Goal: Task Accomplishment & Management: Use online tool/utility

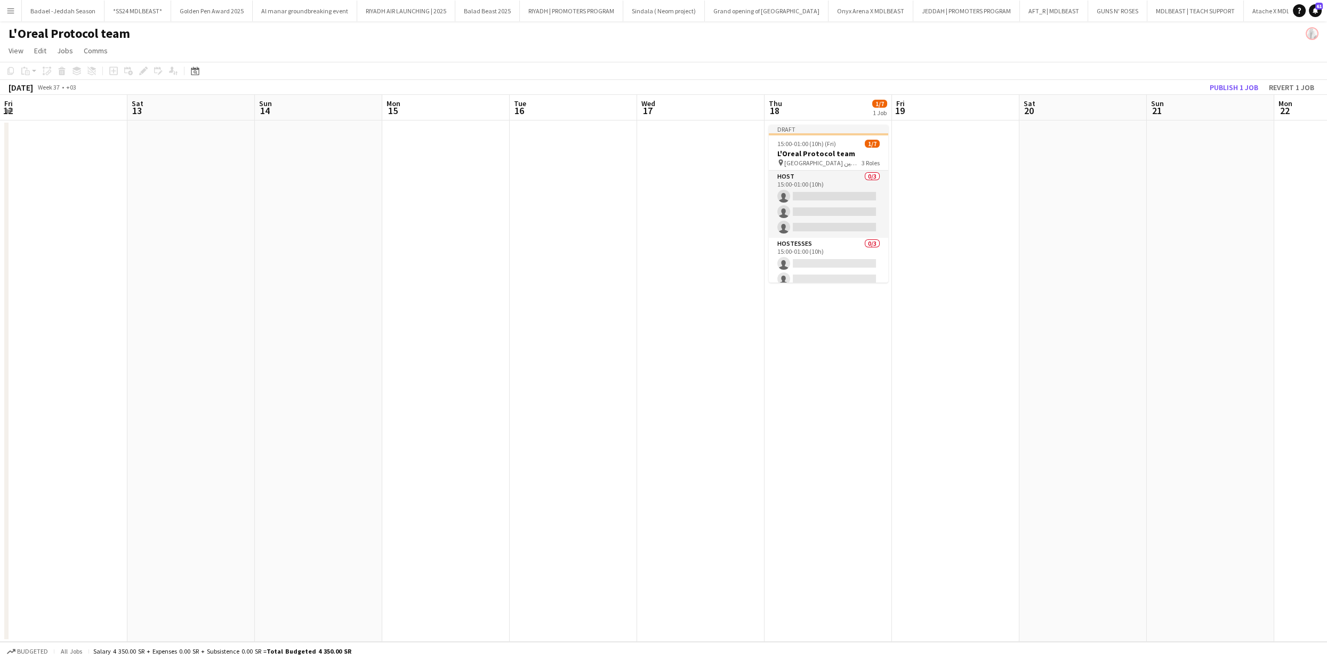
scroll to position [0, 342]
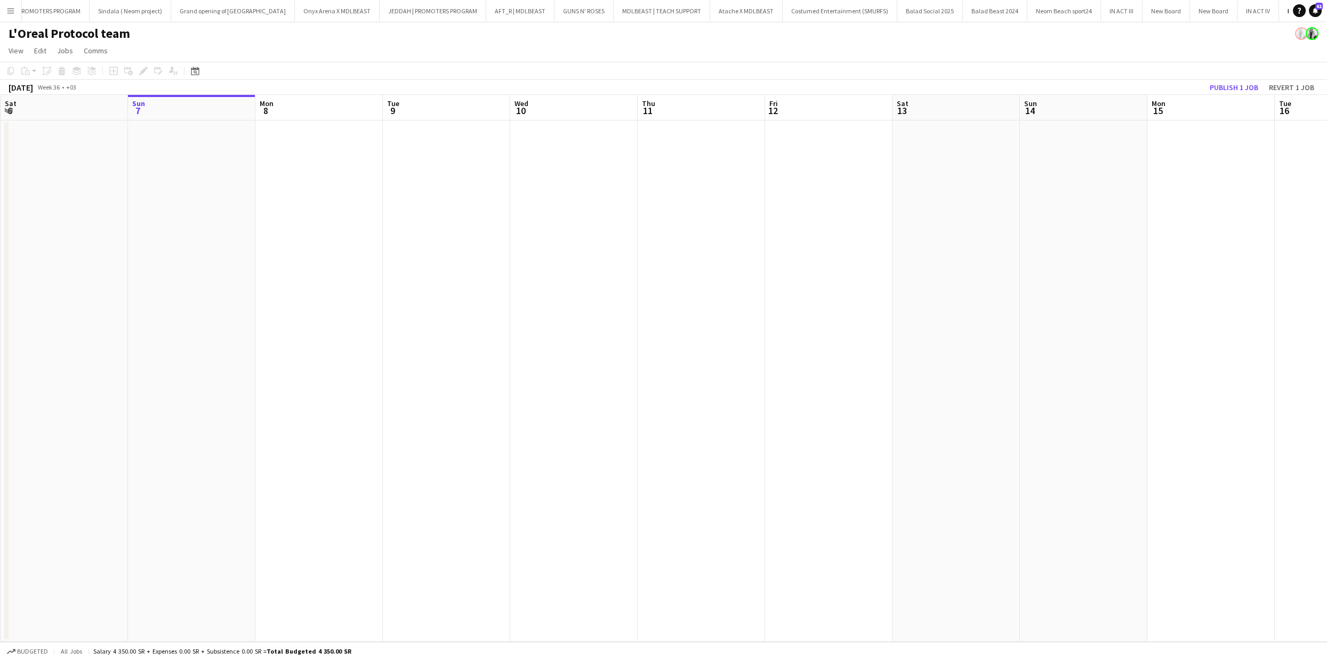
scroll to position [0, 556]
click at [11, 6] on app-icon "Menu" at bounding box center [10, 10] width 9 height 9
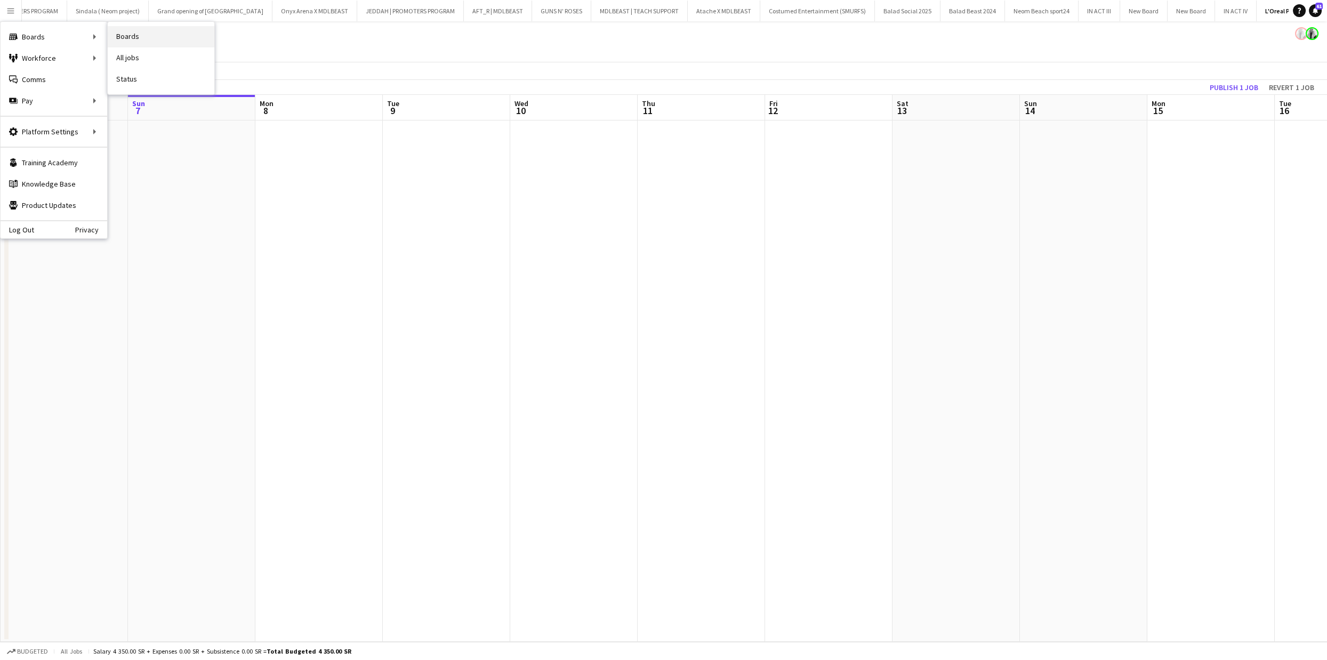
click at [151, 27] on link "Boards" at bounding box center [161, 36] width 107 height 21
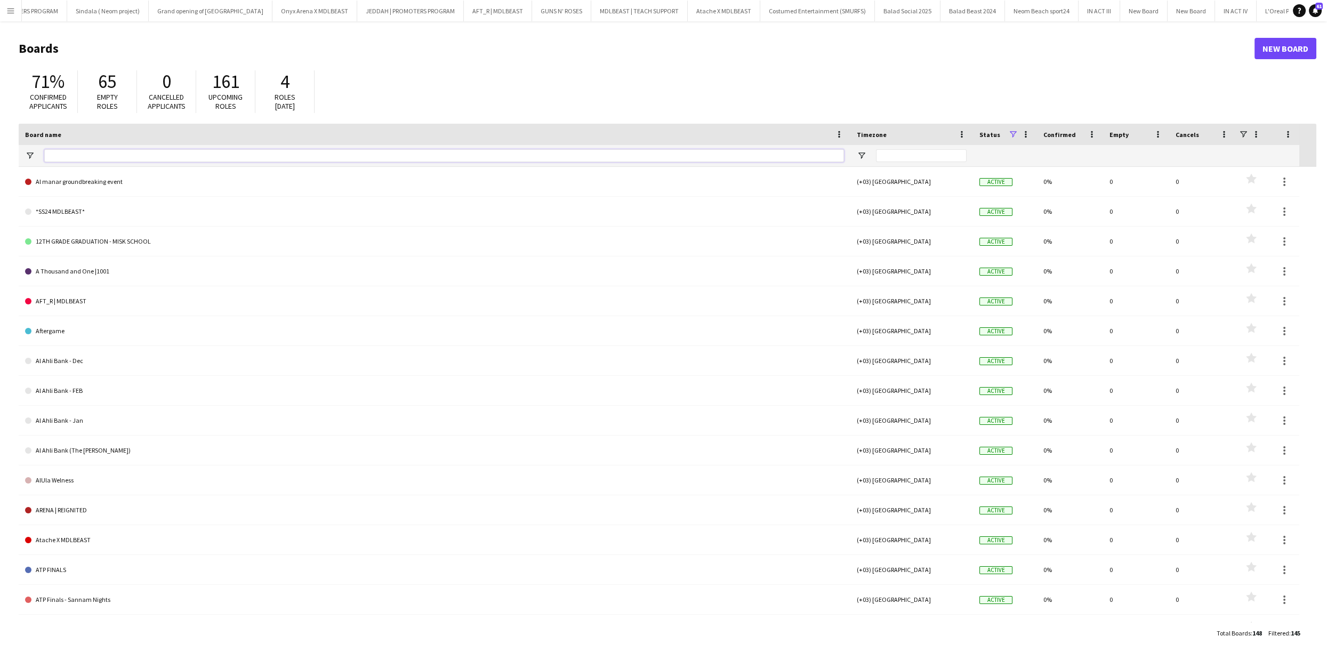
click at [178, 151] on input "Board name Filter Input" at bounding box center [444, 155] width 800 height 13
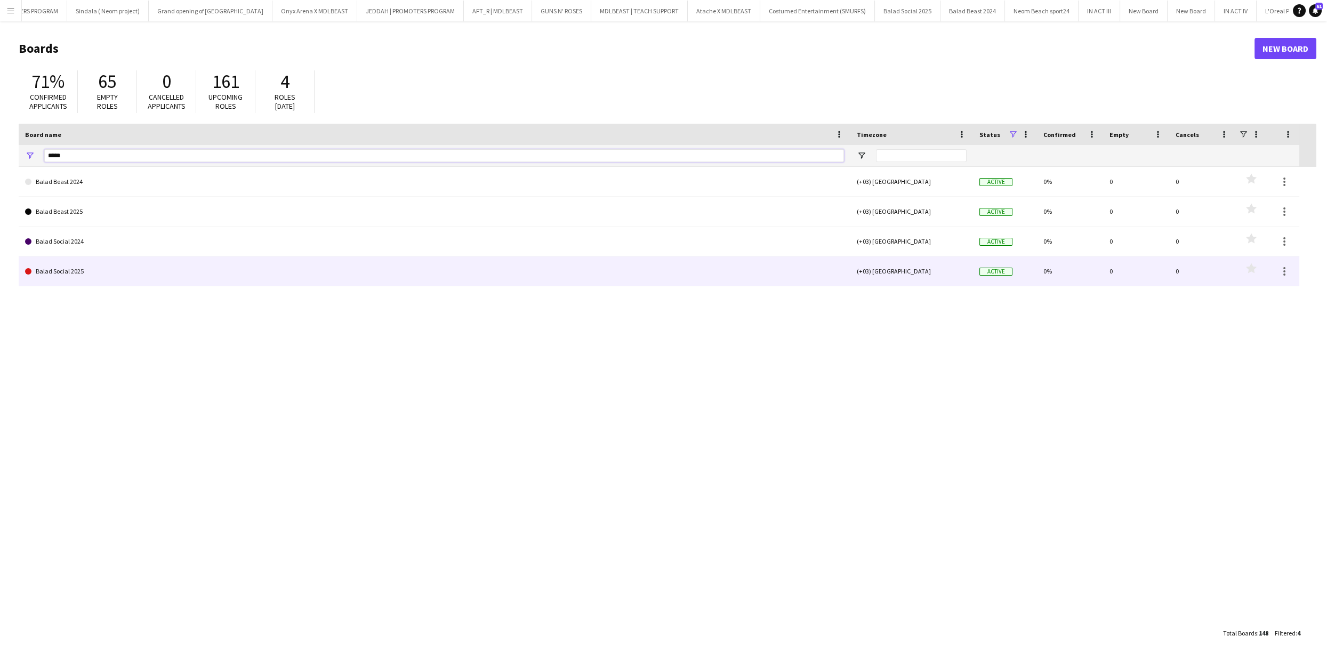
type input "*****"
click at [98, 268] on link "Balad Social 2025" at bounding box center [434, 272] width 819 height 30
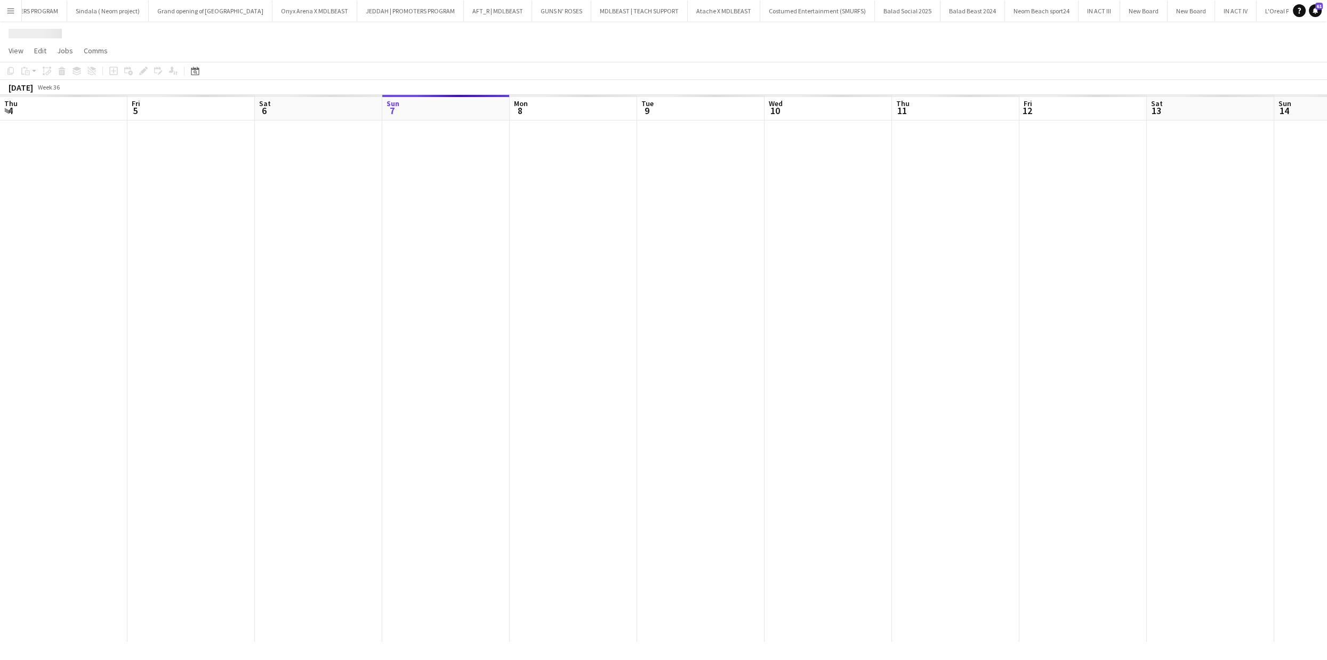
scroll to position [0, 254]
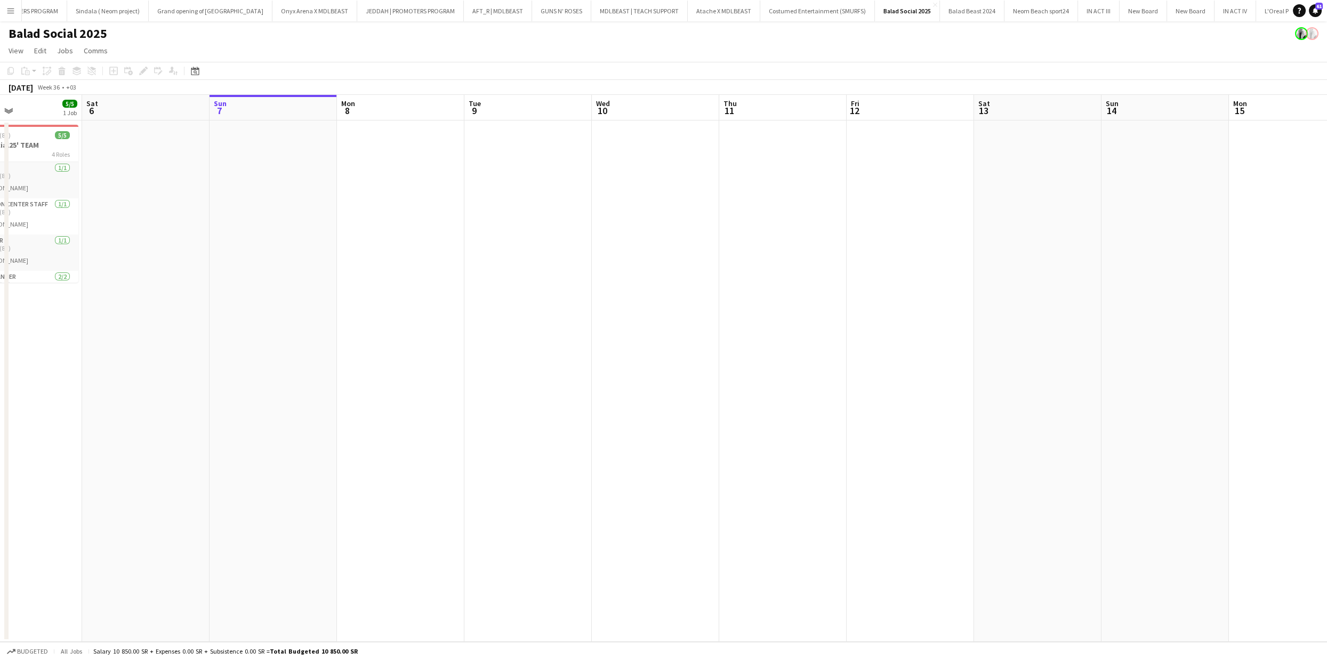
drag, startPoint x: 118, startPoint y: 249, endPoint x: 645, endPoint y: 249, distance: 527.4
click at [645, 249] on app-calendar-viewport "Wed 3 Thu 4 5/5 1 Job Fri 5 5/5 1 Job Sat 6 Sun 7 Mon 8 Tue 9 Wed 10 Thu 11 Fri…" at bounding box center [663, 368] width 1327 height 547
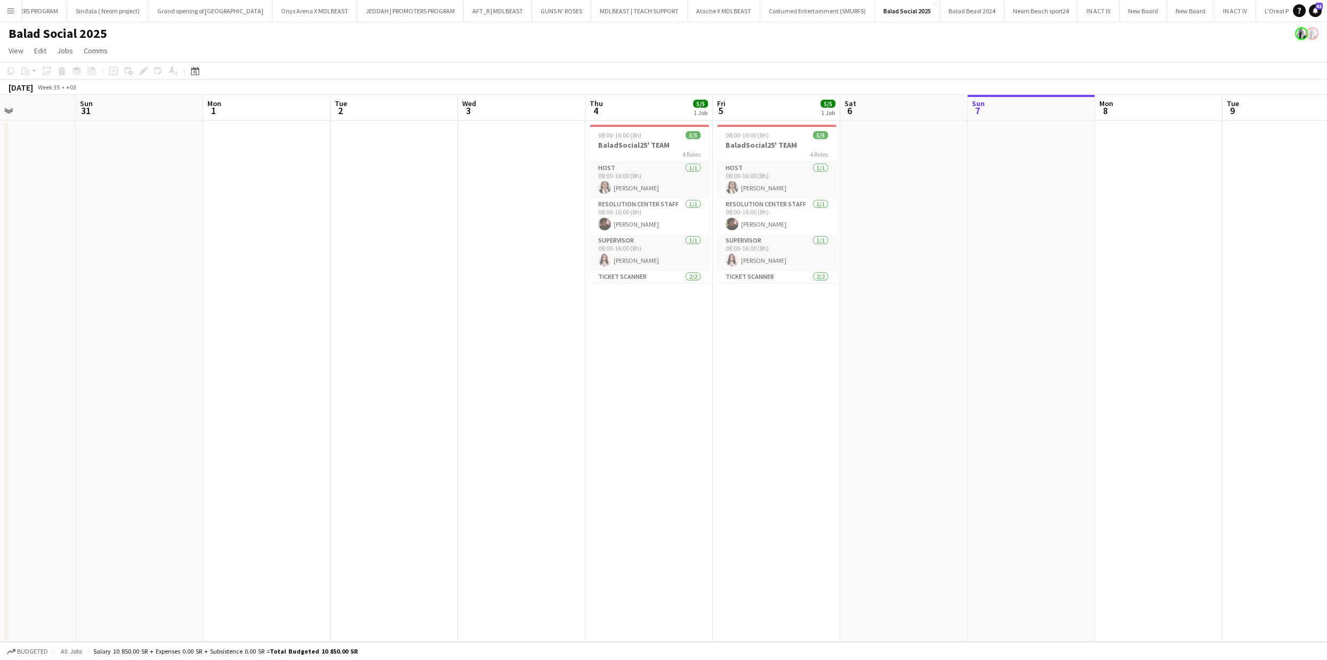
drag, startPoint x: 180, startPoint y: 315, endPoint x: 493, endPoint y: 307, distance: 313.1
click at [493, 307] on app-calendar-viewport "Thu 28 Fri 29 Sat 30 Sun 31 Mon 1 Tue 2 Wed 3 Thu 4 5/5 1 Job Fri 5 5/5 1 Job S…" at bounding box center [663, 368] width 1327 height 547
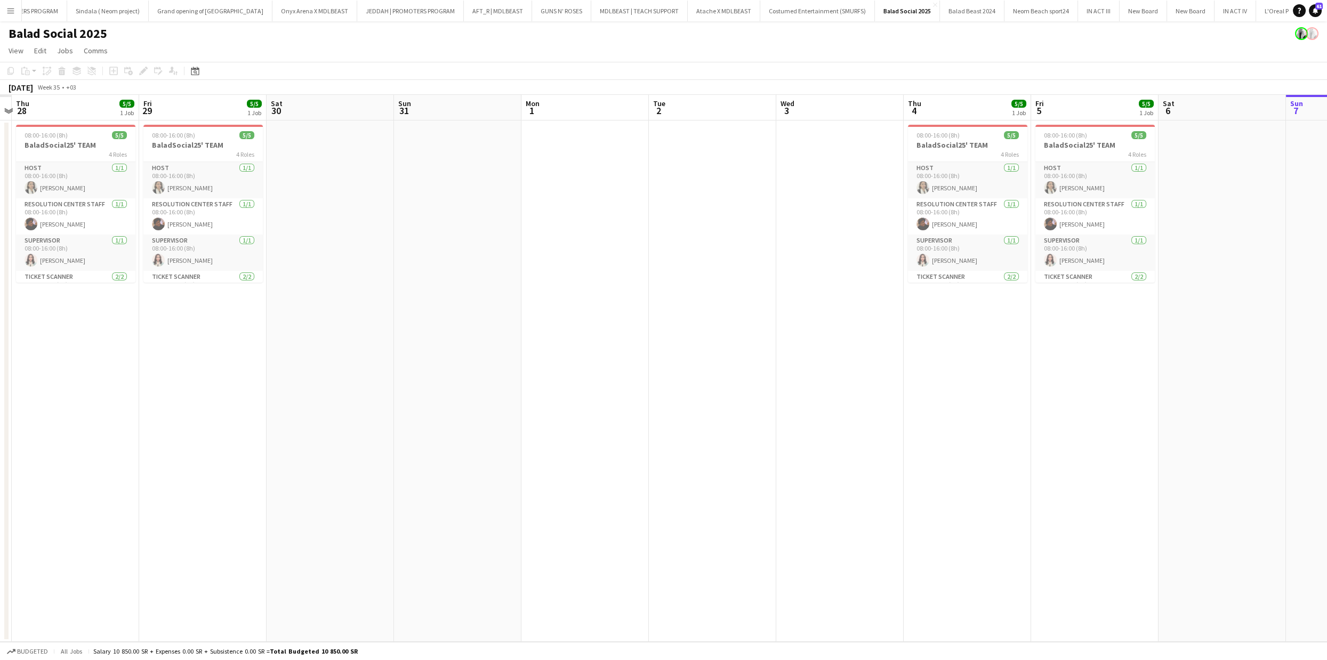
drag, startPoint x: 515, startPoint y: 313, endPoint x: 878, endPoint y: 313, distance: 363.7
click at [881, 313] on app-calendar-viewport "Mon 25 Tue 26 Wed 27 Thu 28 5/5 1 Job Fri 29 5/5 1 Job Sat 30 Sun 31 Mon 1 Tue …" at bounding box center [663, 368] width 1327 height 547
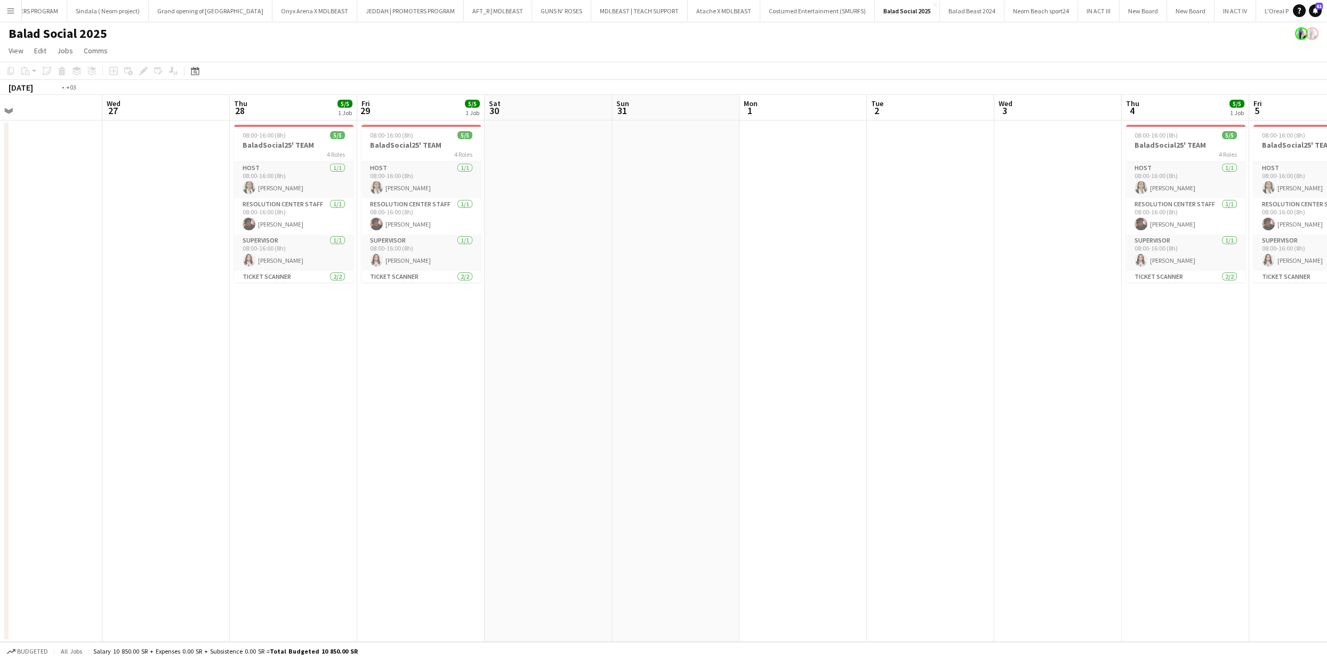
drag, startPoint x: 238, startPoint y: 299, endPoint x: 679, endPoint y: 286, distance: 440.7
click at [691, 281] on app-calendar-viewport "Sun 24 Mon 25 Tue 26 Wed 27 Thu 28 5/5 1 Job Fri 29 5/5 1 Job Sat 30 Sun 31 Mon…" at bounding box center [663, 368] width 1327 height 547
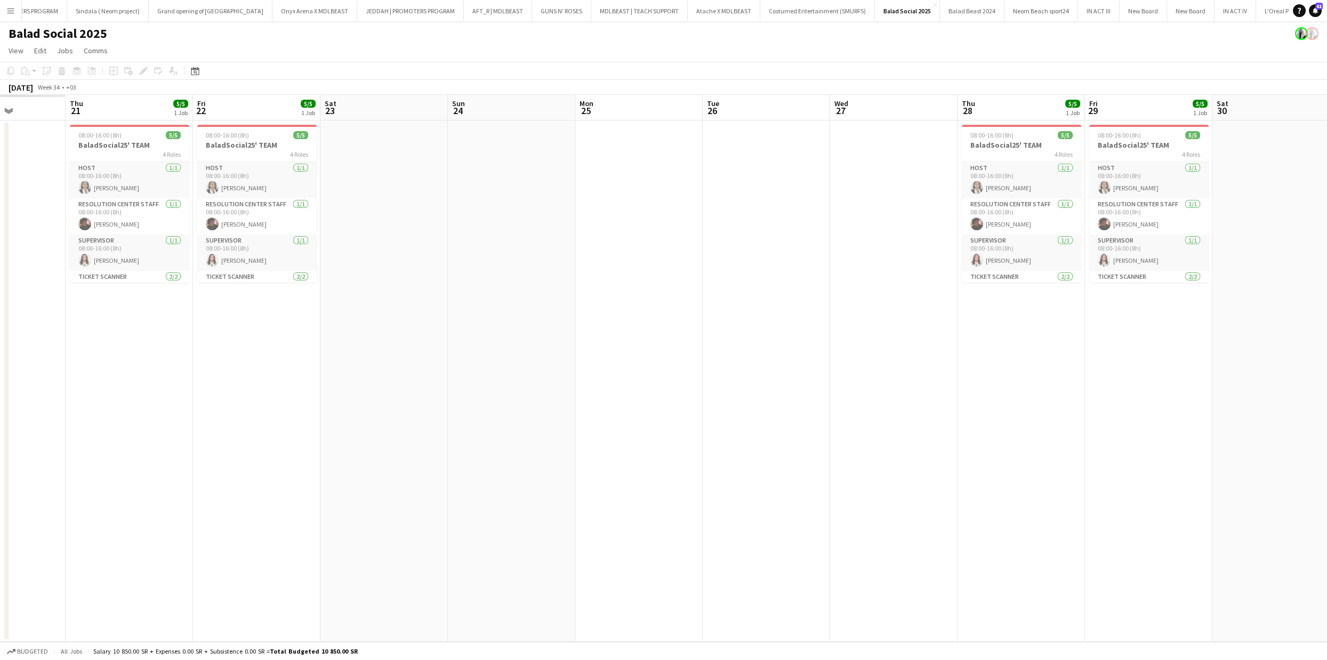
drag, startPoint x: 444, startPoint y: 319, endPoint x: 395, endPoint y: 350, distance: 58.0
click at [543, 312] on app-calendar-viewport "Mon 18 Tue 19 Wed 20 Thu 21 5/5 1 Job Fri 22 5/5 1 Job Sat 23 Sun 24 Mon 25 Tue…" at bounding box center [663, 368] width 1327 height 547
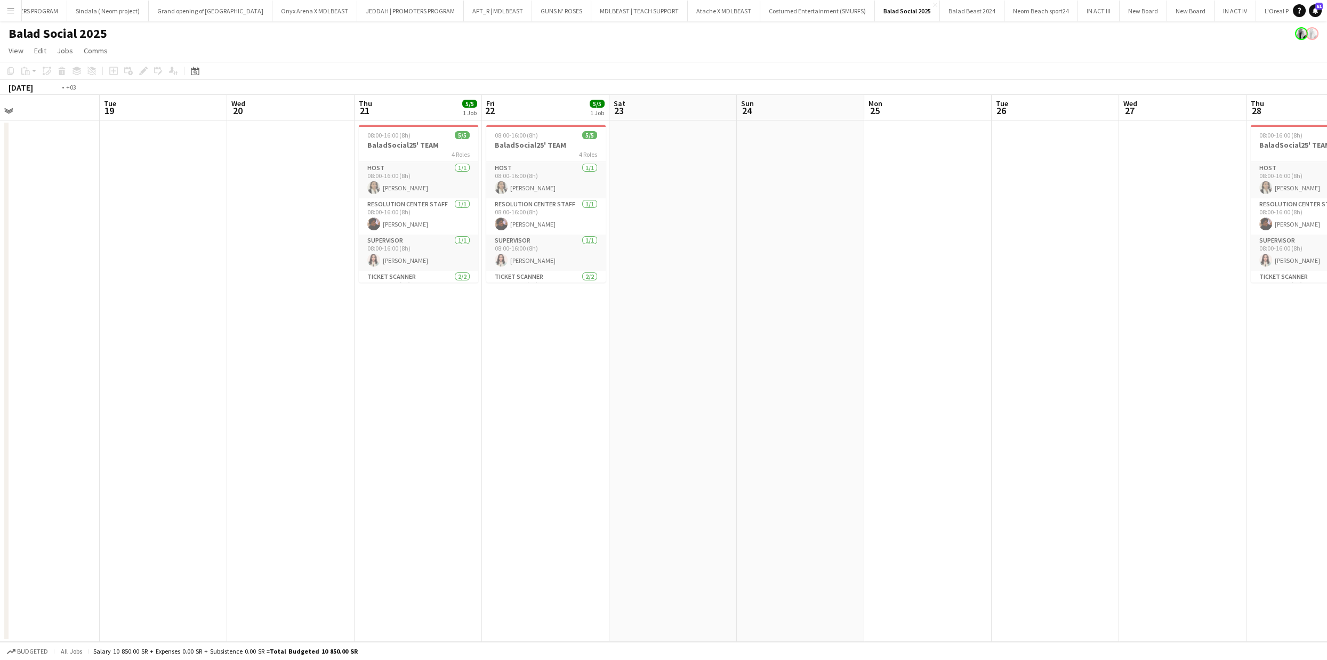
drag, startPoint x: 388, startPoint y: 389, endPoint x: 485, endPoint y: 407, distance: 98.6
click at [644, 393] on app-calendar-viewport "Sat 16 Sun 17 Mon 18 Tue 19 Wed 20 Thu 21 5/5 1 Job Fri 22 5/5 1 Job Sat 23 Sun…" at bounding box center [663, 368] width 1327 height 547
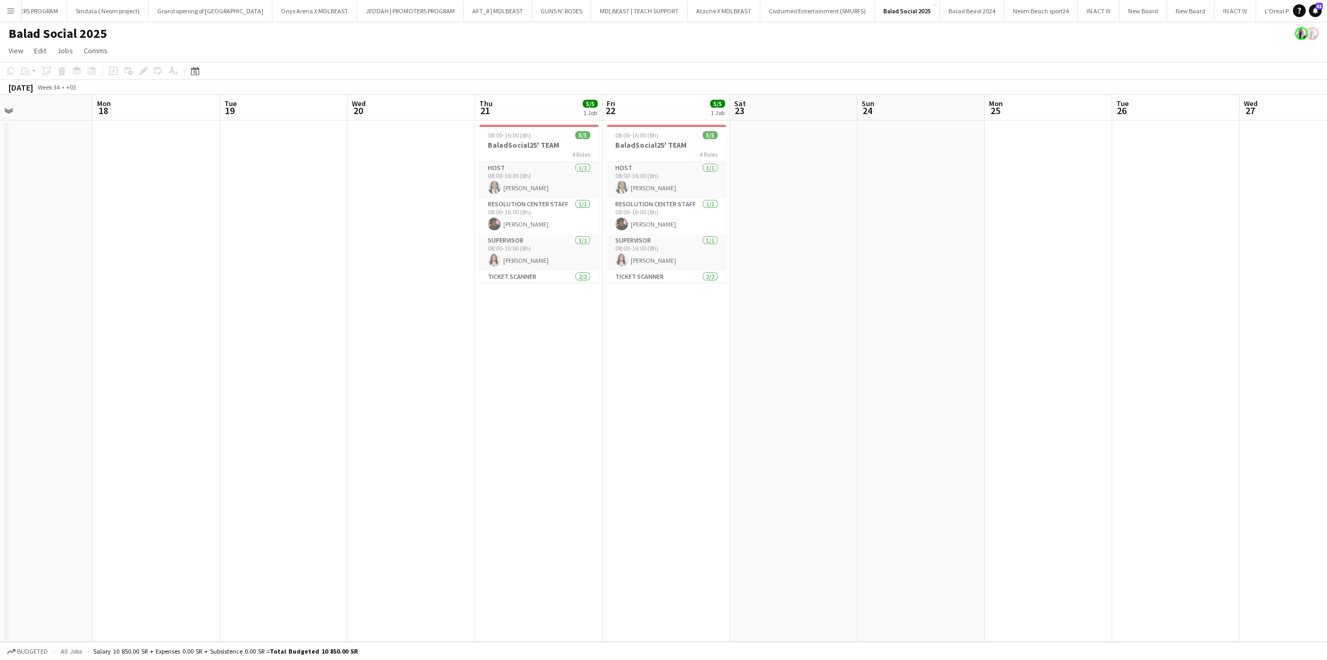
drag, startPoint x: 399, startPoint y: 417, endPoint x: 564, endPoint y: 411, distance: 164.4
click at [845, 417] on app-calendar-viewport "Fri 15 5/5 1 Job Sat 16 Sun 17 Mon 18 Tue 19 Wed 20 Thu 21 5/5 1 Job Fri 22 5/5…" at bounding box center [663, 368] width 1327 height 547
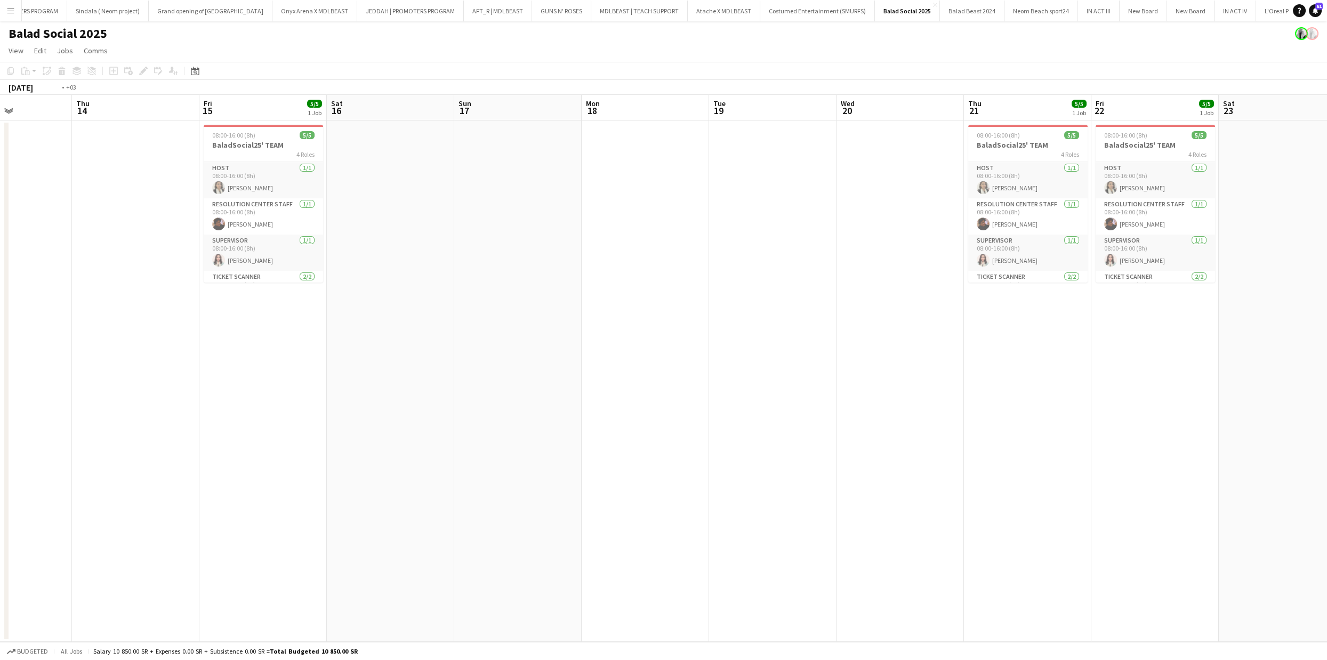
drag, startPoint x: 764, startPoint y: 401, endPoint x: 647, endPoint y: 388, distance: 118.0
click at [930, 402] on app-calendar-viewport "Mon 11 Tue 12 Wed 13 Thu 14 Fri 15 5/5 1 Job Sat 16 Sun 17 Mon 18 Tue 19 Wed 20…" at bounding box center [663, 368] width 1327 height 547
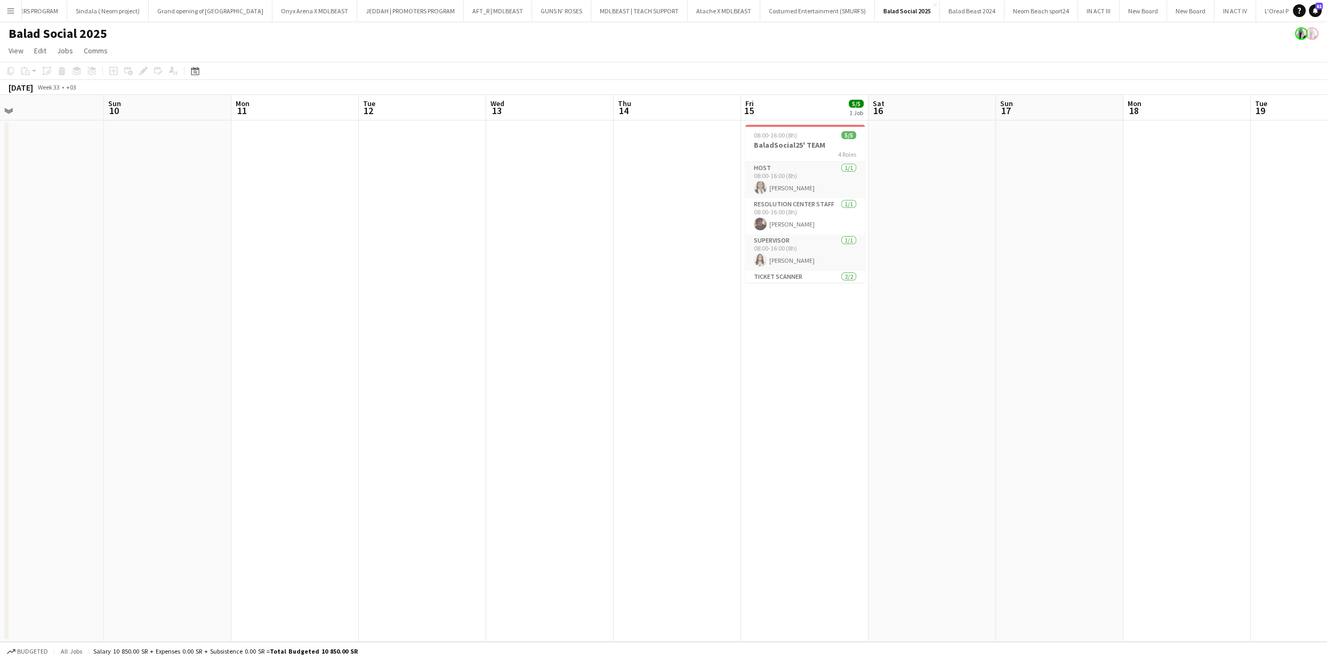
drag, startPoint x: 590, startPoint y: 381, endPoint x: 648, endPoint y: 381, distance: 58.7
click at [674, 382] on app-calendar-viewport "Thu 7 Fri 8 Sat 9 Sun 10 Mon 11 Tue 12 Wed 13 Thu 14 Fri 15 5/5 1 Job Sat 16 Su…" at bounding box center [663, 368] width 1327 height 547
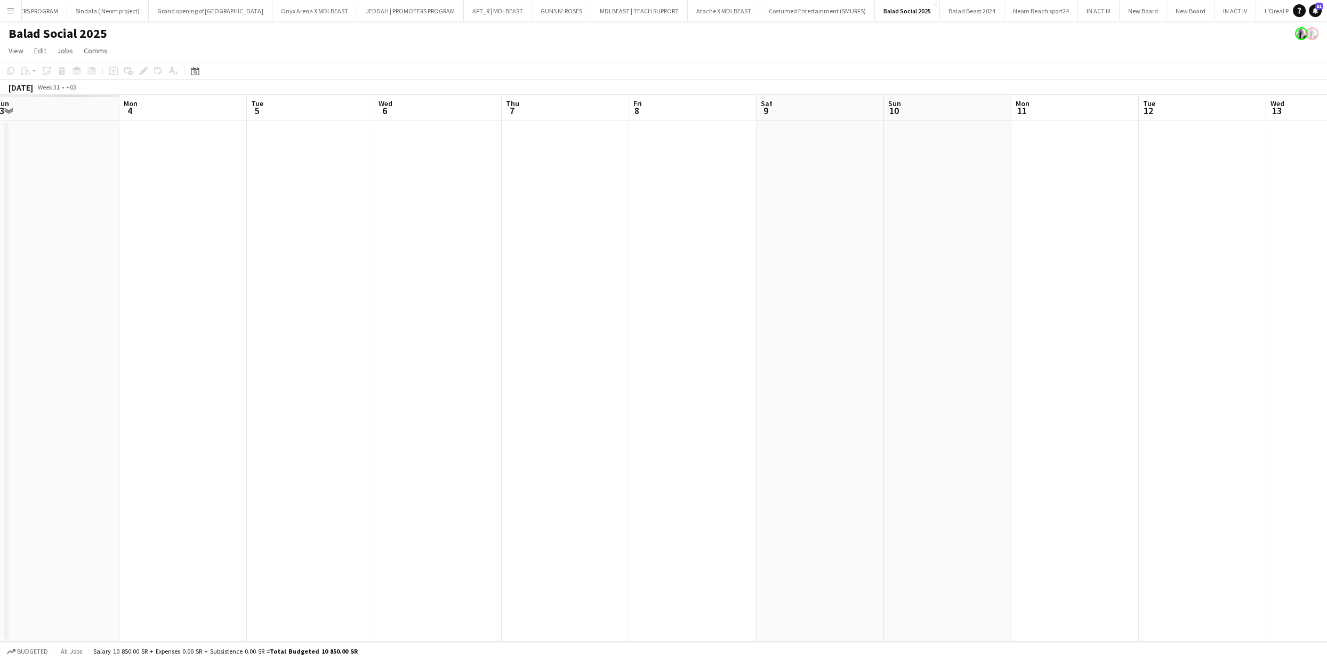
drag, startPoint x: 722, startPoint y: 375, endPoint x: 226, endPoint y: 363, distance: 496.1
click at [735, 375] on app-calendar-viewport "Fri 1 Sat 2 Sun 3 Mon 4 Tue 5 Wed 6 Thu 7 Fri 8 Sat 9 Sun 10 Mon 11 Tue 12 Wed …" at bounding box center [663, 368] width 1327 height 547
drag, startPoint x: 602, startPoint y: 363, endPoint x: 759, endPoint y: 363, distance: 157.3
click at [753, 363] on app-calendar-viewport "Mon 28 Tue 29 Wed 30 Thu 31 Fri 1 Sat 2 Sun 3 Mon 4 Tue 5 Wed 6 Thu 7 Fri 8 Sat…" at bounding box center [663, 368] width 1327 height 547
drag, startPoint x: 166, startPoint y: 349, endPoint x: 479, endPoint y: 341, distance: 313.7
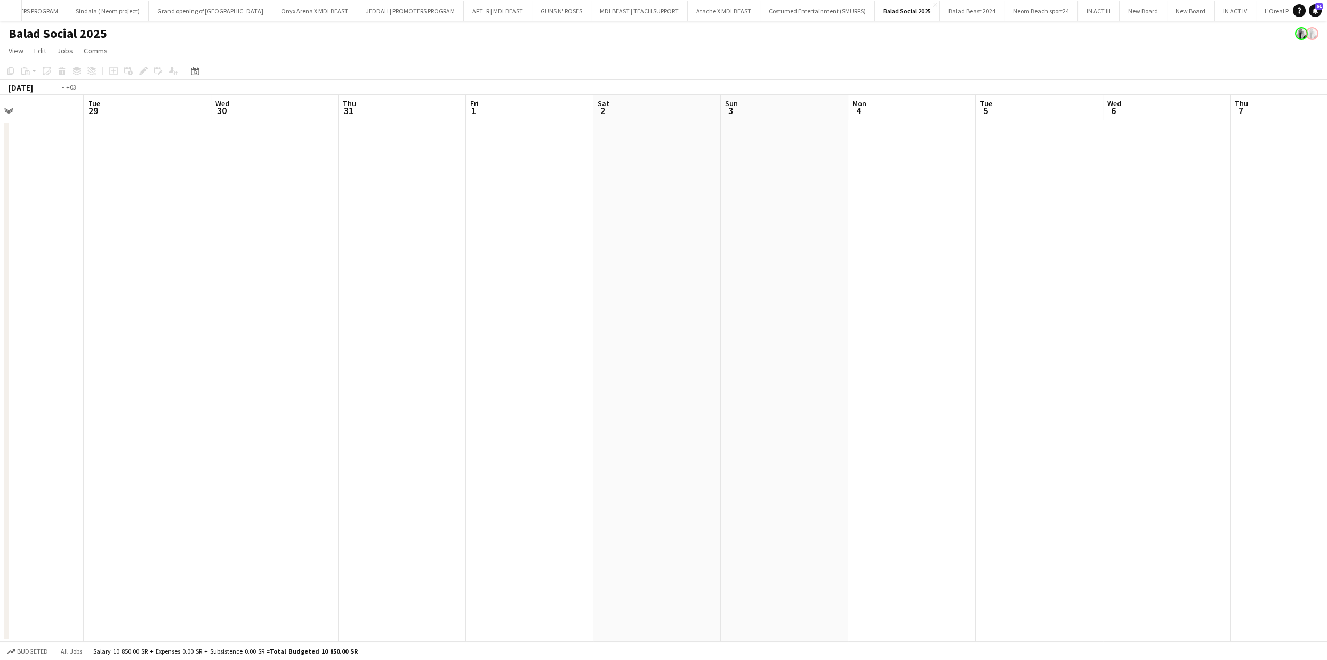
click at [404, 342] on app-calendar-viewport "Sat 26 Sun 27 Mon 28 Tue 29 Wed 30 Thu 31 Fri 1 Sat 2 Sun 3 Mon 4 Tue 5 Wed 6 T…" at bounding box center [663, 368] width 1327 height 547
drag, startPoint x: 623, startPoint y: 368, endPoint x: 308, endPoint y: 341, distance: 316.3
click at [0, 337] on html "Menu Boards Boards Boards All jobs Status Workforce Workforce My Workforce Recr…" at bounding box center [663, 330] width 1327 height 660
drag, startPoint x: 359, startPoint y: 347, endPoint x: 291, endPoint y: 350, distance: 68.3
click at [298, 350] on app-calendar-viewport "Wed 30 Thu 31 Fri 1 Sat 2 Sun 3 Mon 4 Tue 5 Wed 6 Thu 7 Fri 8 Sat 9 Sun 10 Mon …" at bounding box center [663, 368] width 1327 height 547
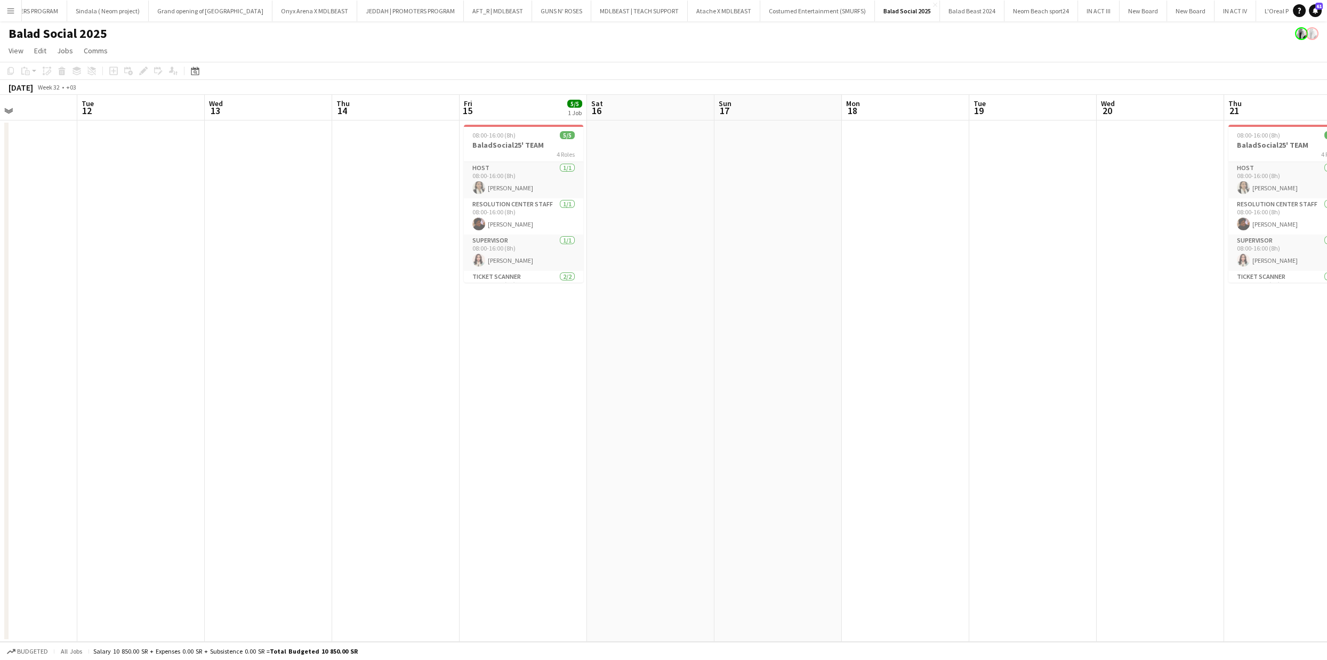
drag, startPoint x: 142, startPoint y: 286, endPoint x: 619, endPoint y: 313, distance: 477.5
click at [65, 280] on app-calendar-viewport "Fri 8 Sat 9 Sun 10 Mon 11 Tue 12 Wed 13 Thu 14 Fri 15 5/5 1 Job Sat 16 Sun 17 M…" at bounding box center [663, 368] width 1327 height 547
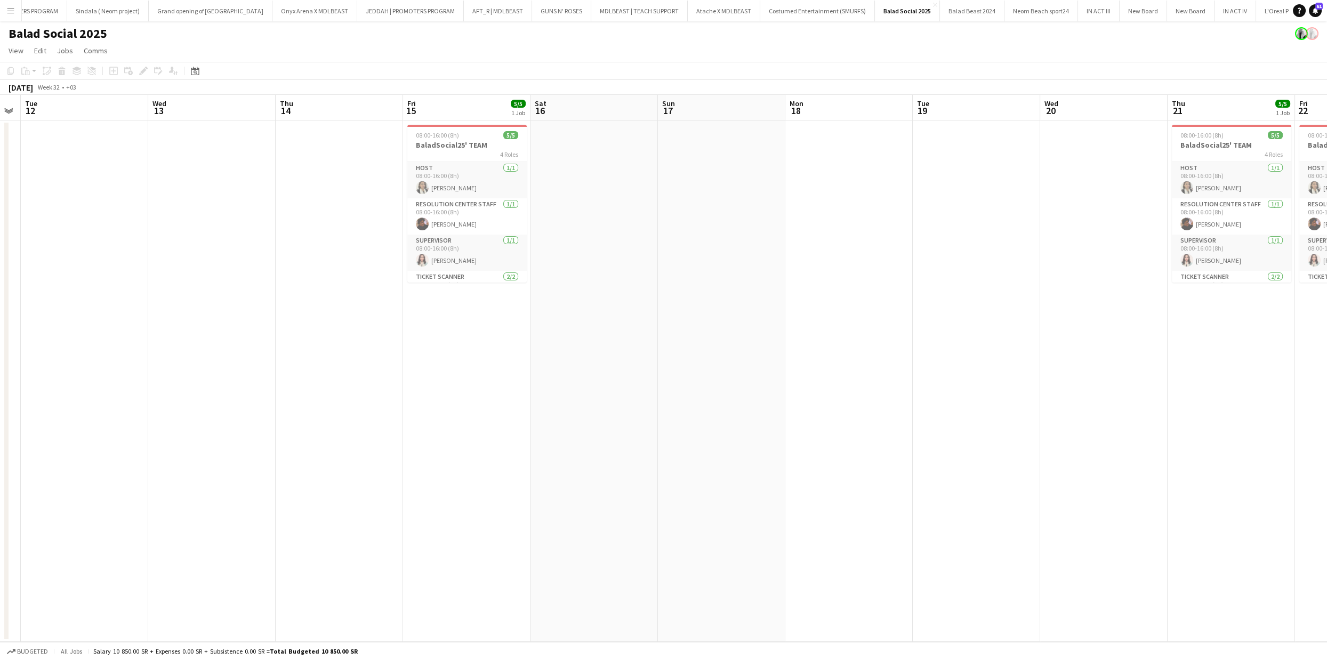
drag, startPoint x: 695, startPoint y: 310, endPoint x: 415, endPoint y: 279, distance: 281.2
click at [414, 279] on app-calendar-viewport "Fri 8 Sat 9 Sun 10 Mon 11 Tue 12 Wed 13 Thu 14 Fri 15 5/5 1 Job Sat 16 Sun 17 M…" at bounding box center [663, 368] width 1327 height 547
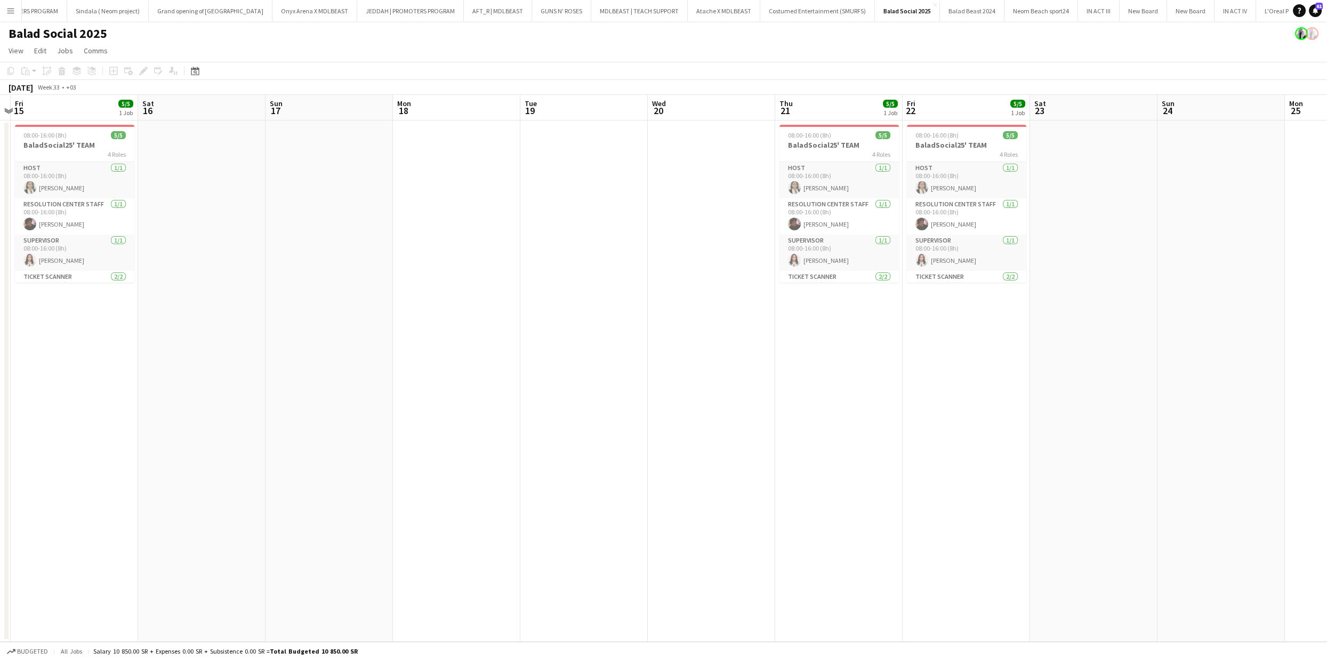
drag, startPoint x: 553, startPoint y: 278, endPoint x: 494, endPoint y: 273, distance: 59.4
click at [494, 273] on app-calendar-viewport "Tue 12 Wed 13 Thu 14 Fri 15 5/5 1 Job Sat 16 Sun 17 Mon 18 Tue 19 Wed 20 Thu 21…" at bounding box center [663, 368] width 1327 height 547
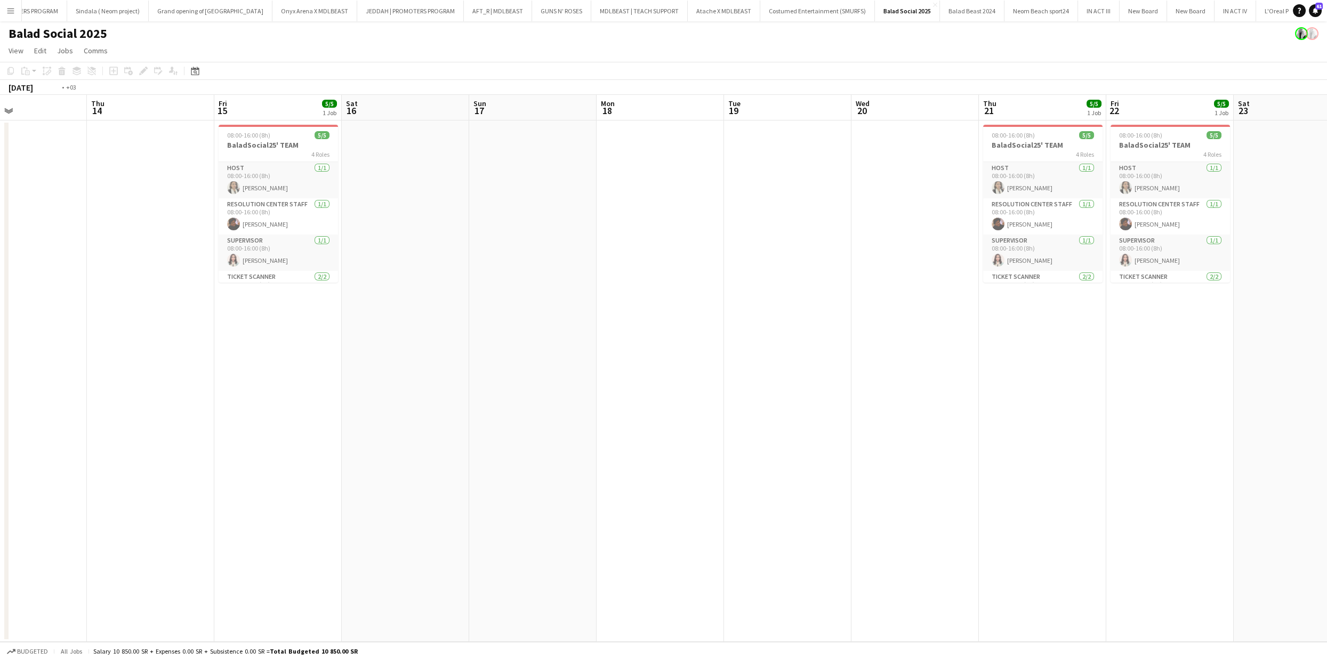
drag, startPoint x: 199, startPoint y: 252, endPoint x: 558, endPoint y: 276, distance: 359.2
click at [966, 256] on app-calendar-viewport "Tue 12 Wed 13 Thu 14 Fri 15 5/5 1 Job Sat 16 Sun 17 Mon 18 Tue 19 Wed 20 Thu 21…" at bounding box center [663, 368] width 1327 height 547
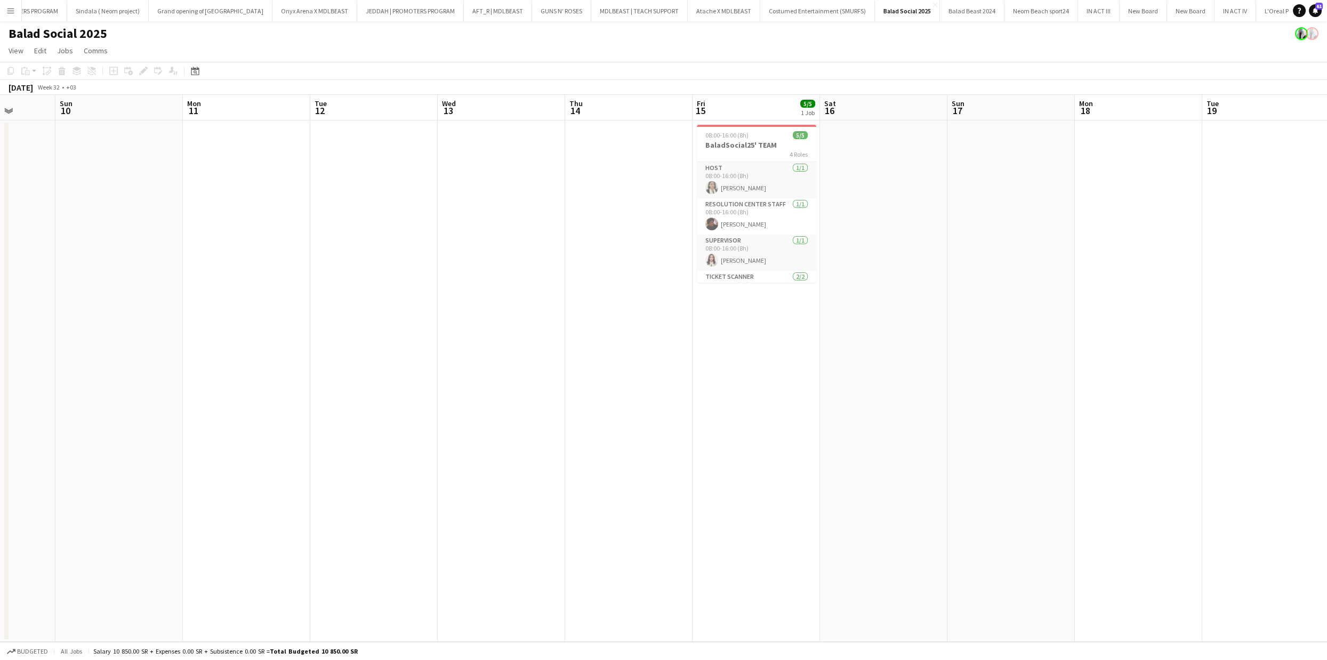
drag, startPoint x: 503, startPoint y: 277, endPoint x: 909, endPoint y: 258, distance: 405.8
click at [909, 258] on app-calendar-viewport "Thu 7 Fri 8 Sat 9 Sun 10 Mon 11 Tue 12 Wed 13 Thu 14 Fri 15 5/5 1 Job Sat 16 Su…" at bounding box center [663, 368] width 1327 height 547
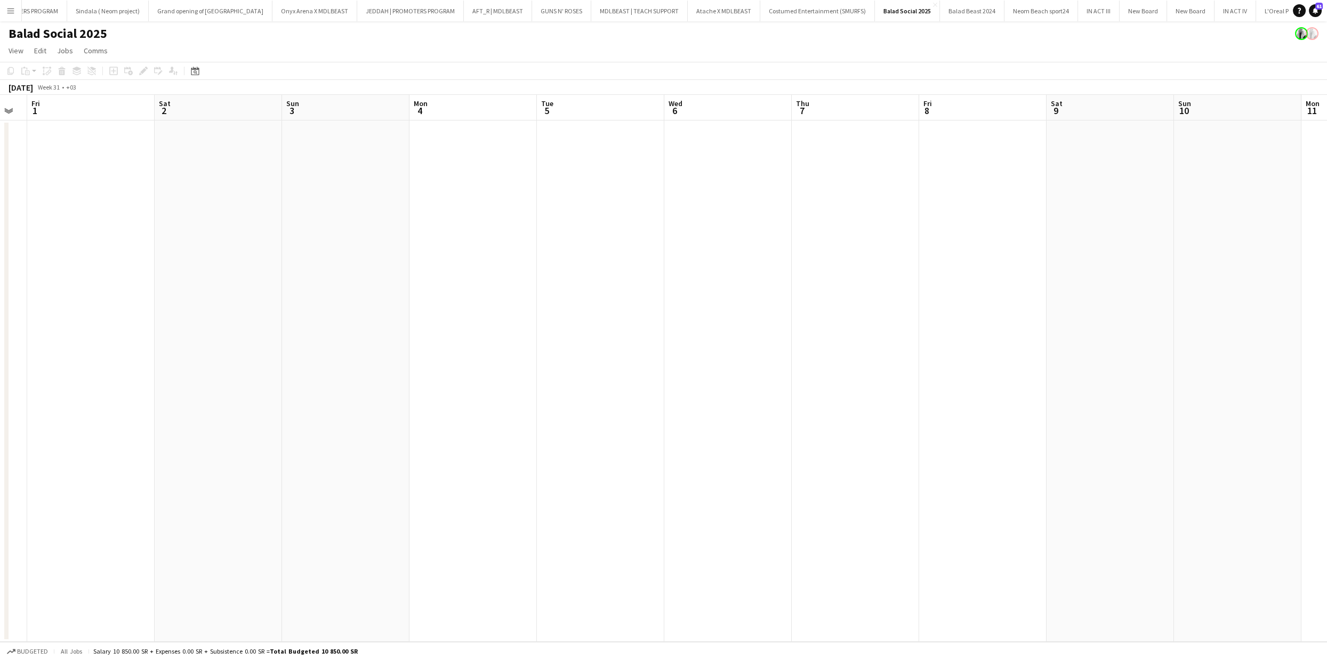
drag, startPoint x: 530, startPoint y: 286, endPoint x: 732, endPoint y: 273, distance: 202.5
click at [732, 273] on app-calendar-viewport "Wed 30 Thu 31 Fri 1 Sat 2 Sun 3 Mon 4 Tue 5 Wed 6 Thu 7 Fri 8 Sat 9 Sun 10 Mon …" at bounding box center [663, 368] width 1327 height 547
drag, startPoint x: 687, startPoint y: 309, endPoint x: 418, endPoint y: 338, distance: 271.4
click at [786, 309] on app-calendar-viewport "Sun 27 Mon 28 Tue 29 Wed 30 Thu 31 Fri 1 Sat 2 Sun 3 Mon 4 Tue 5 Wed 6 Thu 7 Fr…" at bounding box center [663, 368] width 1327 height 547
drag, startPoint x: 551, startPoint y: 337, endPoint x: 272, endPoint y: 316, distance: 279.6
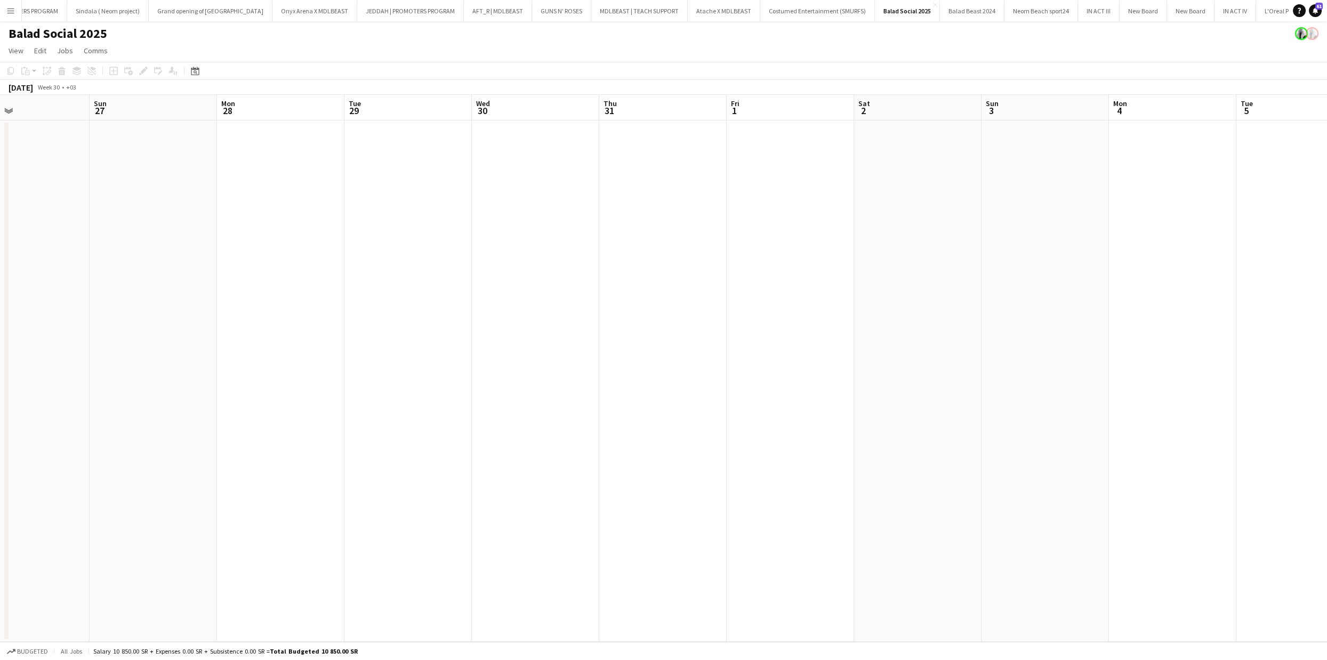
click at [851, 334] on app-calendar-viewport "Fri 25 Sat 26 Sun 27 Mon 28 Tue 29 Wed 30 Thu 31 Fri 1 Sat 2 Sun 3 Mon 4 Tue 5 …" at bounding box center [663, 368] width 1327 height 547
drag, startPoint x: 315, startPoint y: 313, endPoint x: 920, endPoint y: 301, distance: 605.9
click at [827, 298] on app-calendar-viewport "Tue 22 Wed 23 Thu 24 Fri 25 Sat 26 Sun 27 Mon 28 Tue 29 Wed 30 Thu 31 Fri 1 Sat…" at bounding box center [663, 368] width 1327 height 547
click at [728, 286] on app-calendar-viewport "Fri 18 Sat 19 Sun 20 Mon 21 Tue 22 Wed 23 Thu 24 Fri 25 Sat 26 Sun 27 Mon 28 Tu…" at bounding box center [663, 368] width 1327 height 547
drag, startPoint x: 798, startPoint y: 255, endPoint x: 922, endPoint y: 259, distance: 123.2
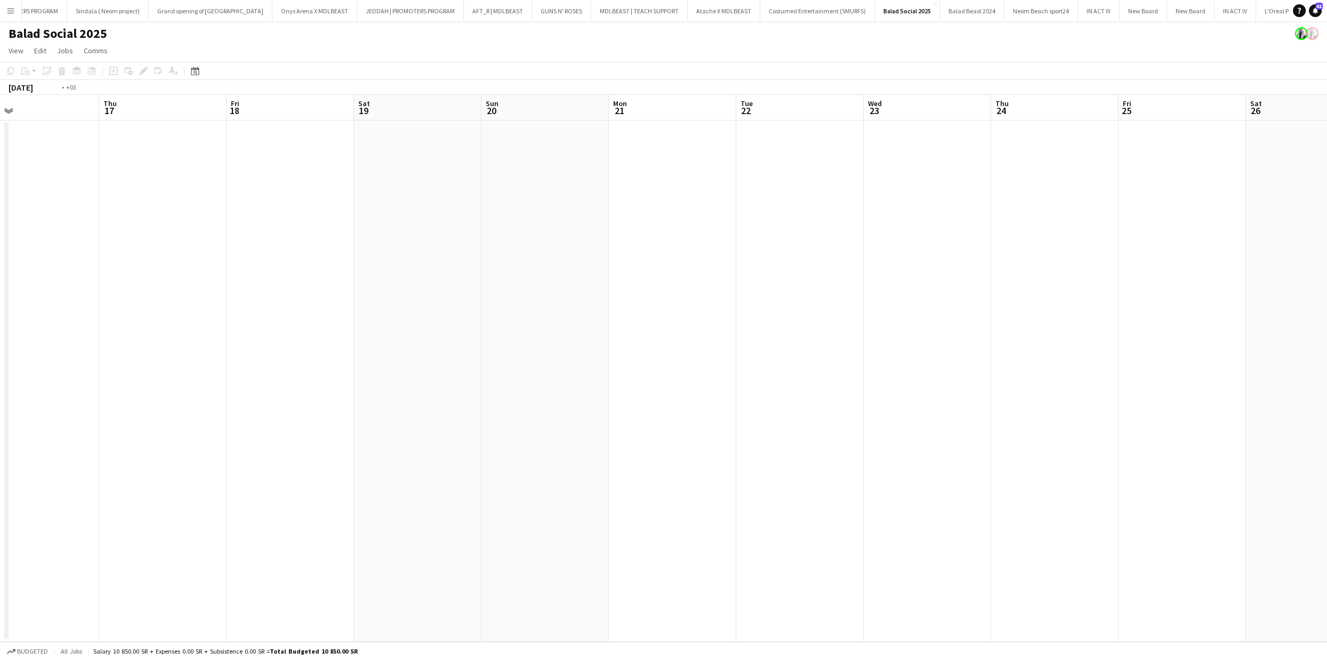
click at [856, 255] on app-calendar-viewport "Mon 14 Tue 15 Wed 16 Thu 17 Fri 18 Sat 19 Sun 20 Mon 21 Tue 22 Wed 23 Thu 24 Fr…" at bounding box center [663, 368] width 1327 height 547
drag, startPoint x: 146, startPoint y: 259, endPoint x: 10, endPoint y: 261, distance: 135.5
click at [28, 261] on app-calendar-viewport "Fri 11 Sat 12 Sun 13 Mon 14 Tue 15 Wed 16 Thu 17 Fri 18 Sat 19 Sun 20 Mon 21 Tu…" at bounding box center [663, 368] width 1327 height 547
drag, startPoint x: 253, startPoint y: 249, endPoint x: 835, endPoint y: 262, distance: 581.4
click at [25, 252] on app-calendar-viewport "Mon 21 Tue 22 Wed 23 Thu 24 Fri 25 Sat 26 Sun 27 Mon 28 Tue 29 Wed 30 Thu 31 Fr…" at bounding box center [663, 368] width 1327 height 547
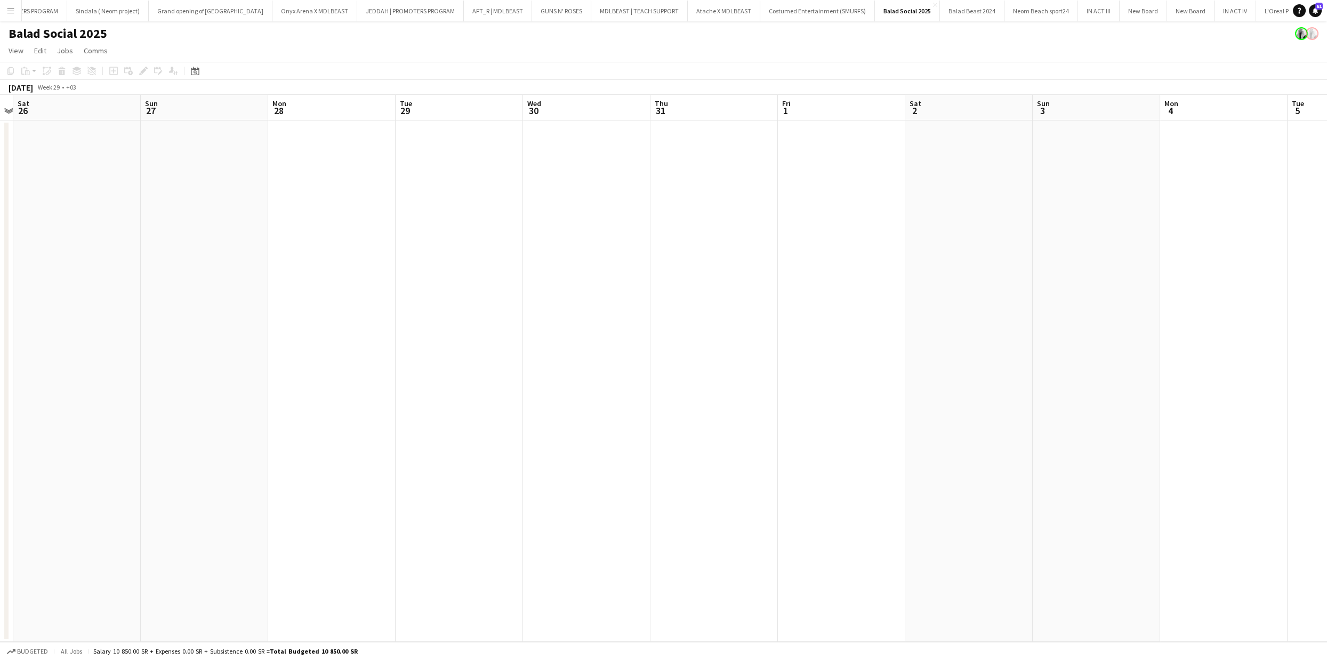
drag, startPoint x: 740, startPoint y: 251, endPoint x: 512, endPoint y: 206, distance: 232.1
click at [62, 220] on app-calendar-viewport "Wed 23 Thu 24 Fri 25 Sat 26 Sun 27 Mon 28 Tue 29 Wed 30 Thu 31 Fri 1 Sat 2 Sun …" at bounding box center [663, 368] width 1327 height 547
drag, startPoint x: 675, startPoint y: 210, endPoint x: 235, endPoint y: 249, distance: 442.2
click at [0, 197] on html "Menu Boards Boards Boards All jobs Status Workforce Workforce My Workforce Recr…" at bounding box center [663, 330] width 1327 height 660
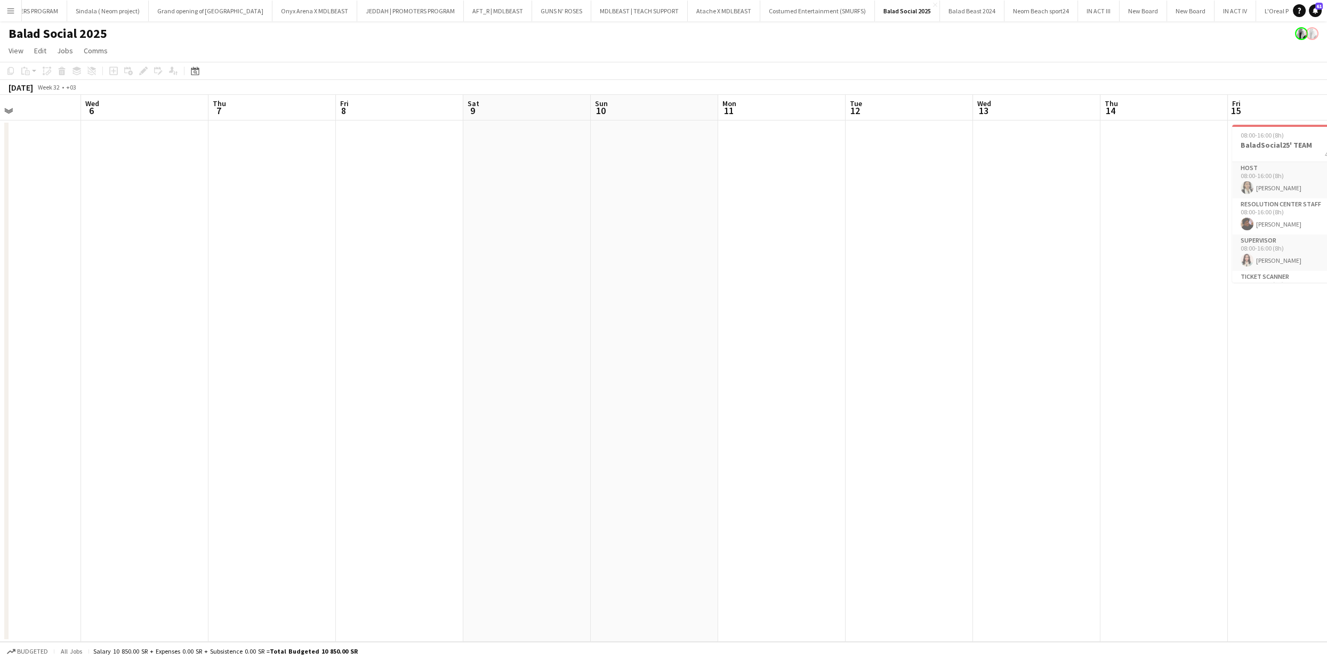
drag, startPoint x: 315, startPoint y: 282, endPoint x: 53, endPoint y: 273, distance: 261.5
click at [61, 273] on app-calendar-viewport "Sun 3 Mon 4 Tue 5 Wed 6 Thu 7 Fri 8 Sat 9 Sun 10 Mon 11 Tue 12 Wed 13 Thu 14 Fr…" at bounding box center [663, 368] width 1327 height 547
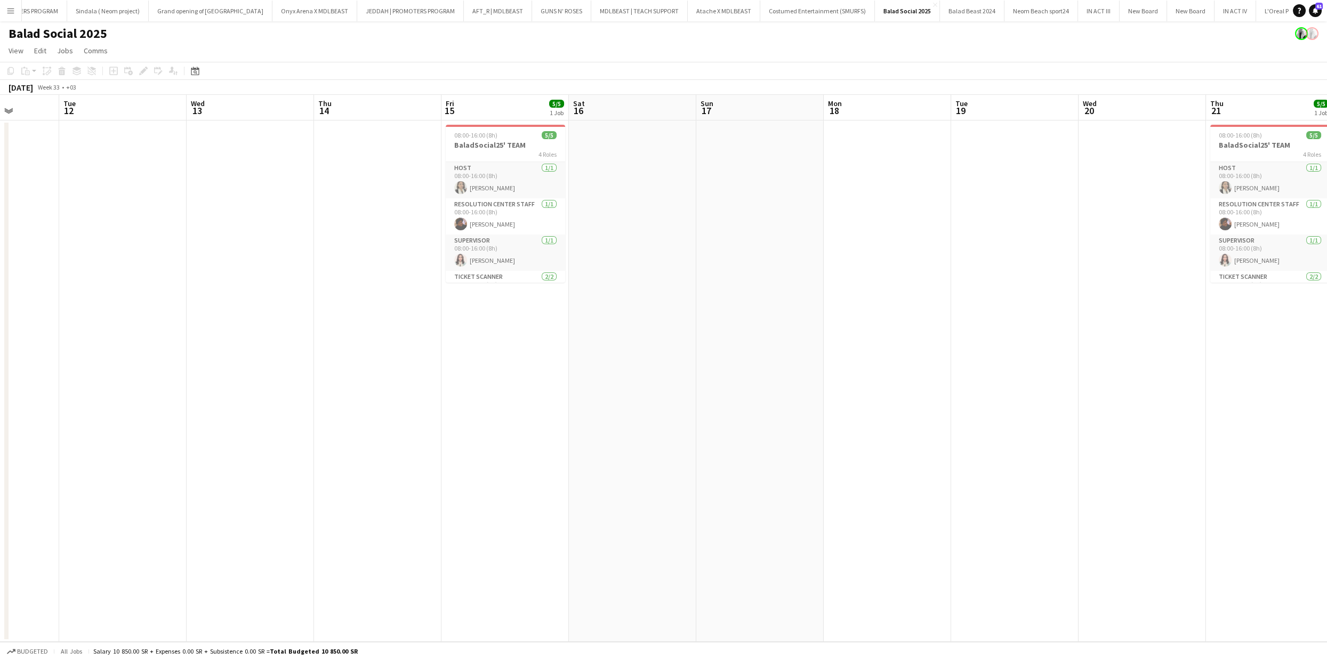
drag, startPoint x: 287, startPoint y: 287, endPoint x: 247, endPoint y: 278, distance: 41.7
click at [266, 283] on app-calendar-viewport "Fri 8 Sat 9 Sun 10 Mon 11 Tue 12 Wed 13 Thu 14 Fri 15 5/5 1 Job Sat 16 Sun 17 M…" at bounding box center [663, 368] width 1327 height 547
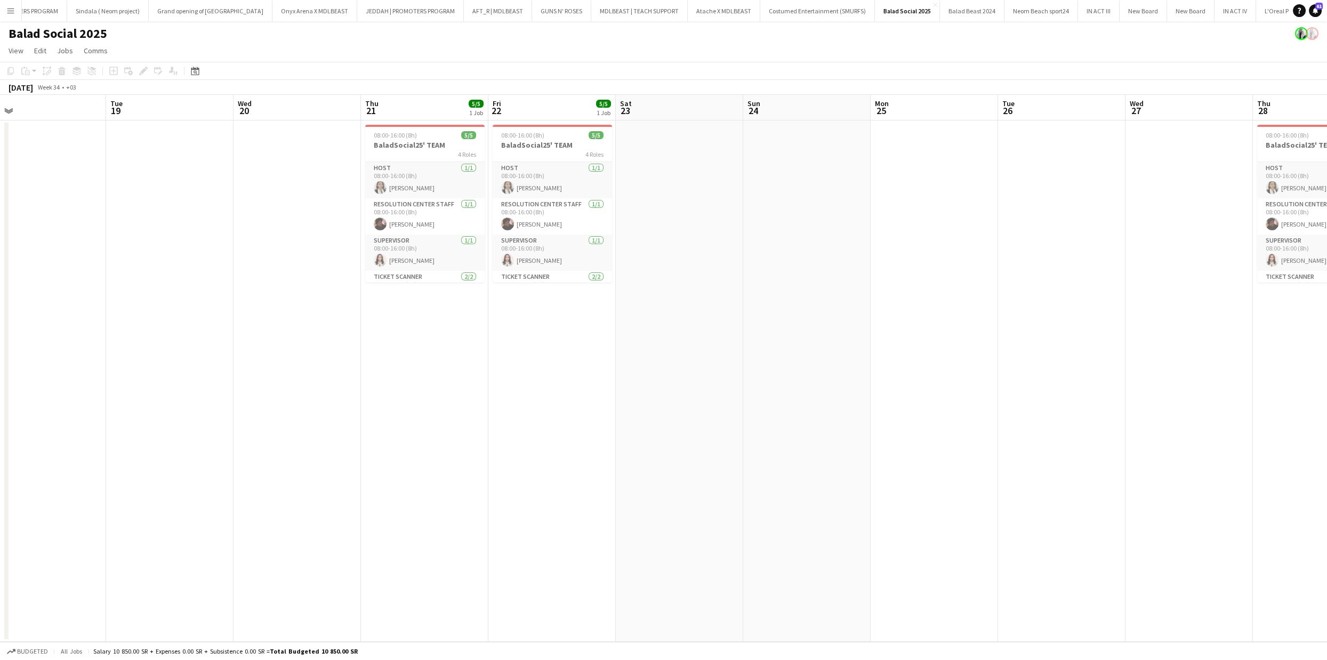
scroll to position [0, 354]
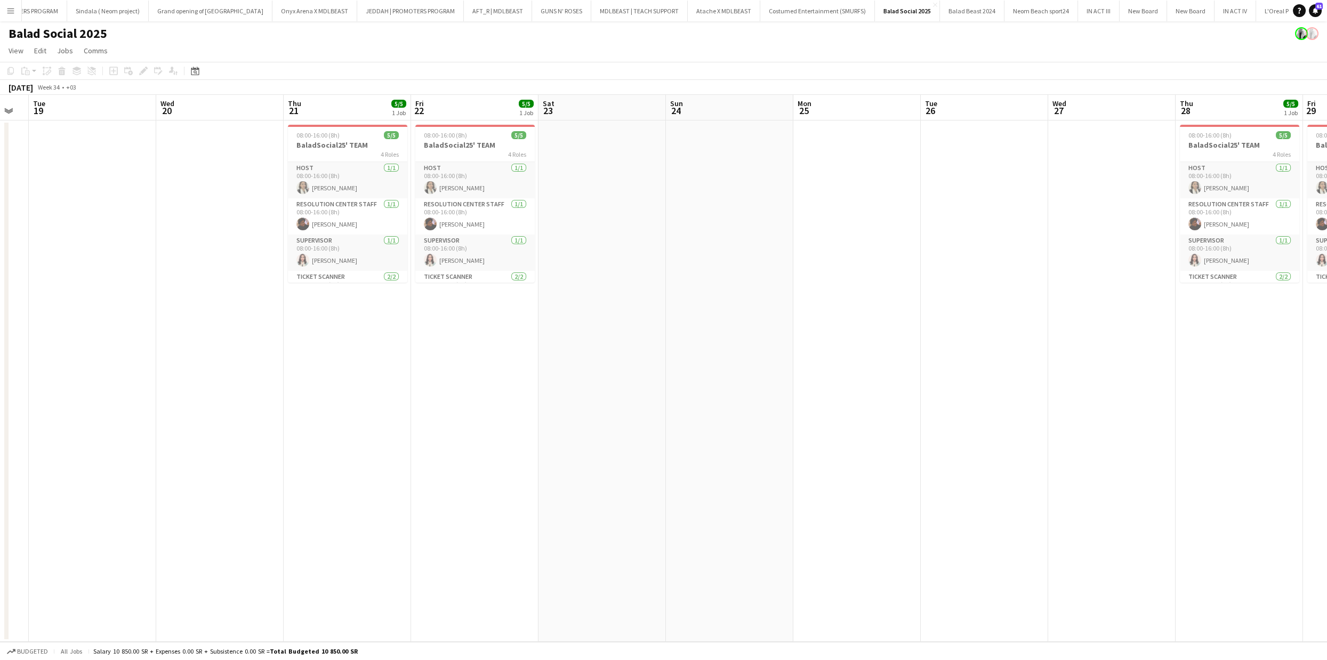
drag
click at [0, 259] on html "Menu Boards Boards Boards All jobs Status Workforce Workforce My Workforce Recr…" at bounding box center [663, 330] width 1327 height 660
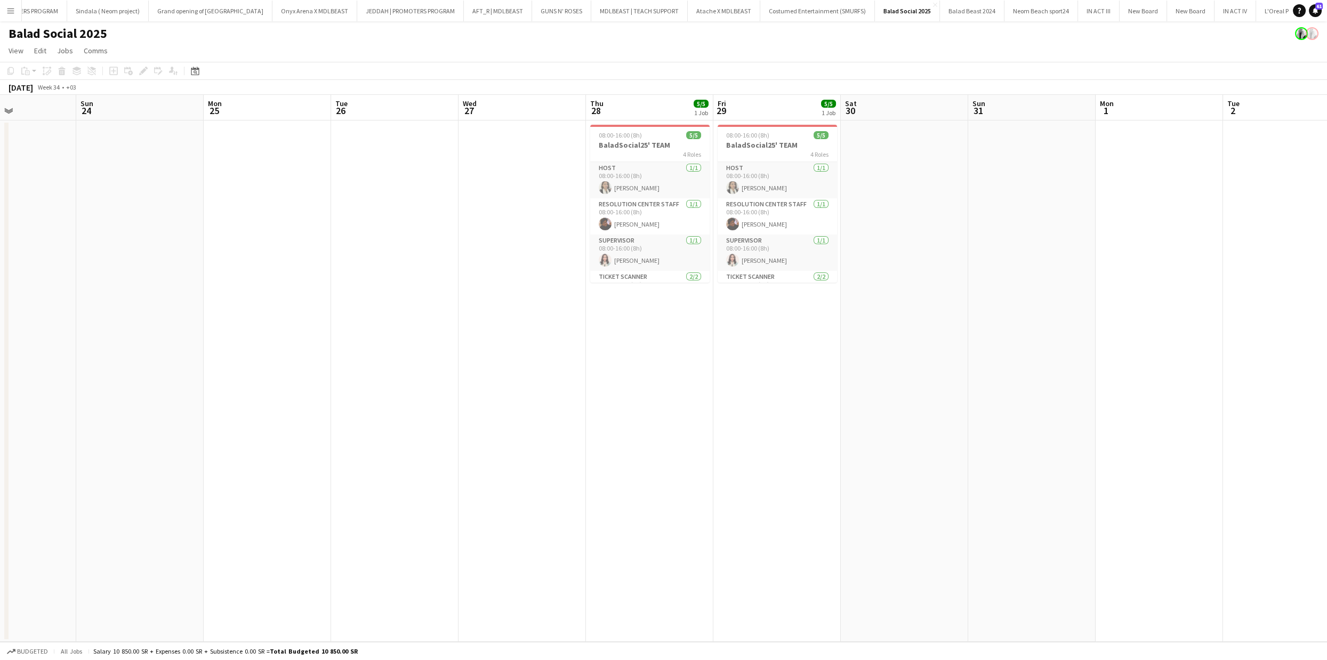
click at [104, 250] on app-calendar-viewport "Wed 20 Thu 21 5/5 1 Job Fri 22 5/5 1 Job Sat 23 Sun 24 Mon 25 Tue 26 Wed 27 Thu…" at bounding box center [663, 368] width 1327 height 547
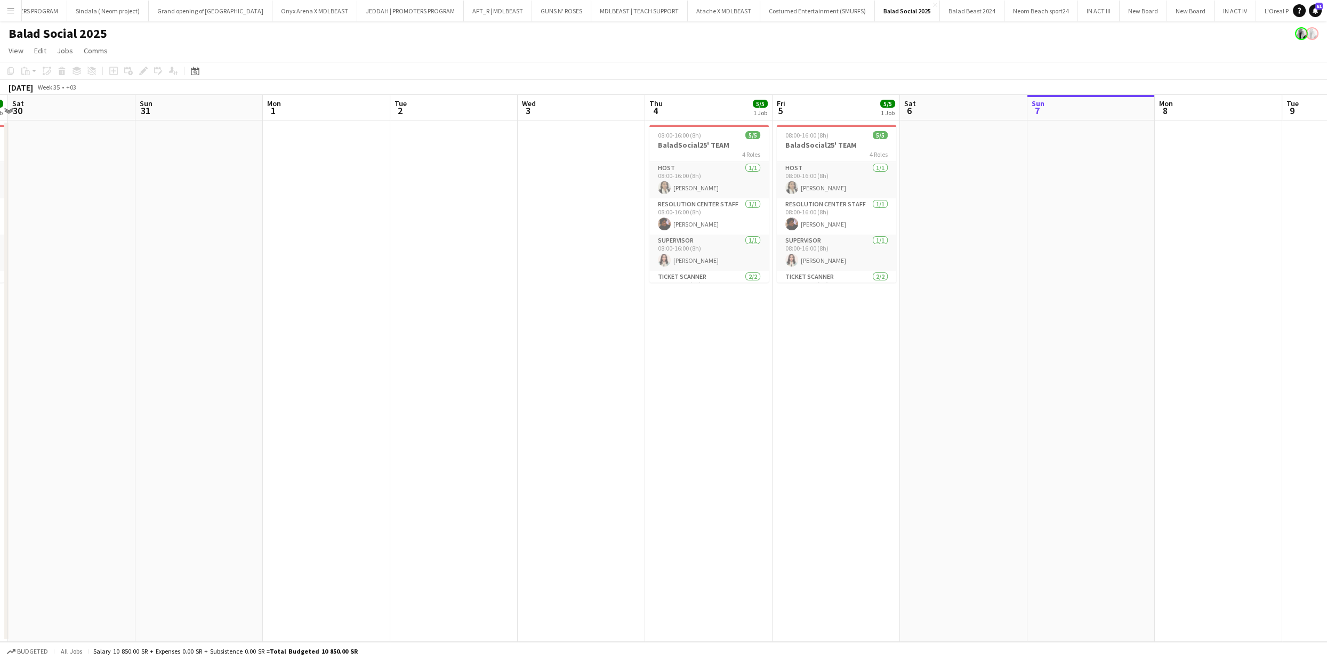
scroll to position [0, 504]
click at [188, 259] on app-calendar-viewport "Tue 26 Wed 27 Thu 28 5/5 1 Job Fri 29 5/5 1 Job Sat 30 Sun 31 Mon 1 Tue 2 Wed 3…" at bounding box center [663, 368] width 1327 height 547
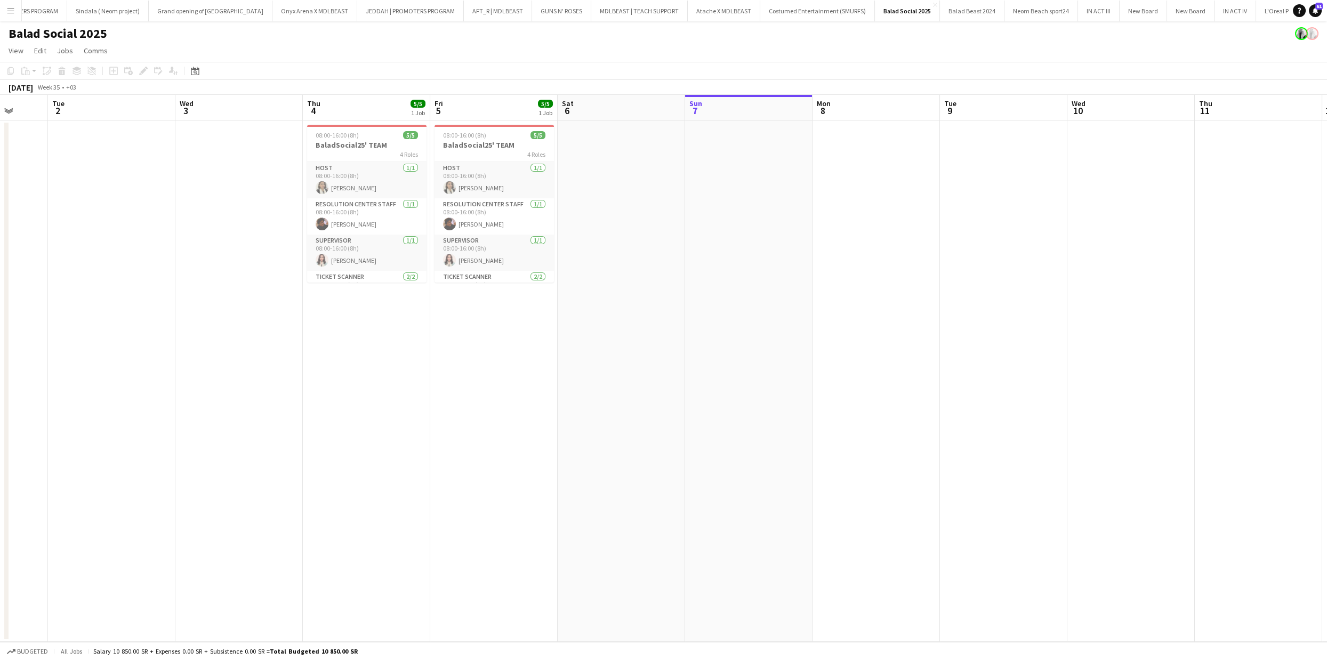
scroll to position [0, 345]
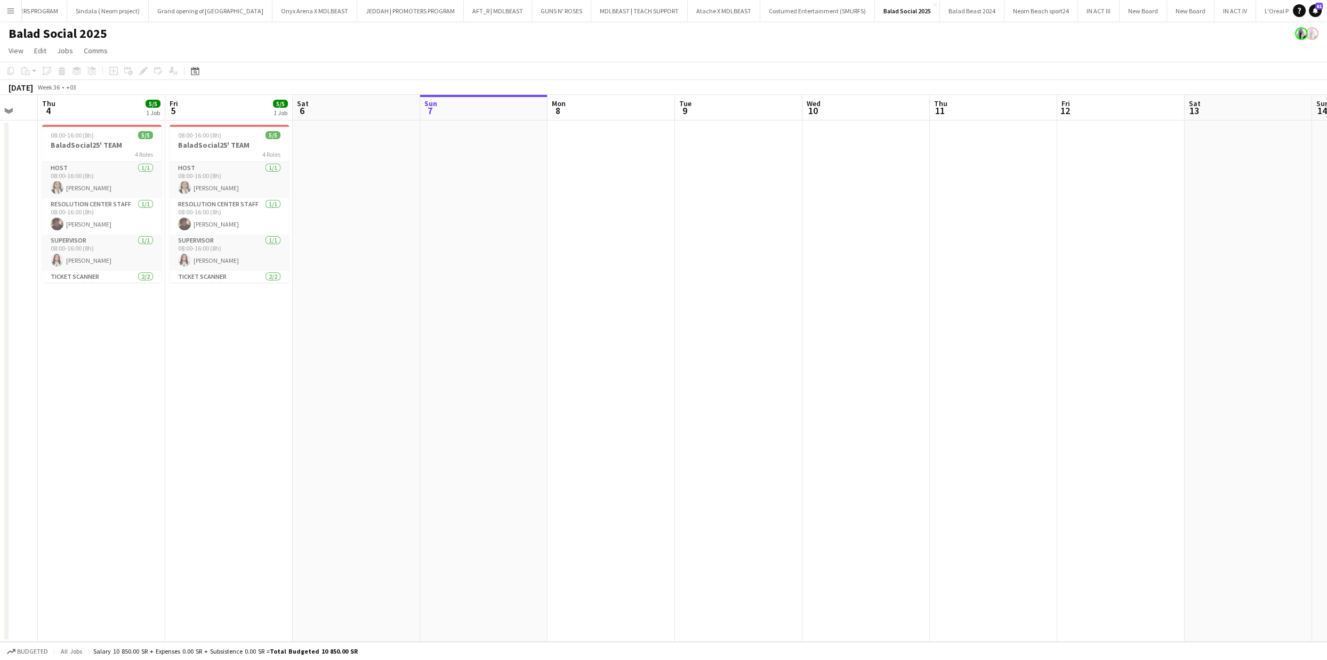
click at [365, 280] on app-calendar-viewport "Mon 1 Tue 2 Wed 3 Thu 4 5/5 1 Job Fri 5 5/5 1 Job Sat 6 Sun 7 Mon 8 Tue 9 Wed 1…" at bounding box center [663, 368] width 1327 height 547
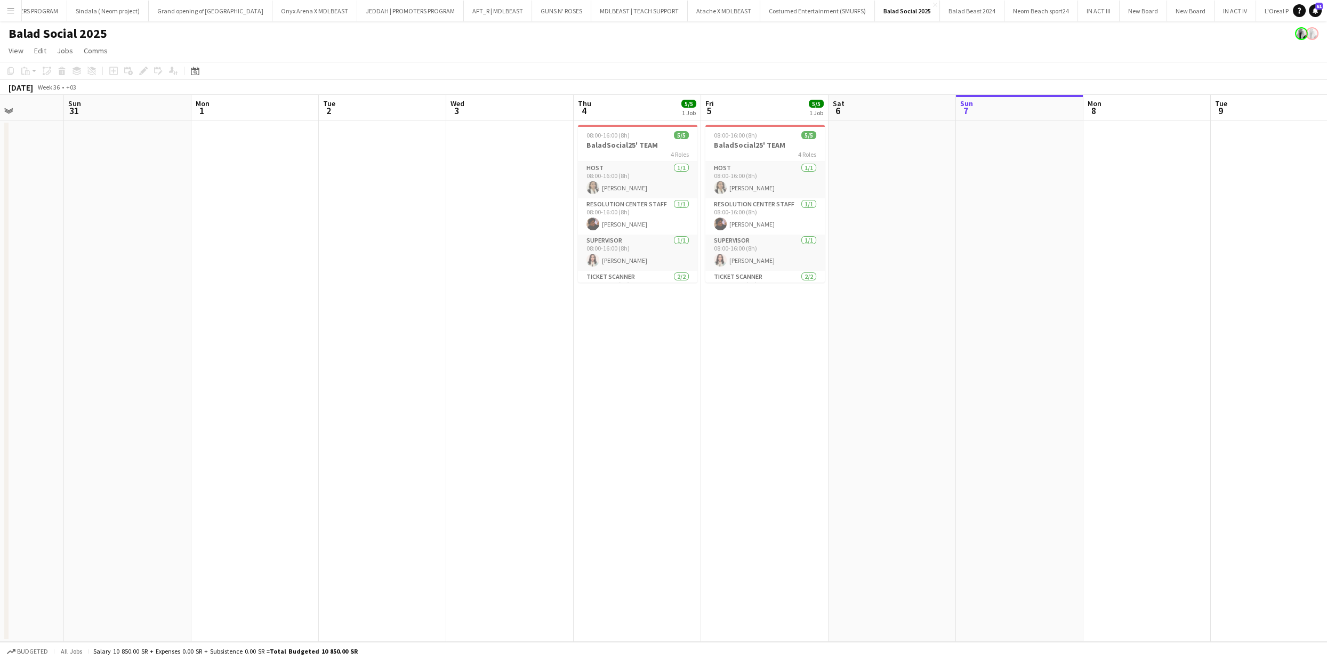
click at [996, 358] on app-calendar-viewport "Thu 28 5/5 1 Job Fri 29 5/5 1 Job Sat 30 Sun 31 Mon 1 Tue 2 Wed 3 Thu 4 5/5 1 J…" at bounding box center [663, 368] width 1327 height 547
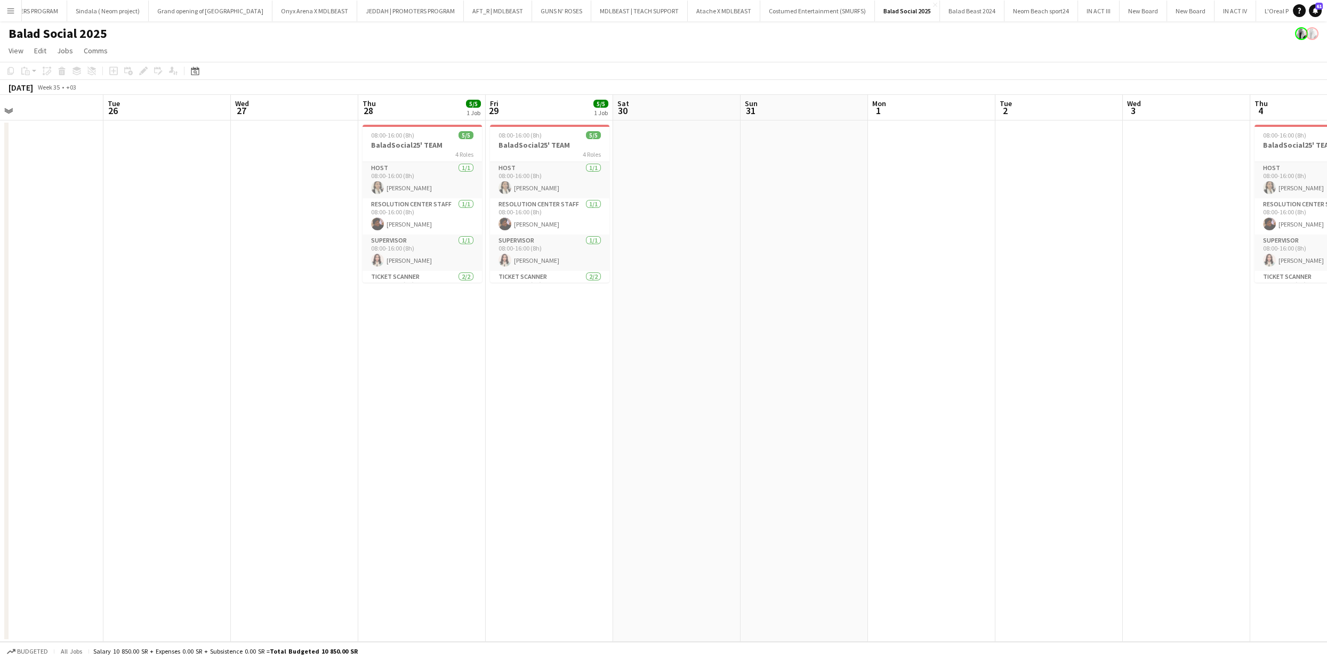
click at [1014, 339] on app-calendar-viewport "Sat 23 Sun 24 Mon 25 Tue 26 Wed 27 Thu 28 5/5 1 Job Fri 29 5/5 1 Job Sat 30 Sun…" at bounding box center [663, 368] width 1327 height 547
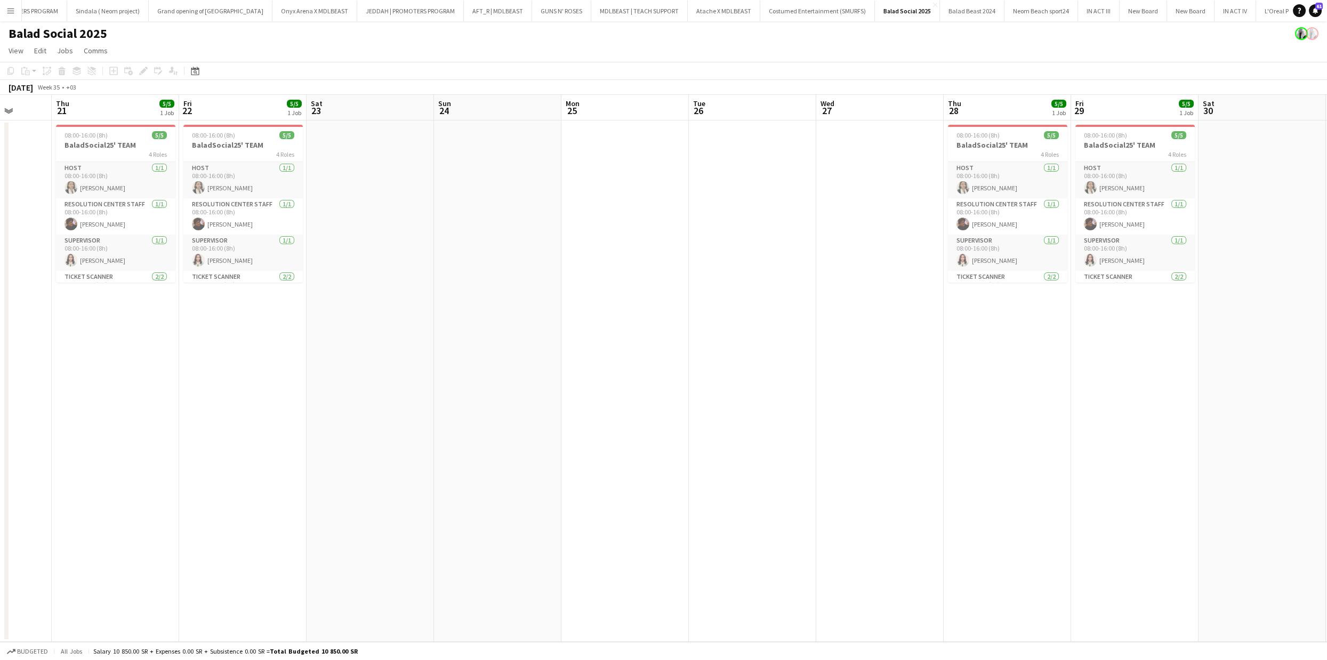
click at [1030, 319] on app-calendar-viewport "Mon 18 Tue 19 Wed 20 Thu 21 5/5 1 Job Fri 22 5/5 1 Job Sat 23 Sun 24 Mon 25 Tue…" at bounding box center [663, 368] width 1327 height 547
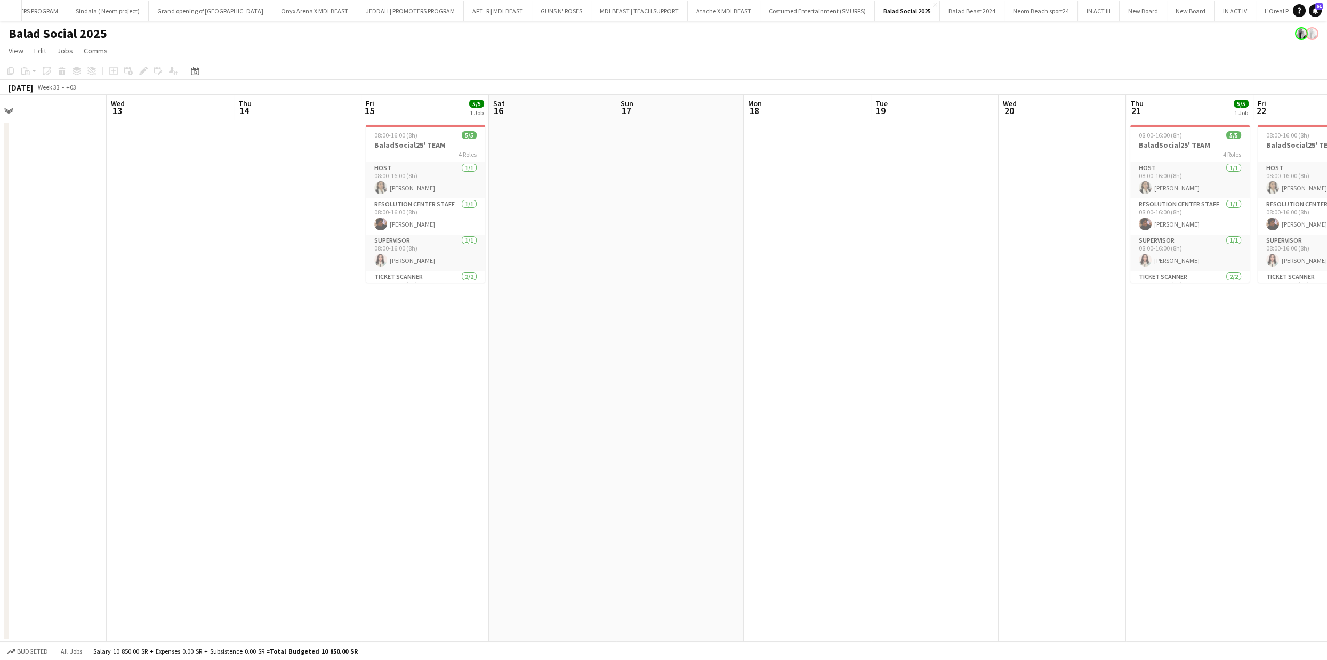
scroll to position [0, 275]
click at [955, 282] on app-calendar-viewport "Sun 10 Mon 11 Tue 12 Wed 13 Thu 14 Fri 15 5/5 1 Job Sat 16 Sun 17 Mon 18 Tue 19…" at bounding box center [663, 368] width 1327 height 547
click at [951, 274] on app-date-cell at bounding box center [935, 382] width 127 height 522
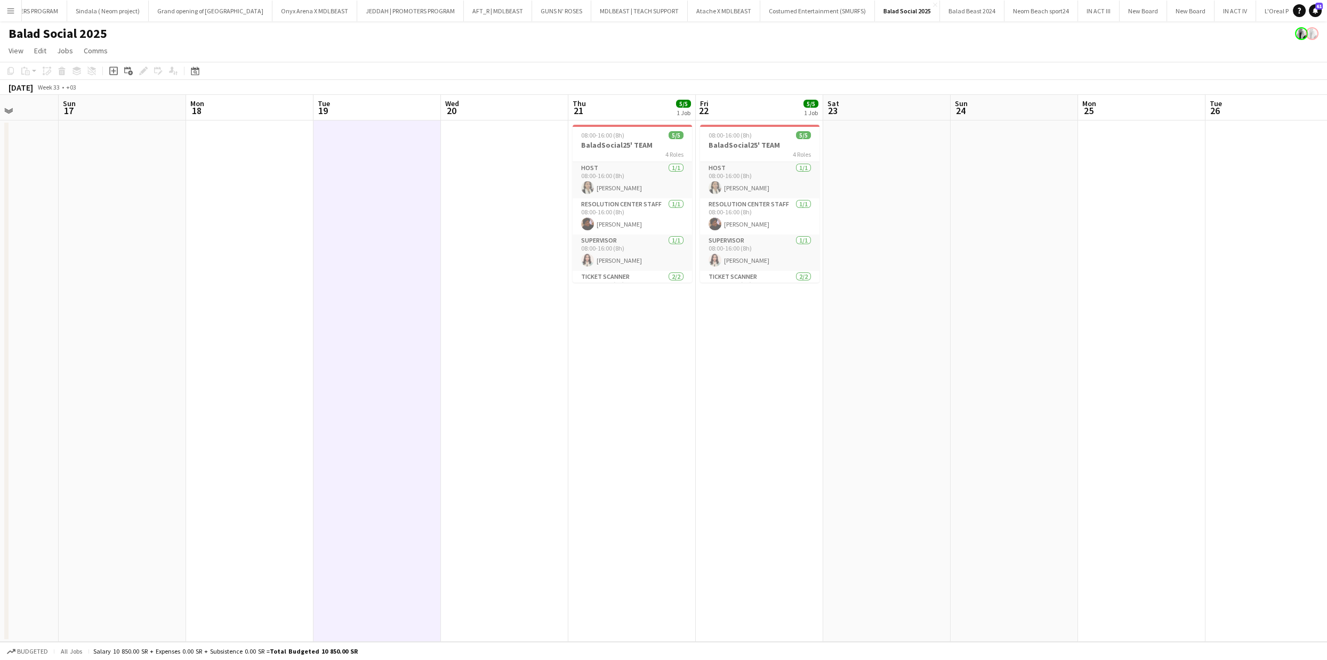
click at [394, 360] on app-calendar-viewport "Thu 14 Fri 15 5/5 1 Job Sat 16 Sun 17 Mon 18 Tue 19 Wed 20 Thu 21 5/5 1 Job Fri…" at bounding box center [663, 368] width 1327 height 547
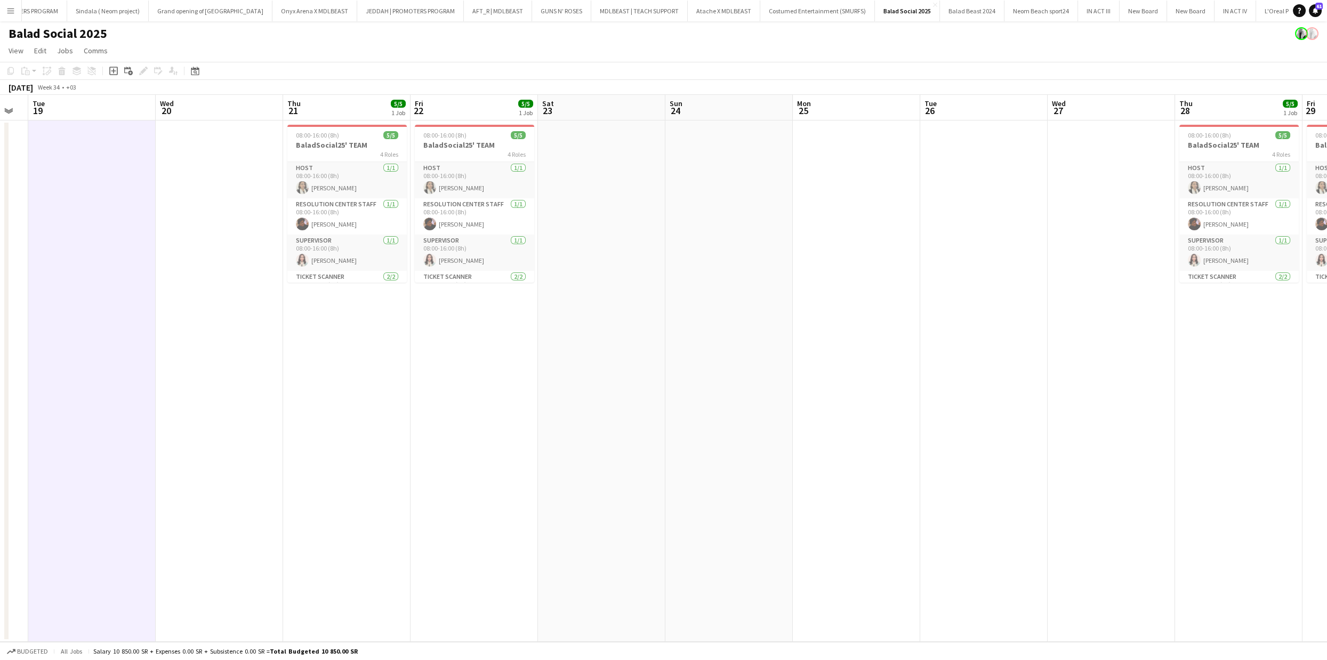
click at [100, 331] on app-calendar-viewport "Sat 16 Sun 17 Mon 18 Tue 19 Wed 20 Thu 21 5/5 1 Job Fri 22 5/5 1 Job Sat 23 Sun…" at bounding box center [663, 368] width 1327 height 547
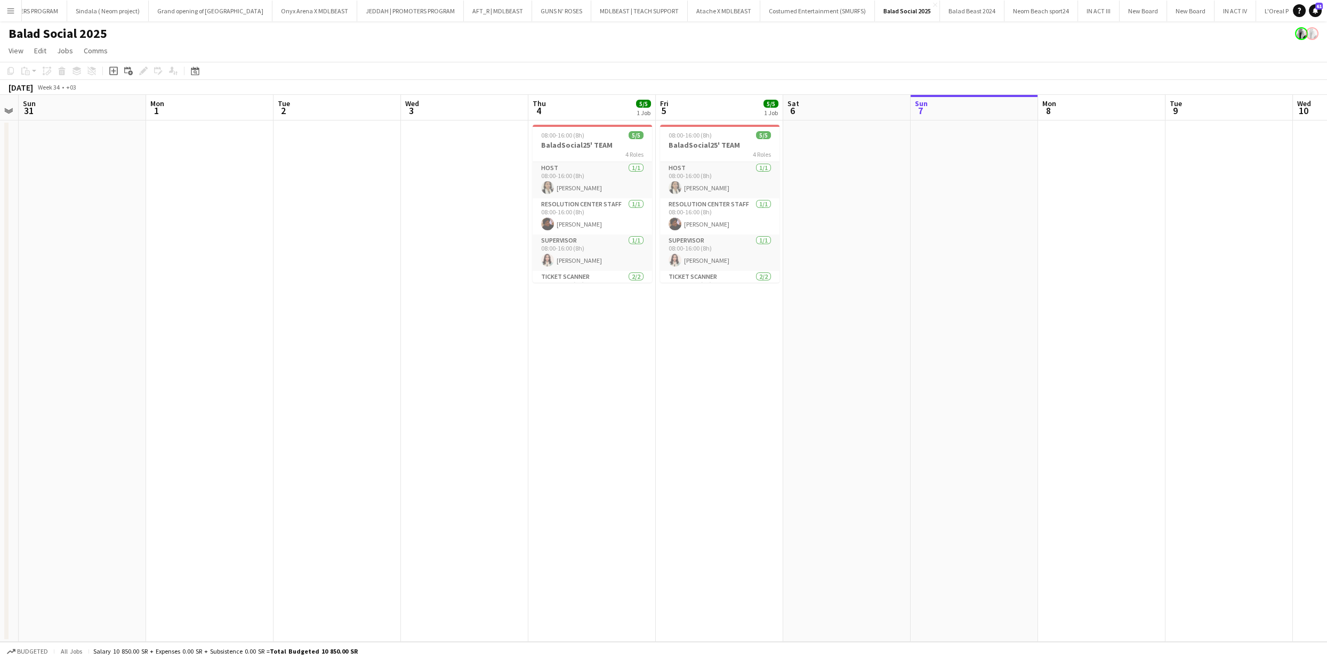
scroll to position [0, 492]
click at [133, 365] on app-calendar-viewport "Wed 27 Thu 28 5/5 1 Job Fri 29 5/5 1 Job Sat 30 Sun 31 Mon 1 Tue 2 Wed 3 Thu 4 …" at bounding box center [663, 368] width 1327 height 547
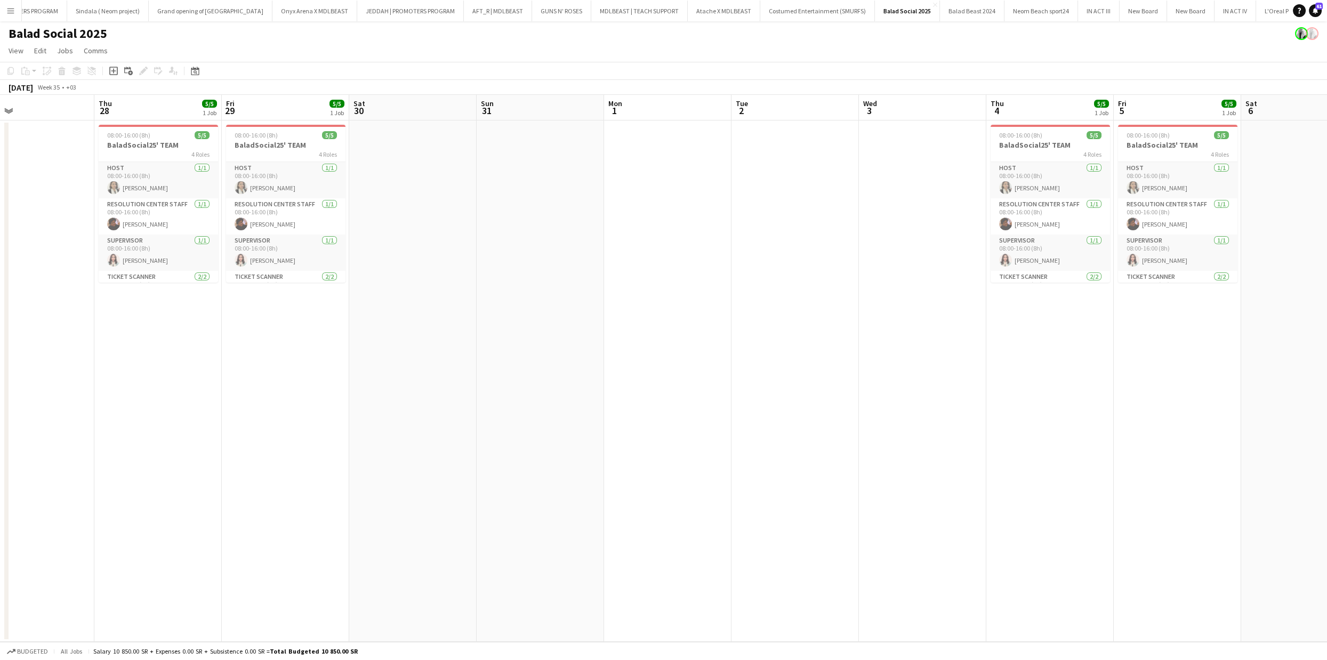
click at [706, 275] on app-calendar-viewport "Tue 26 Wed 27 Thu 28 5/5 1 Job Fri 29 5/5 1 Job Sat 30 Sun 31 Mon 1 Tue 2 Wed 3…" at bounding box center [663, 368] width 1327 height 547
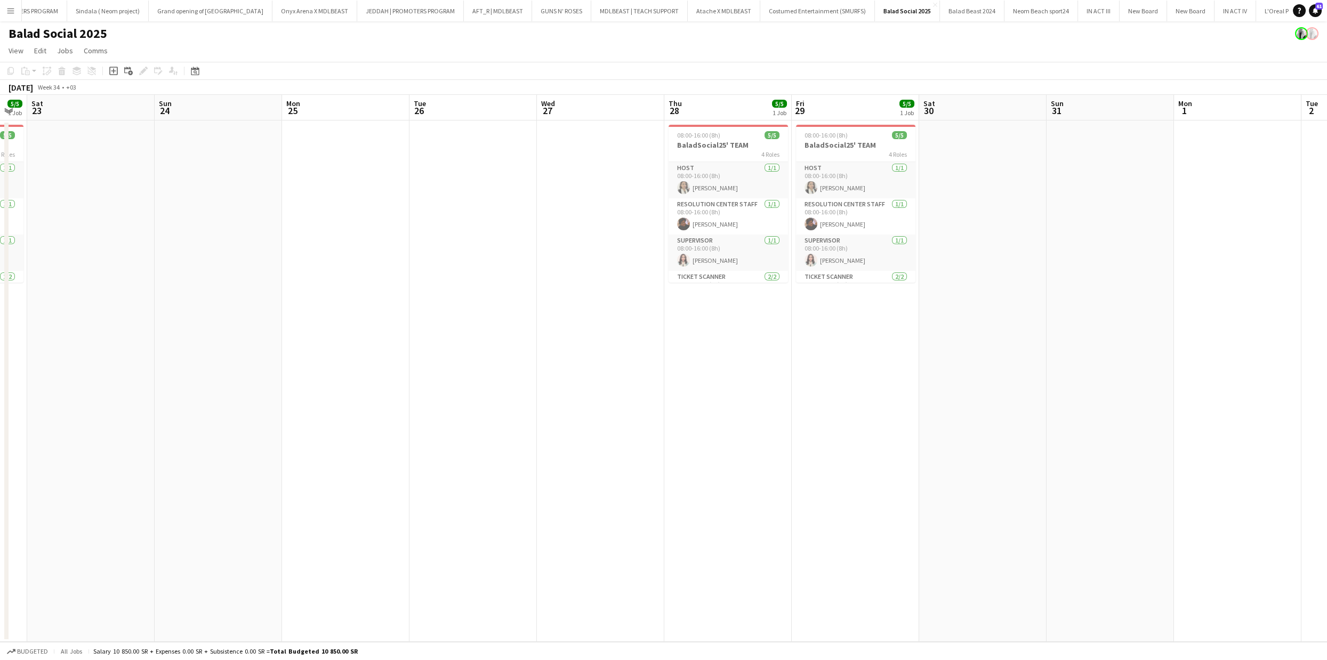
click at [1062, 342] on app-calendar-viewport "Wed 20 Thu 21 5/5 1 Job Fri 22 5/5 1 Job Sat 23 Sun 24 Mon 25 Tue 26 Wed 27 Thu…" at bounding box center [663, 368] width 1327 height 547
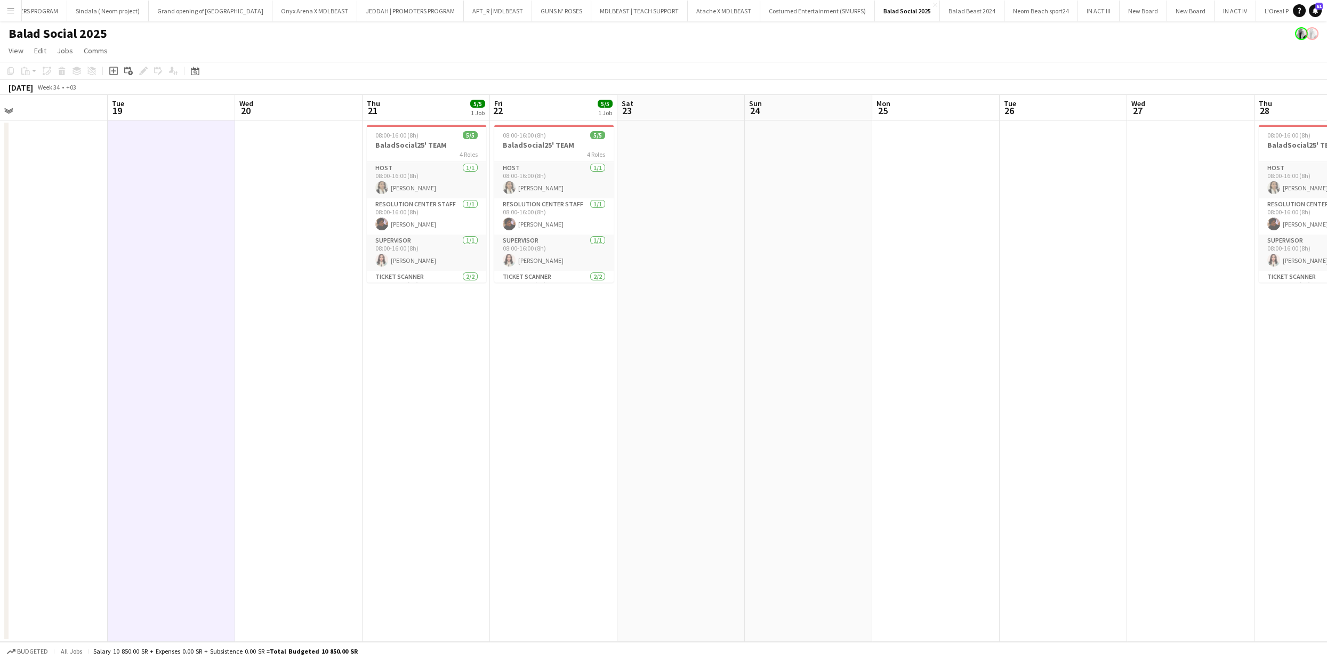
click at [1011, 324] on app-calendar-viewport "Sat 16 Sun 17 Mon 18 Tue 19 Wed 20 Thu 21 5/5 1 Job Fri 22 5/5 1 Job Sat 23 Sun…" at bounding box center [663, 368] width 1327 height 547
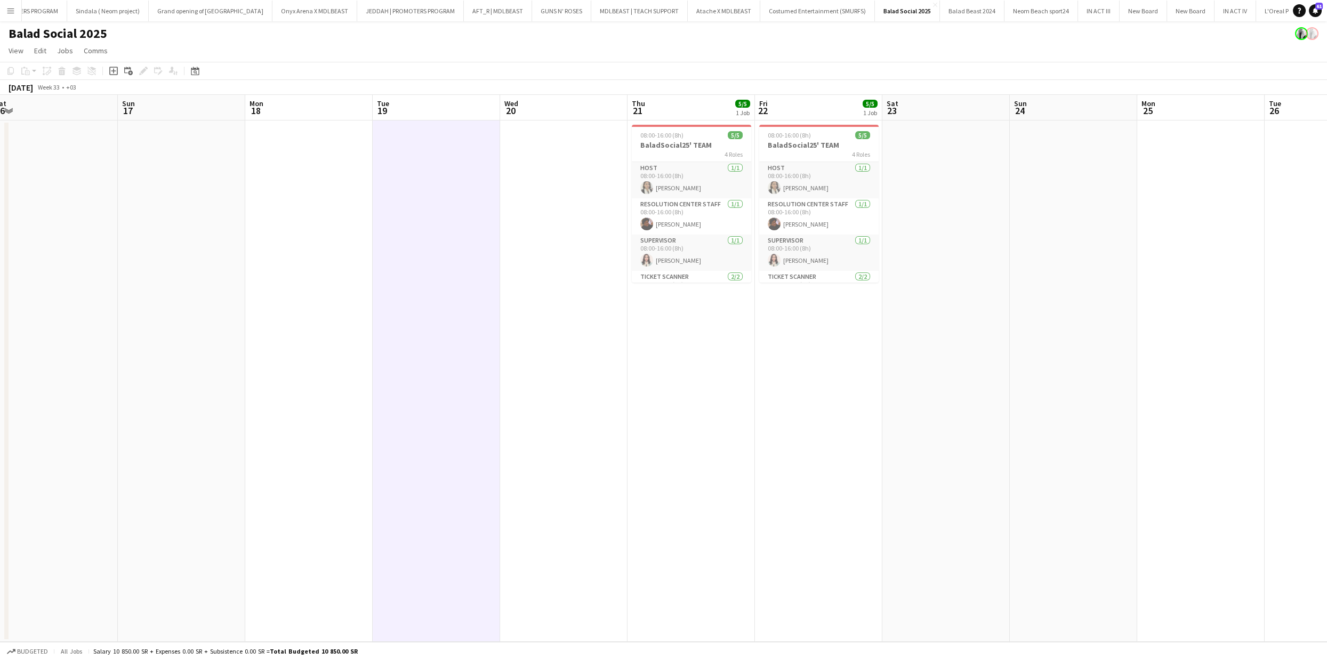
click at [1018, 346] on app-calendar-viewport "Thu 14 Fri 15 5/5 1 Job Sat 16 Sun 17 Mon 18 Tue 19 Wed 20 Thu 21 5/5 1 Job Fri…" at bounding box center [663, 368] width 1327 height 547
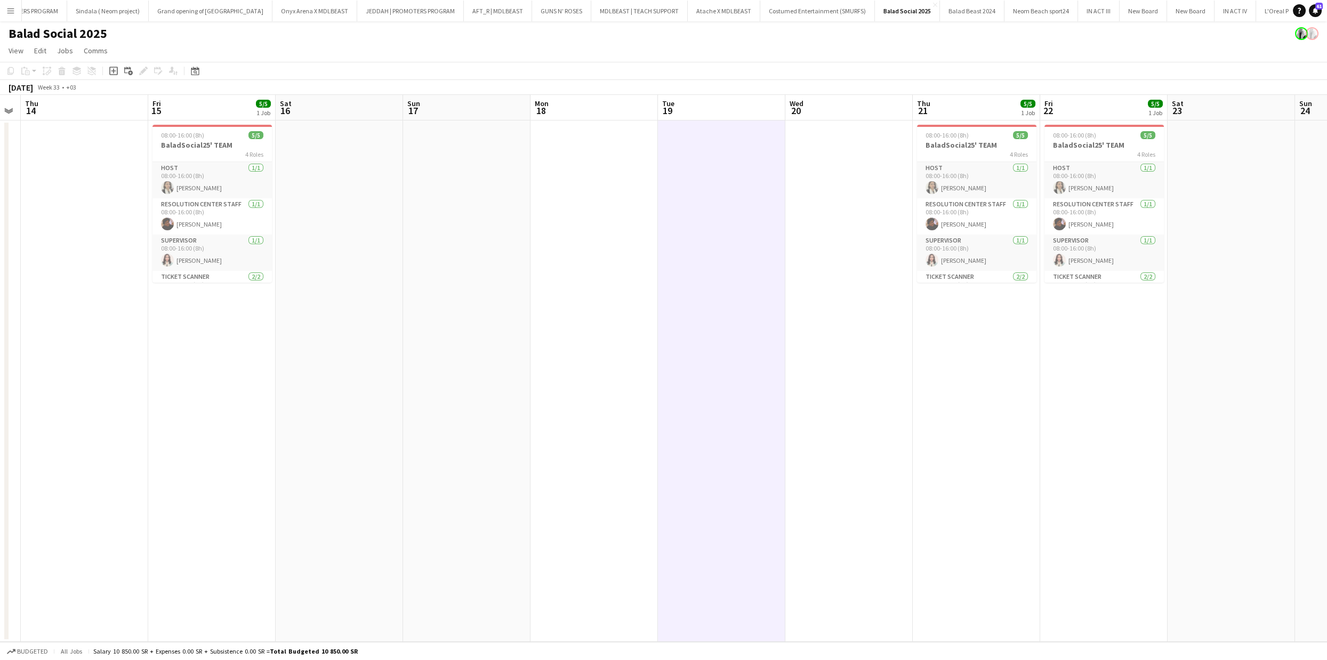
click at [89, 407] on app-calendar-viewport "Mon 11 Tue 12 Wed 13 Thu 14 Fri 15 5/5 1 Job Sat 16 Sun 17 Mon 18 Tue 19 Wed 20…" at bounding box center [663, 368] width 1327 height 547
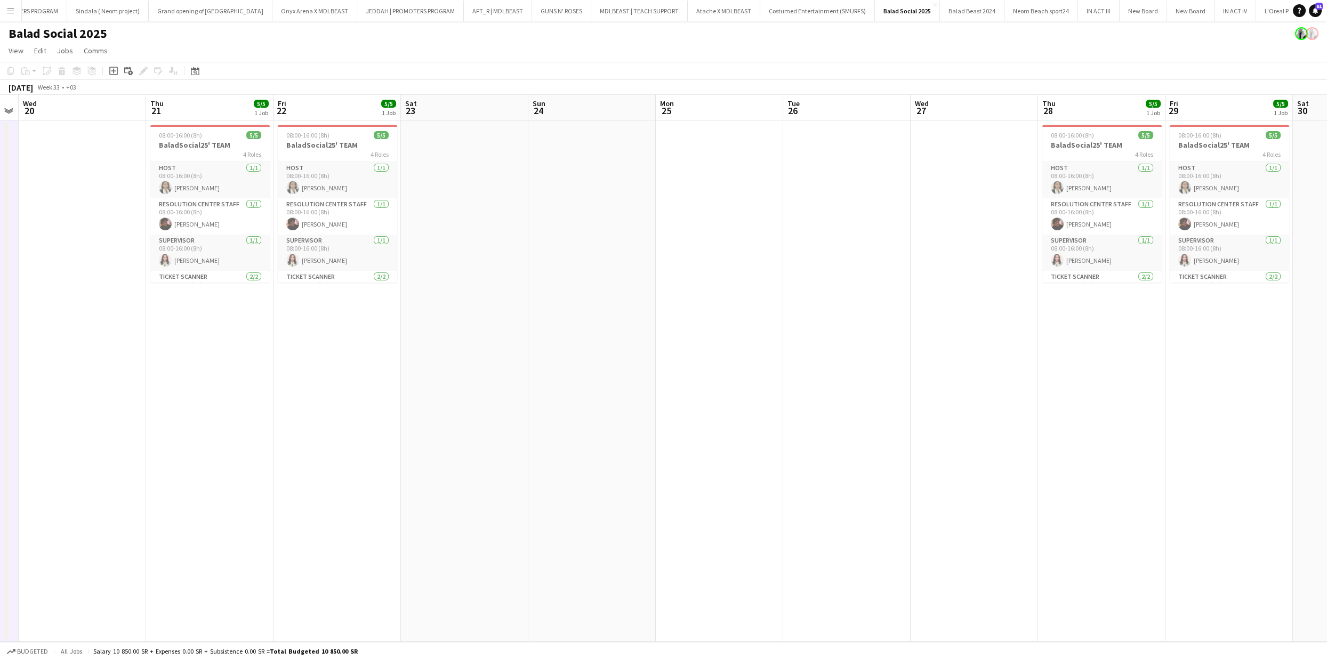
click at [0, 405] on html "Menu Boards Boards Boards All jobs Status Workforce Workforce My Workforce Recr…" at bounding box center [663, 330] width 1327 height 660
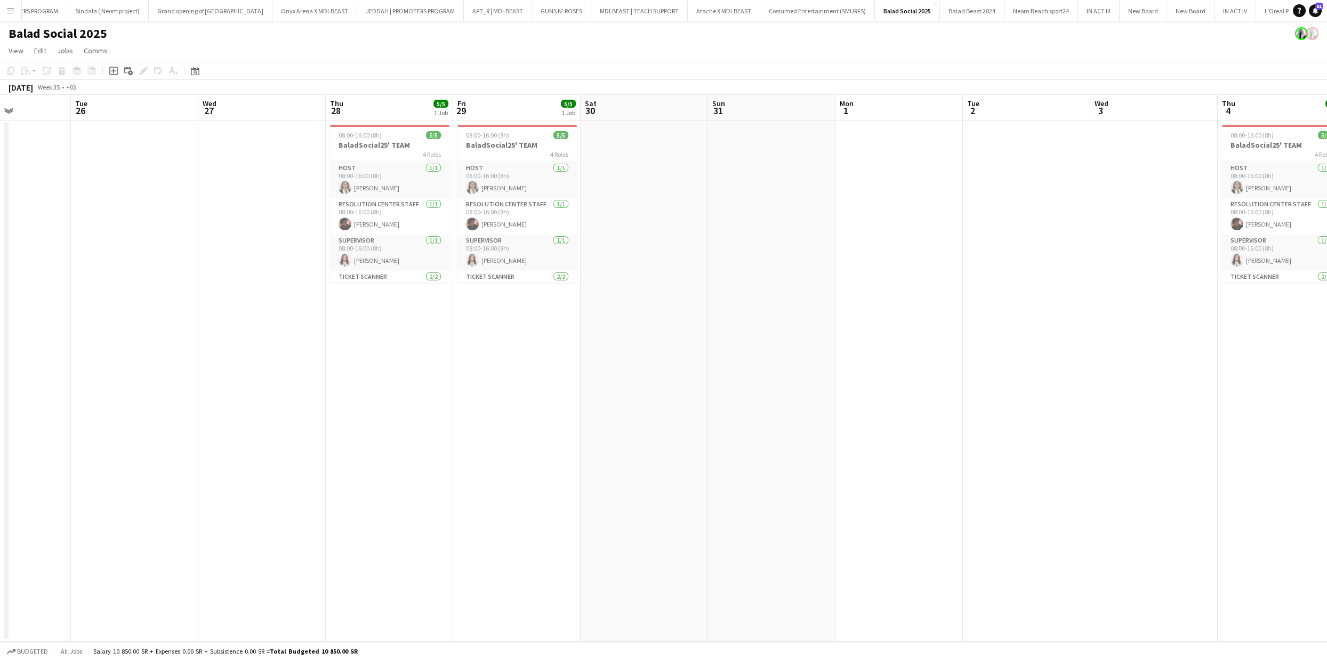
scroll to position [0, 339]
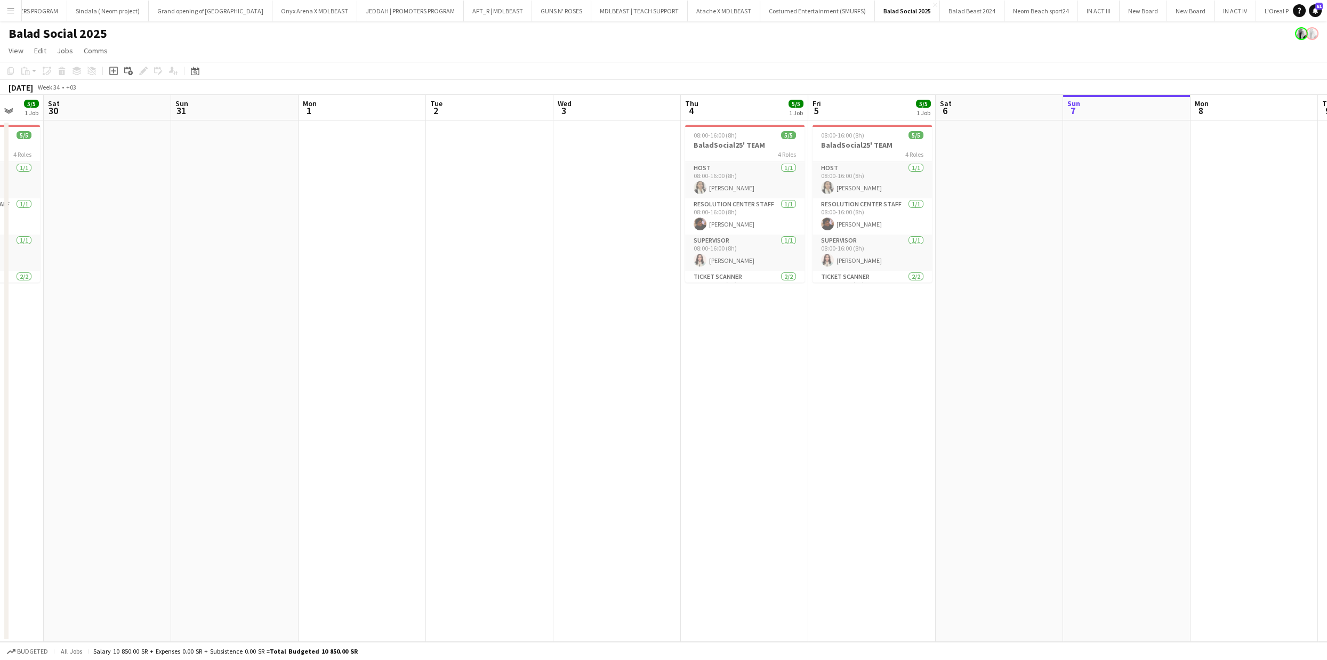
click at [0, 392] on html "Menu Boards Boards Boards All jobs Status Workforce Workforce My Workforce Recr…" at bounding box center [663, 330] width 1327 height 660
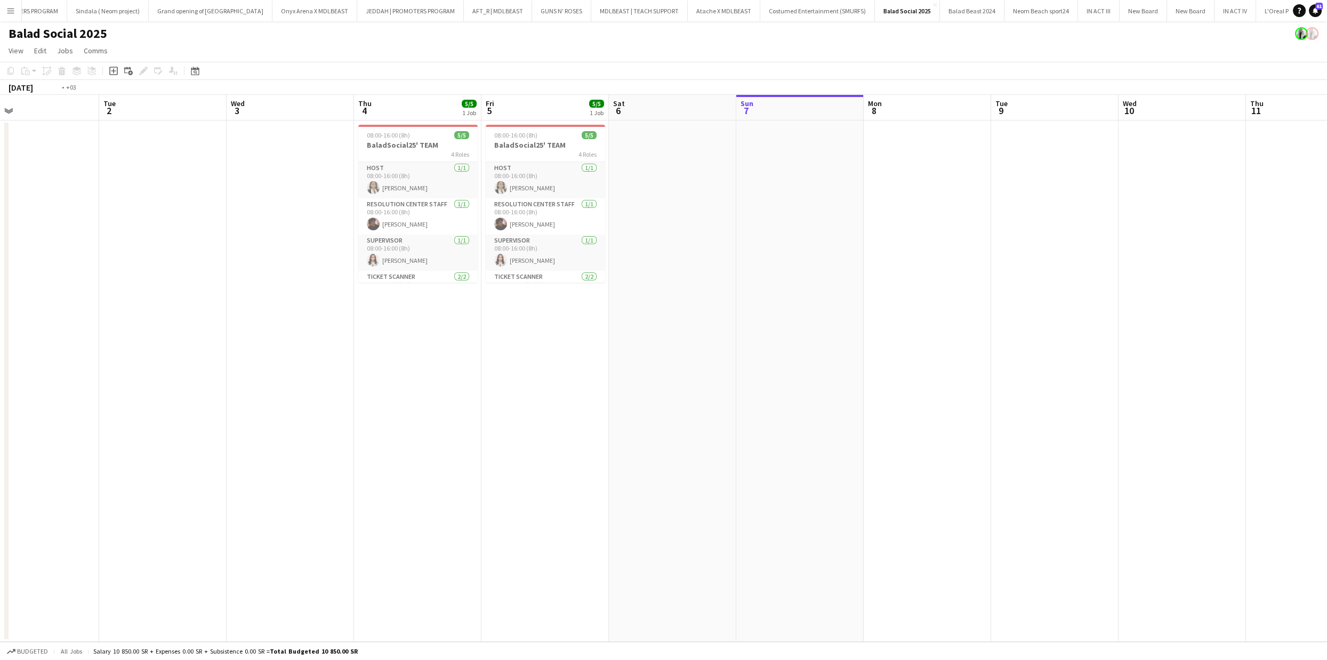
scroll to position [0, 265]
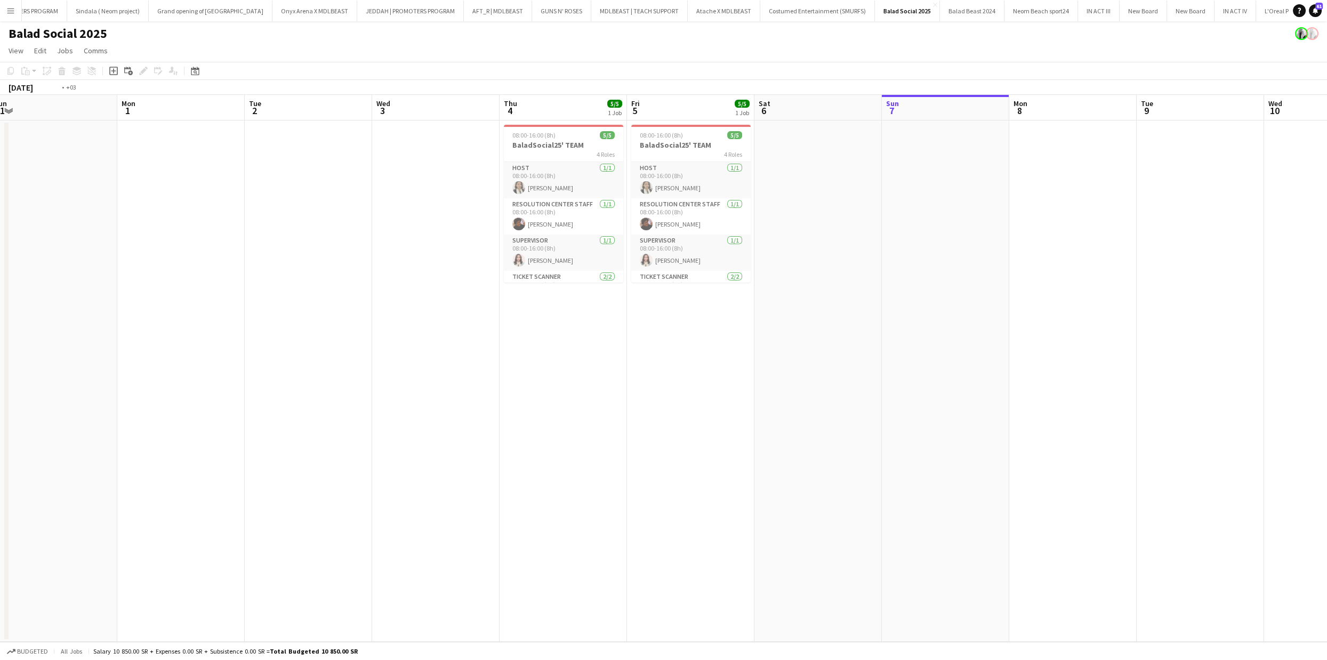
drag, startPoint x: 803, startPoint y: 392, endPoint x: 414, endPoint y: 484, distance: 399.4
click at [415, 484] on app-calendar-viewport "Fri 29 5/5 1 Job Sat 30 Sun 31 Mon 1 Tue 2 Wed 3 Thu 4 5/5 1 Job Fri 5 5/5 1 Jo…" at bounding box center [663, 368] width 1327 height 547
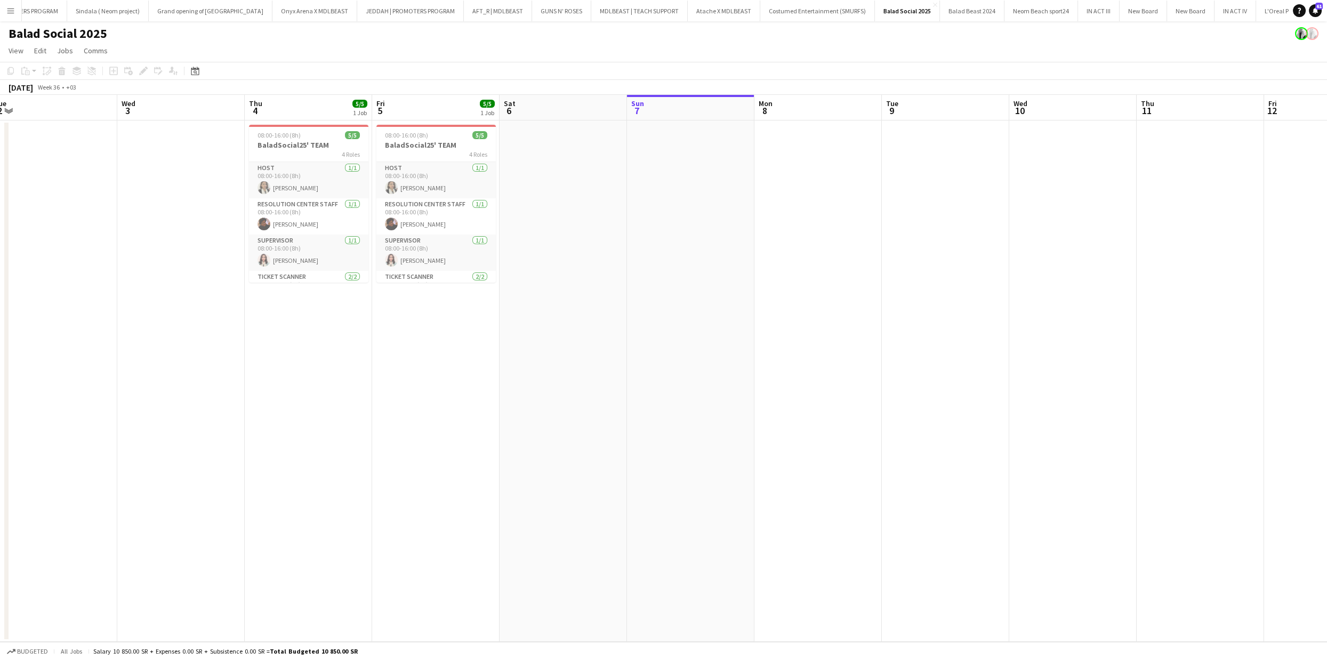
click at [703, 267] on app-date-cell at bounding box center [690, 382] width 127 height 522
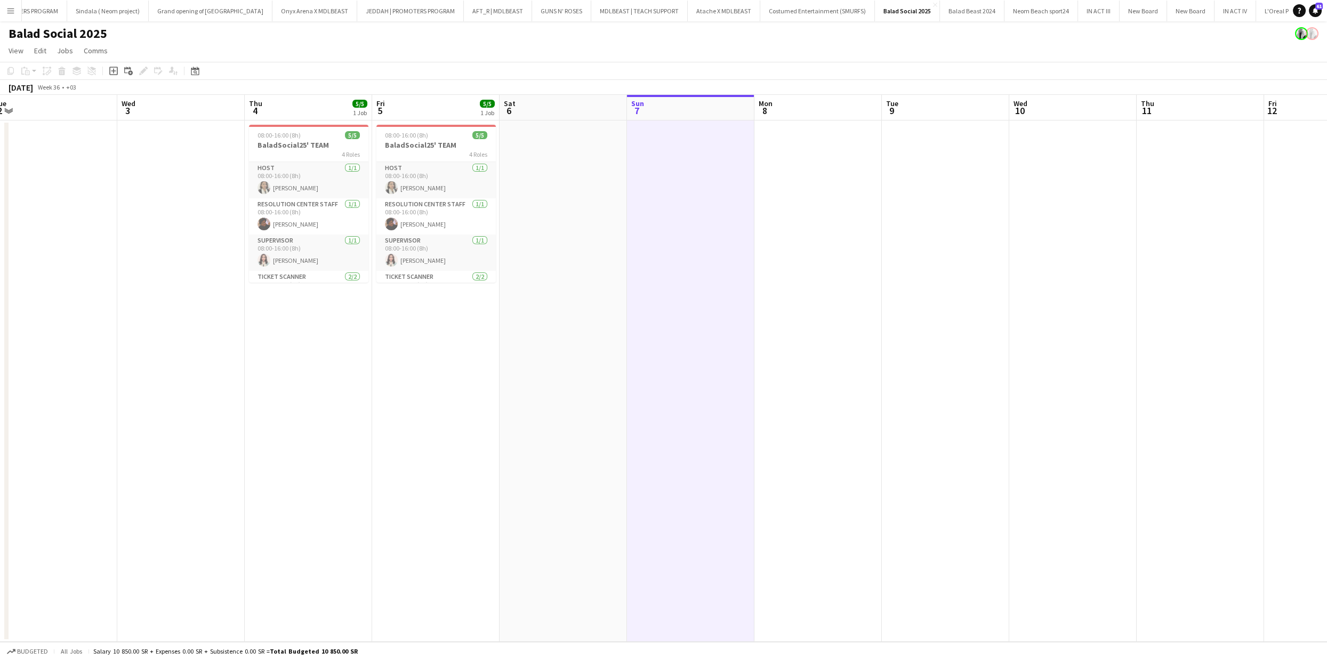
click at [342, 188] on app-card-role "HOST 1/1 08:00-16:00 (8h) Nourah Dukhnah" at bounding box center [308, 180] width 119 height 36
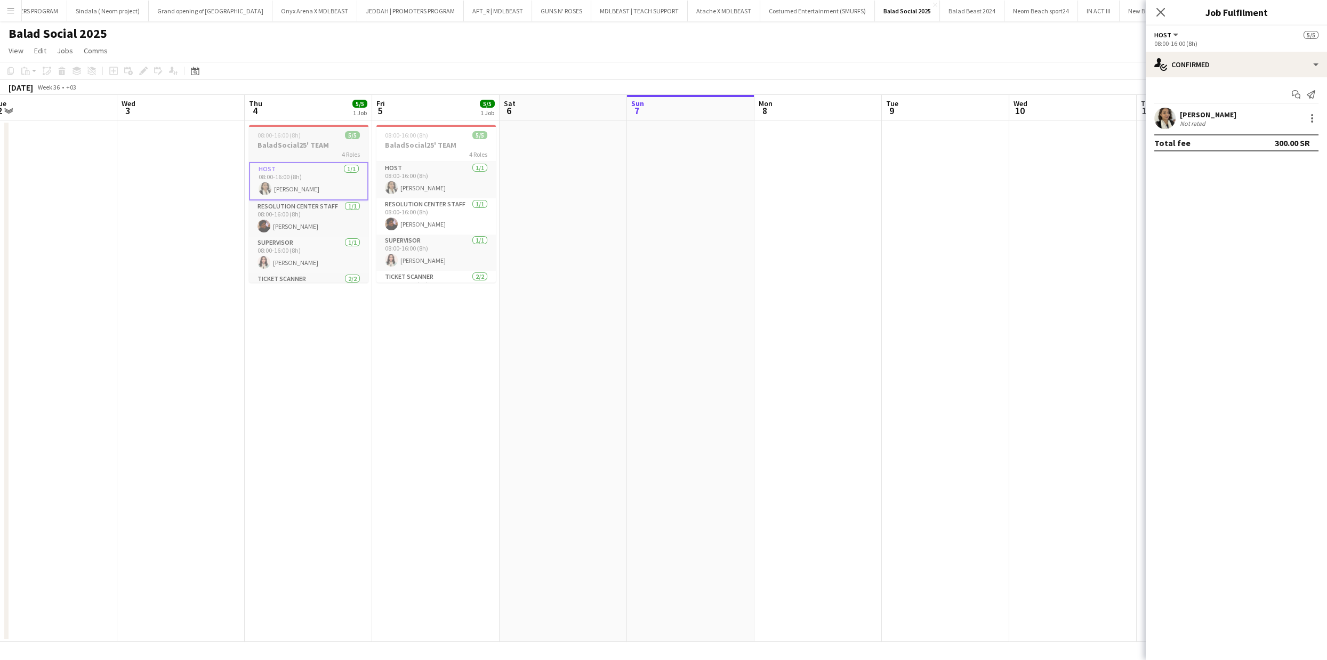
click at [285, 139] on app-job-card "08:00-16:00 (8h) 5/5 BaladSocial25' TEAM 4 Roles HOST 1/1 08:00-16:00 (8h) Nour…" at bounding box center [308, 204] width 119 height 158
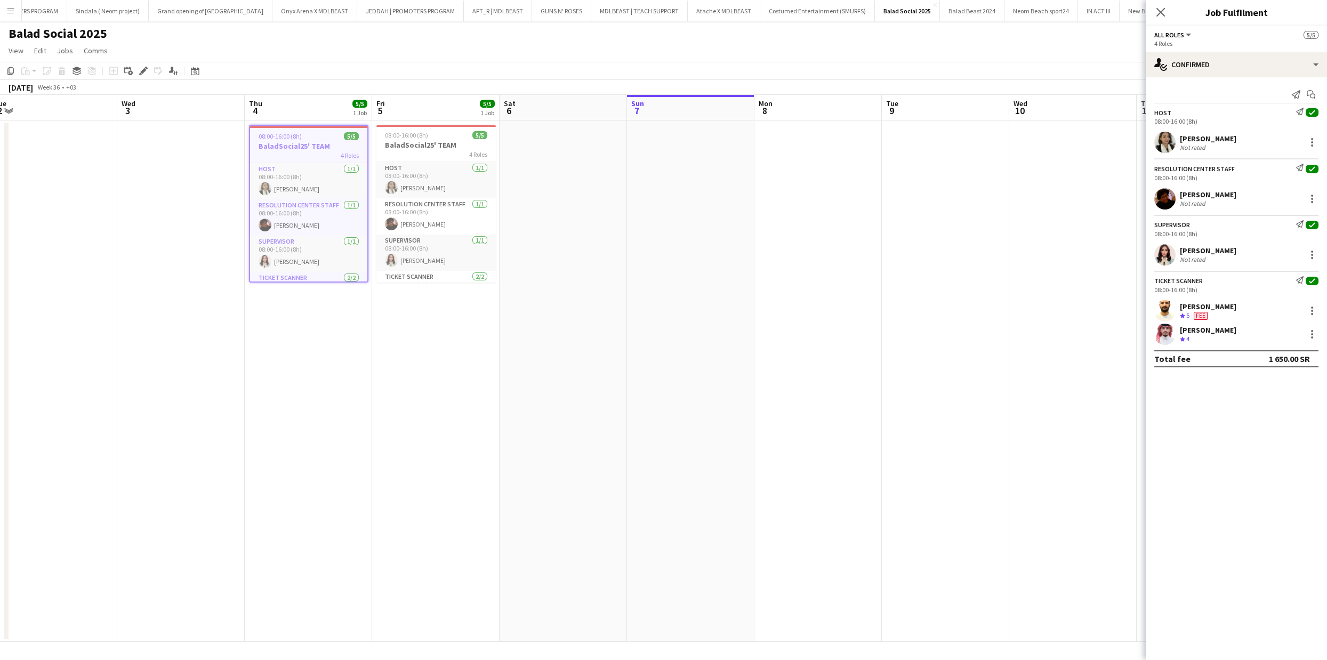
click at [706, 172] on app-date-cell at bounding box center [690, 382] width 127 height 522
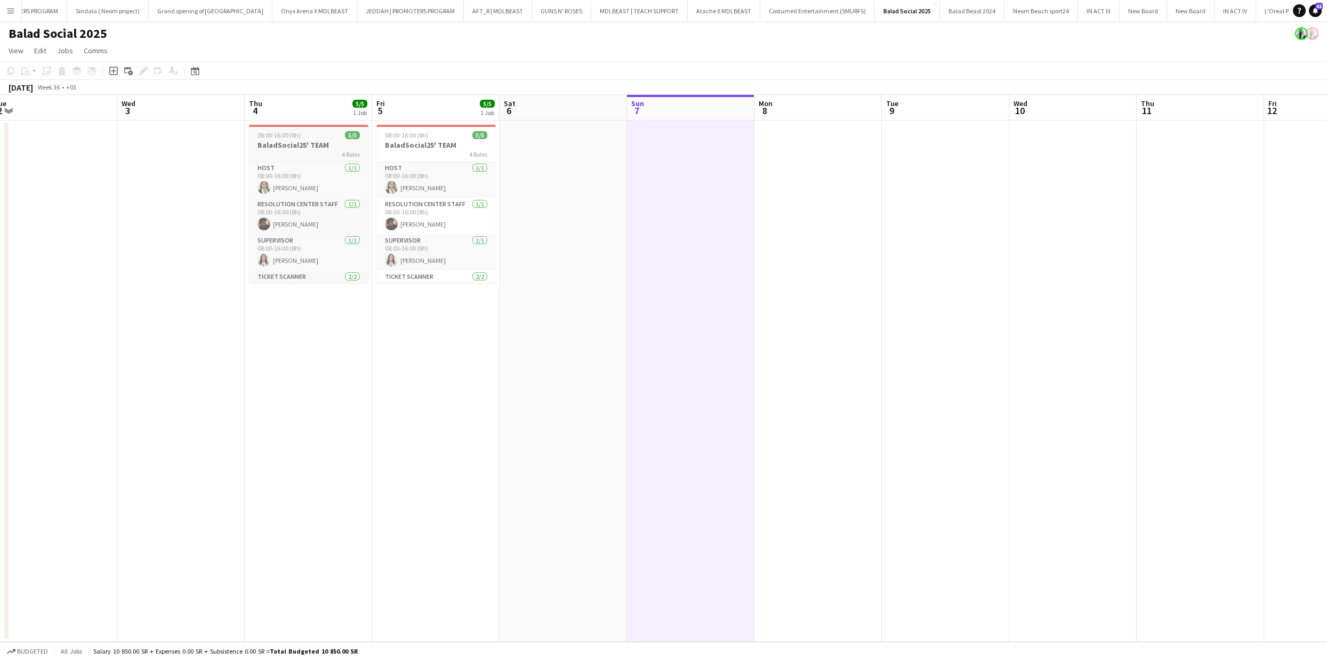
click at [293, 127] on app-job-card "08:00-16:00 (8h) 5/5 BaladSocial25' TEAM 4 Roles HOST 1/1 08:00-16:00 (8h) Nour…" at bounding box center [308, 204] width 119 height 158
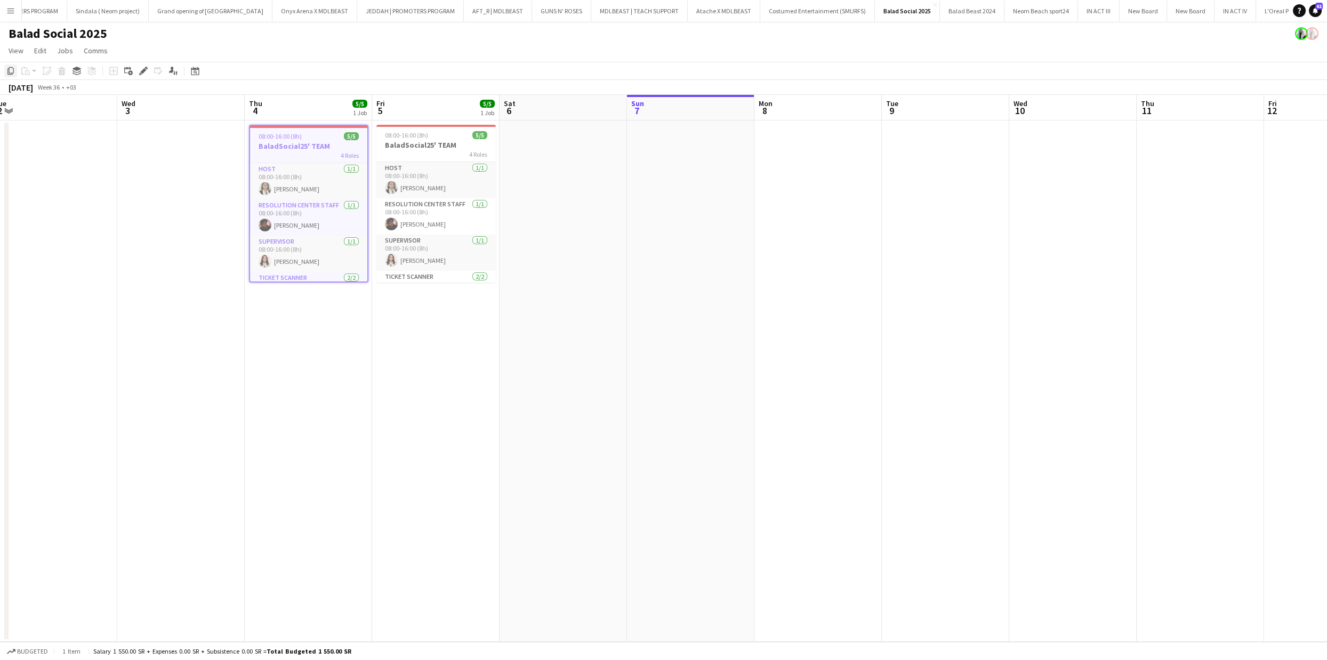
click at [12, 70] on icon "Copy" at bounding box center [10, 71] width 9 height 9
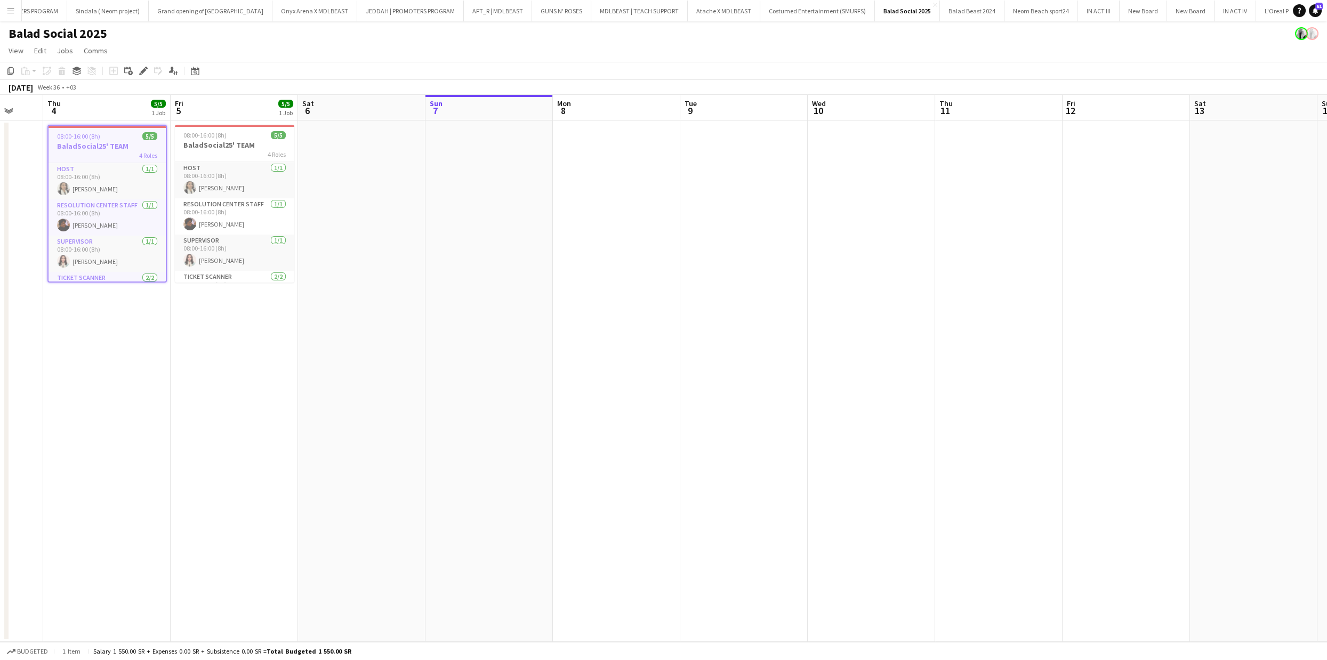
scroll to position [0, 507]
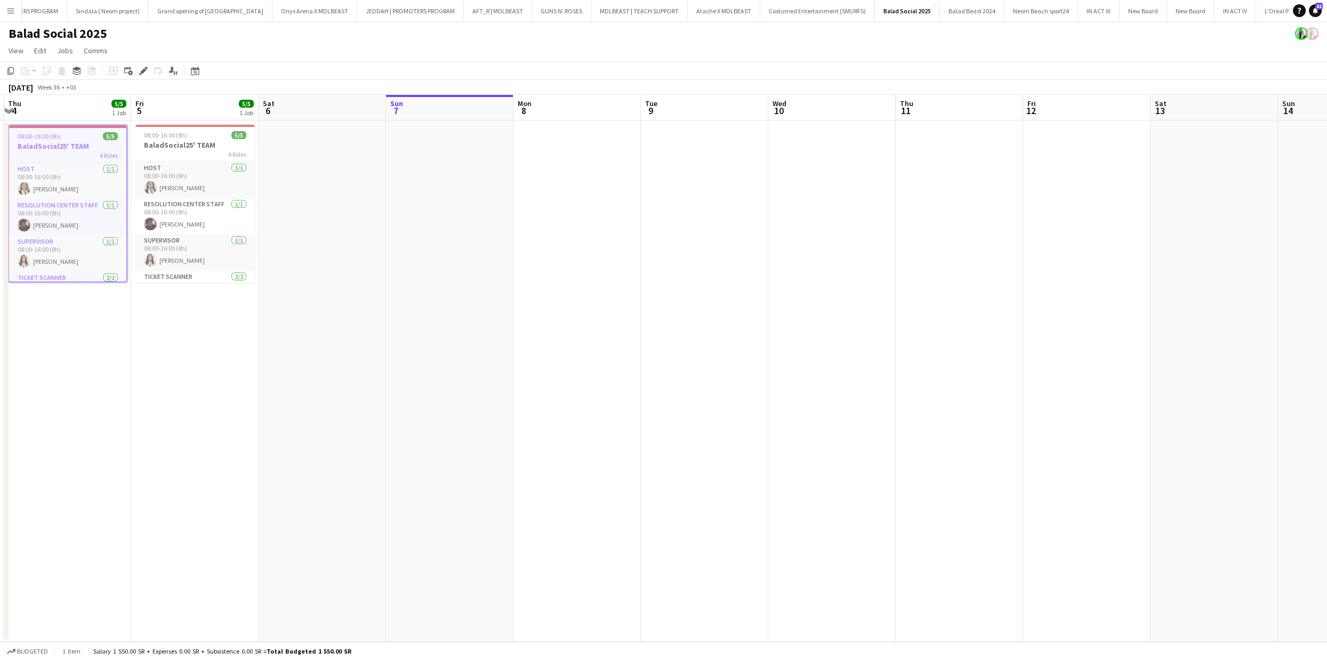
drag, startPoint x: 738, startPoint y: 265, endPoint x: 588, endPoint y: 276, distance: 150.8
click at [588, 276] on app-calendar-viewport "Sun 31 Mon 1 Tue 2 Wed 3 Thu 4 5/5 1 Job Fri 5 5/5 1 Job Sat 6 Sun 7 Mon 8 Tue …" at bounding box center [663, 368] width 1327 height 547
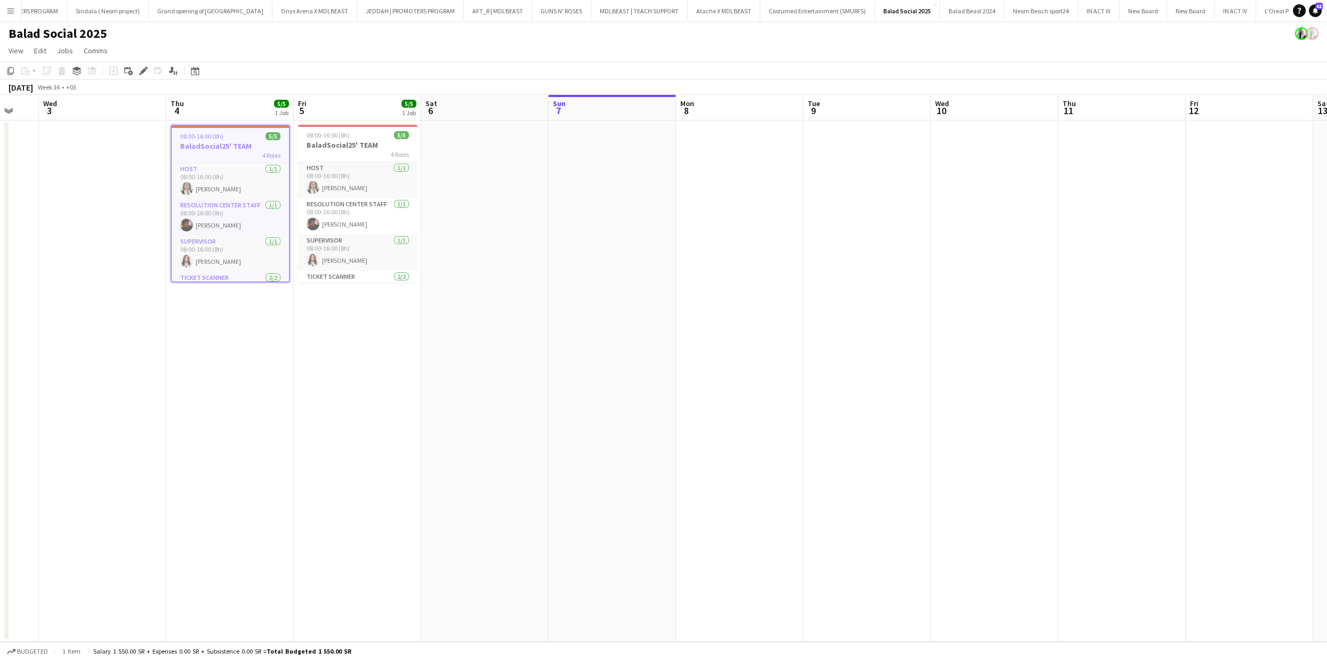
click at [269, 291] on app-calendar-viewport "Sun 31 Mon 1 Tue 2 Wed 3 Thu 4 5/5 1 Job Fri 5 5/5 1 Job Sat 6 Sun 7 Mon 8 Tue …" at bounding box center [663, 368] width 1327 height 547
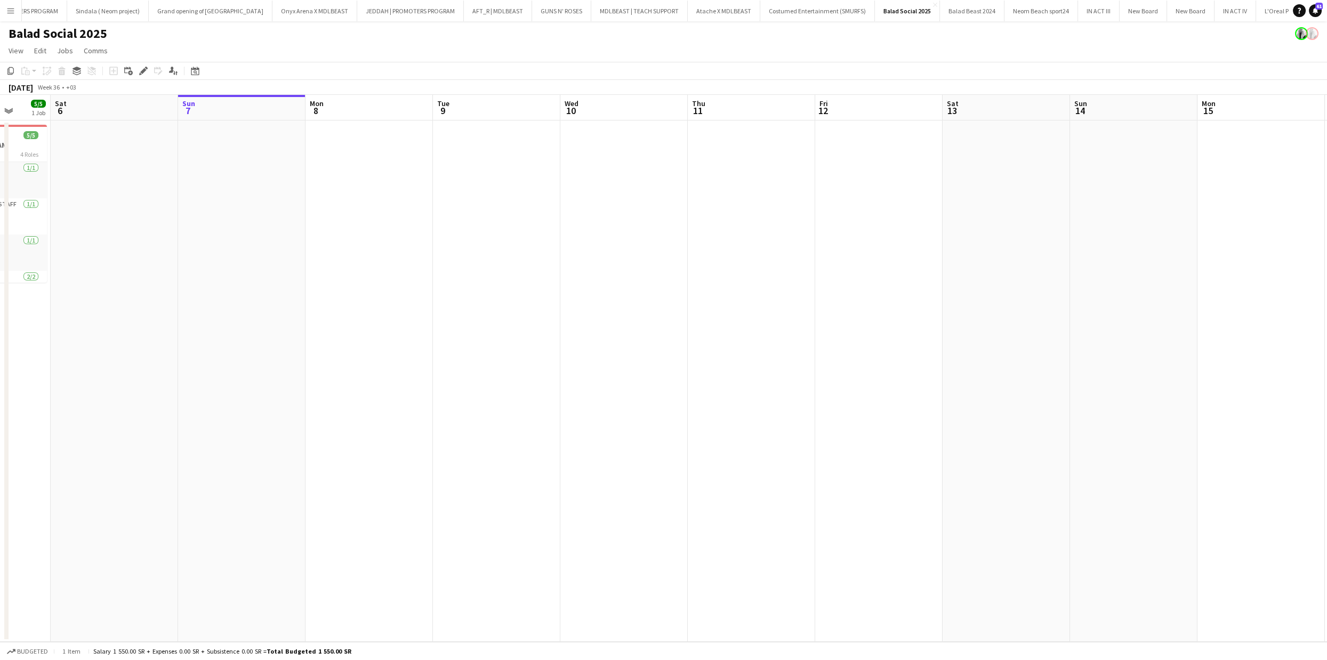
scroll to position [0, 493]
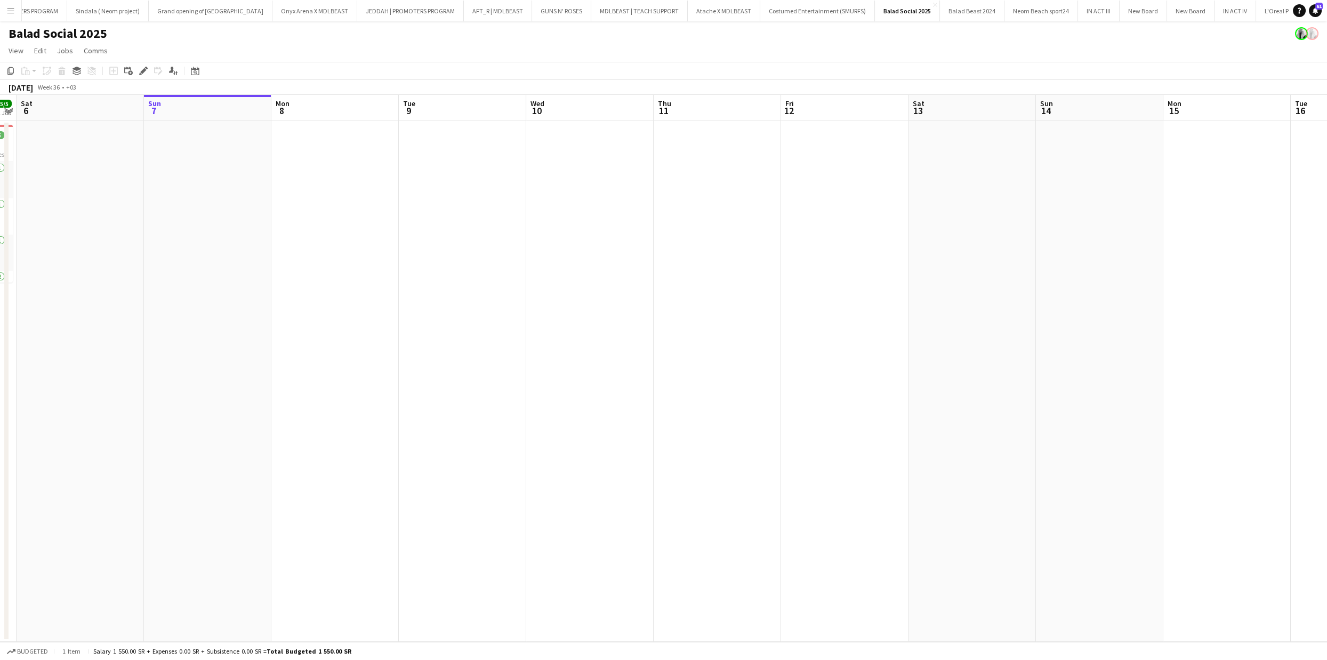
drag, startPoint x: 636, startPoint y: 286, endPoint x: 519, endPoint y: 285, distance: 117.3
click at [519, 285] on app-calendar-viewport "Tue 2 Wed 3 Thu 4 5/5 1 Job Fri 5 5/5 1 Job Sat 6 Sun 7 Mon 8 Tue 9 Wed 10 Thu …" at bounding box center [663, 368] width 1327 height 547
click at [689, 183] on app-date-cell at bounding box center [717, 382] width 127 height 522
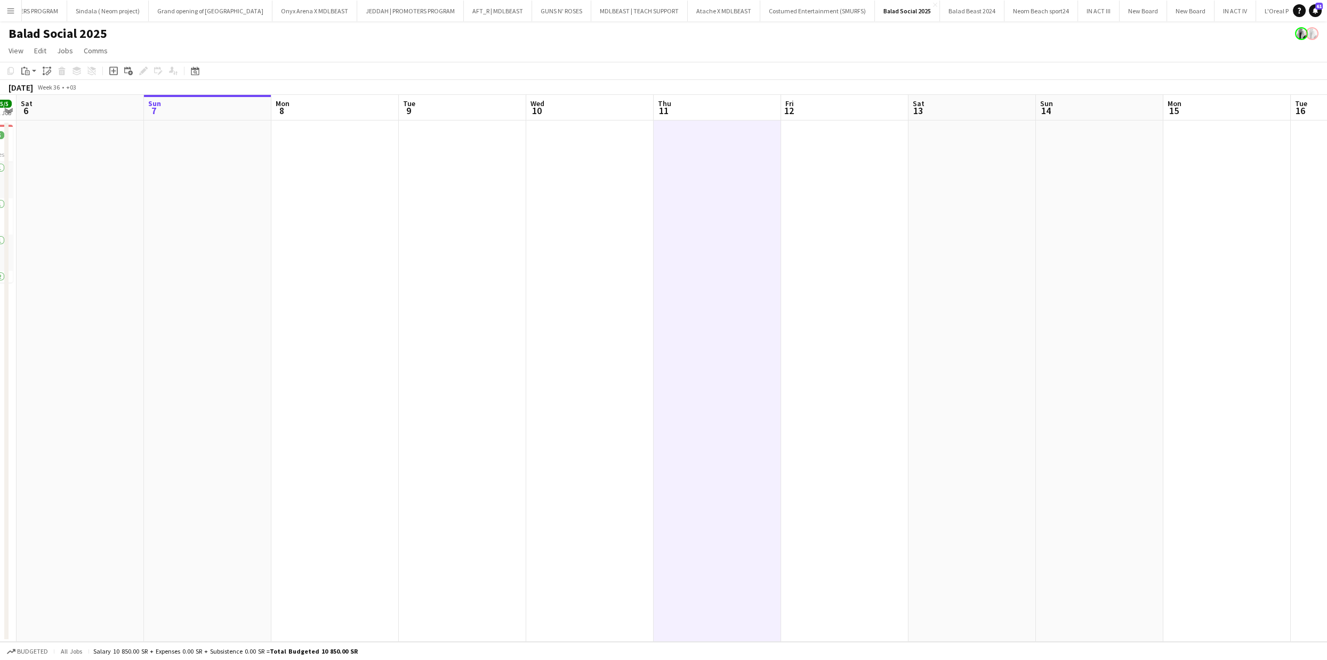
click at [849, 179] on app-date-cell at bounding box center [844, 382] width 127 height 522
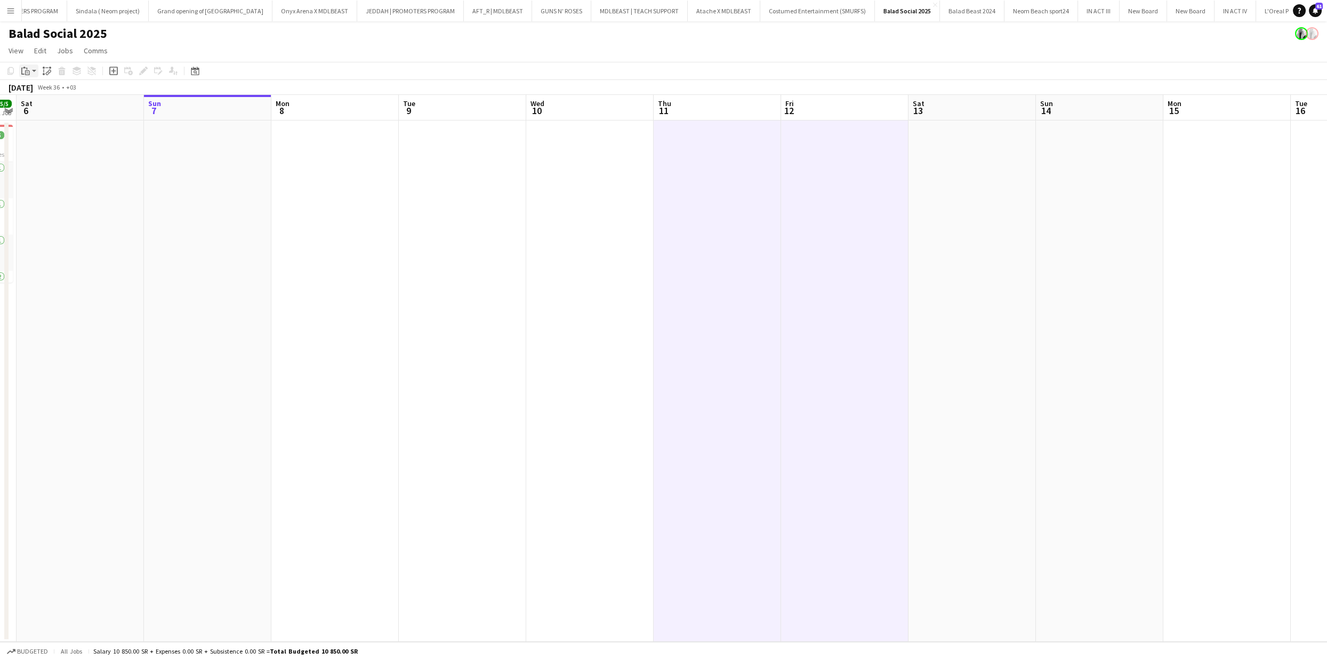
click at [26, 70] on icon at bounding box center [27, 72] width 5 height 5
click at [45, 108] on link "Paste with crew Command Shift V" at bounding box center [70, 110] width 84 height 10
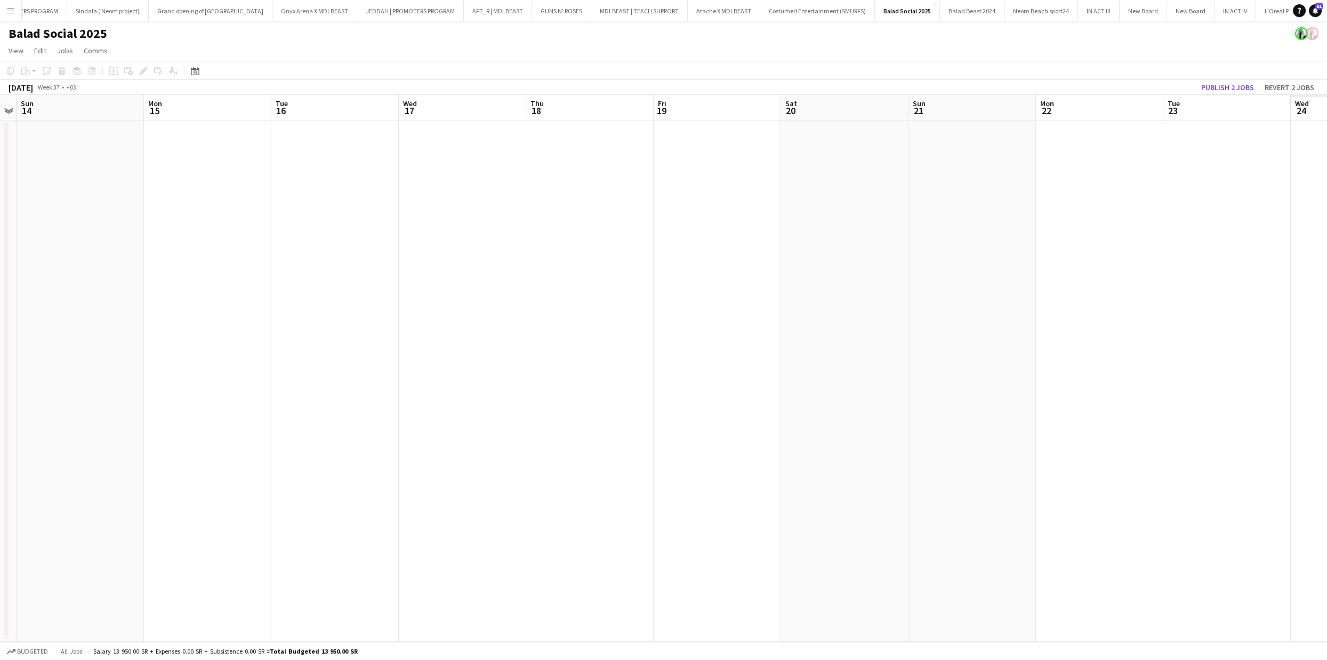
scroll to position [0, 257]
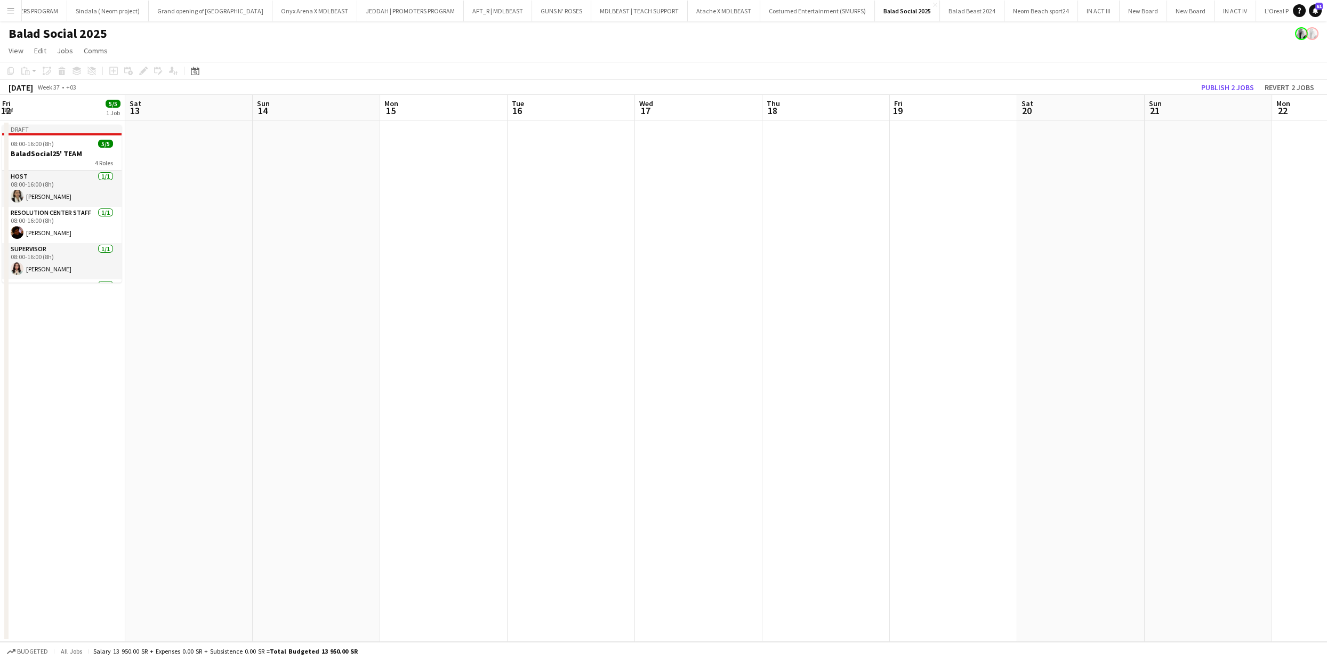
drag, startPoint x: 983, startPoint y: 276, endPoint x: 214, endPoint y: 282, distance: 769.6
click at [214, 282] on app-calendar-viewport "Wed 10 Thu 11 5/5 1 Job Fri 12 5/5 1 Job Sat 13 Sun 14 Mon 15 Tue 16 Wed 17 Thu…" at bounding box center [663, 368] width 1327 height 547
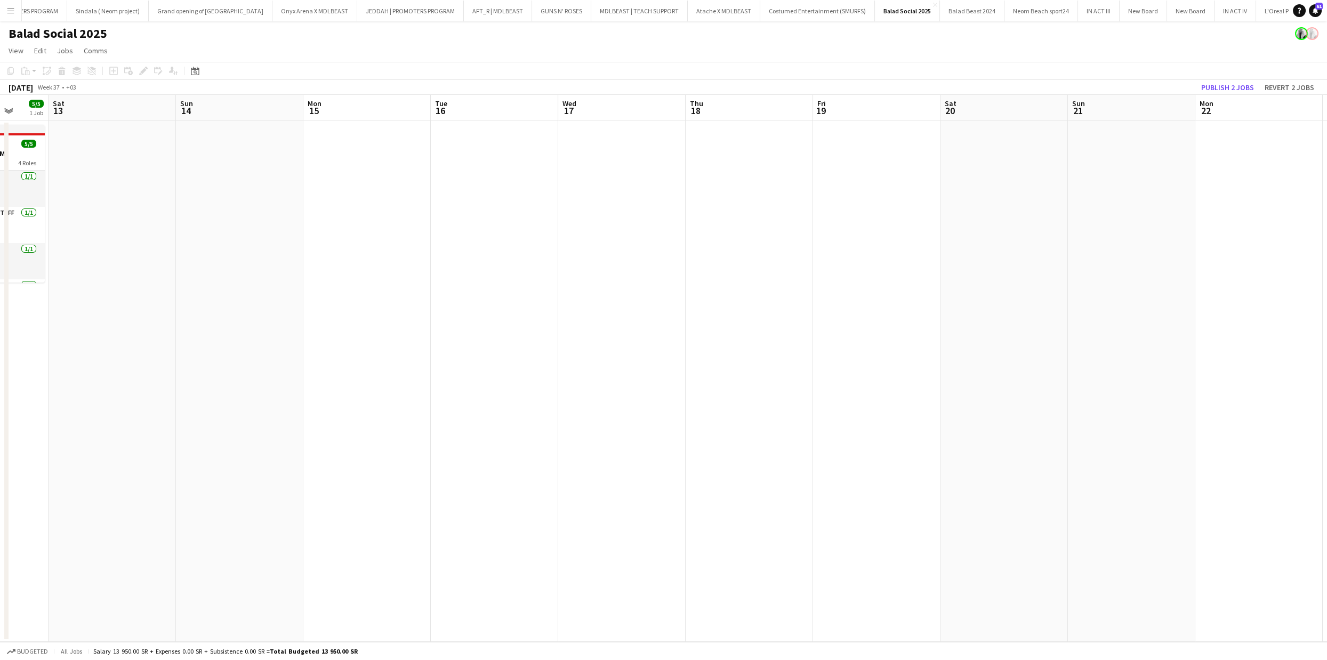
drag, startPoint x: 803, startPoint y: 256, endPoint x: 703, endPoint y: 255, distance: 99.7
click at [703, 255] on app-calendar-viewport "Wed 10 Thu 11 5/5 1 Job Fri 12 5/5 1 Job Sat 13 Sun 14 Mon 15 Tue 16 Wed 17 Thu…" at bounding box center [663, 368] width 1327 height 547
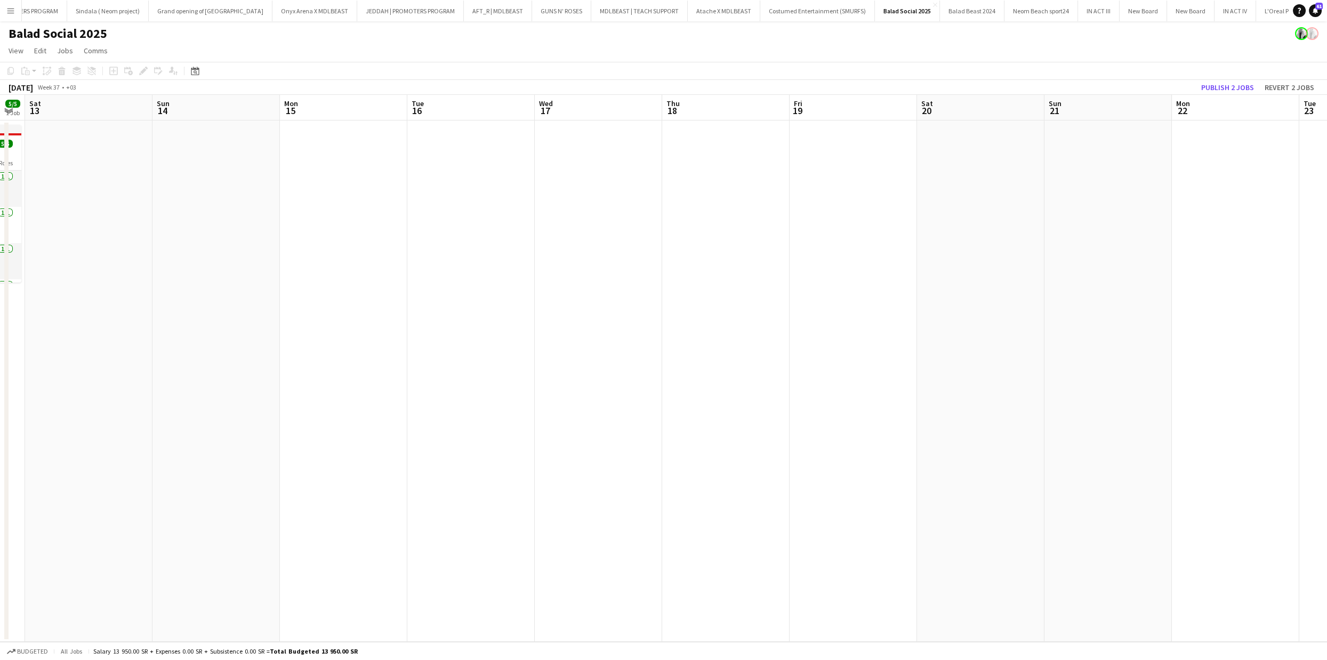
click at [728, 195] on app-date-cell at bounding box center [725, 382] width 127 height 522
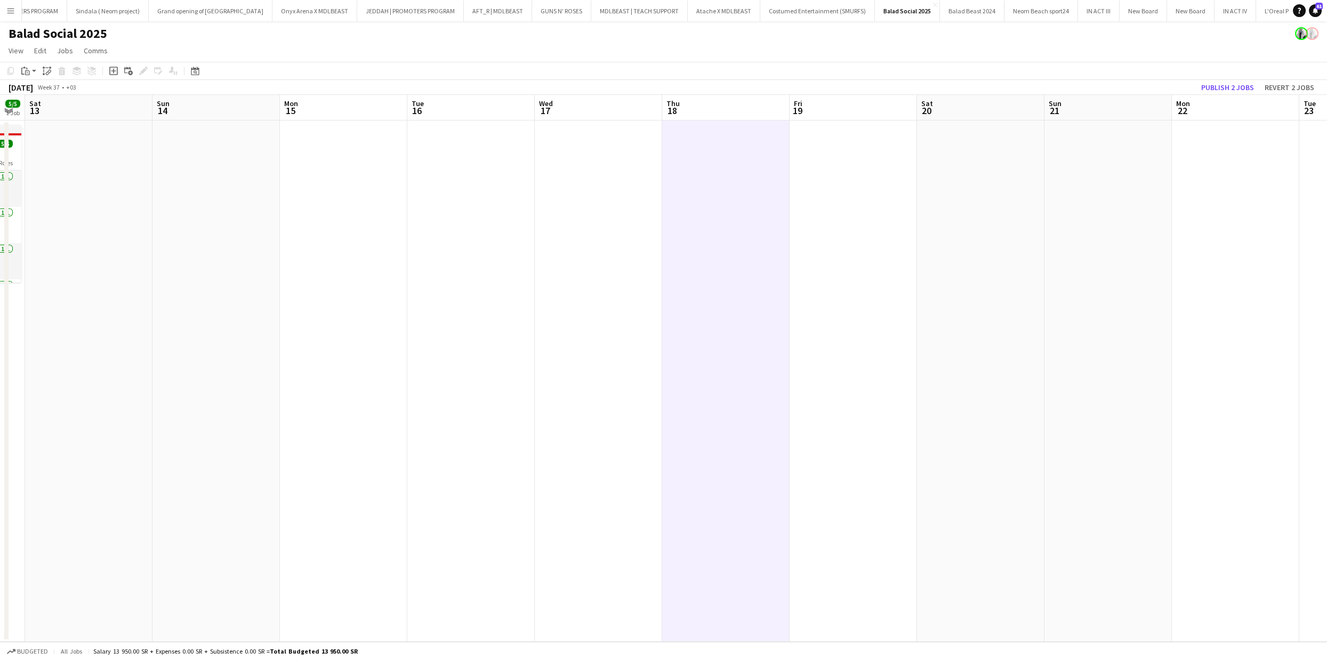
click at [861, 168] on app-date-cell at bounding box center [853, 382] width 127 height 522
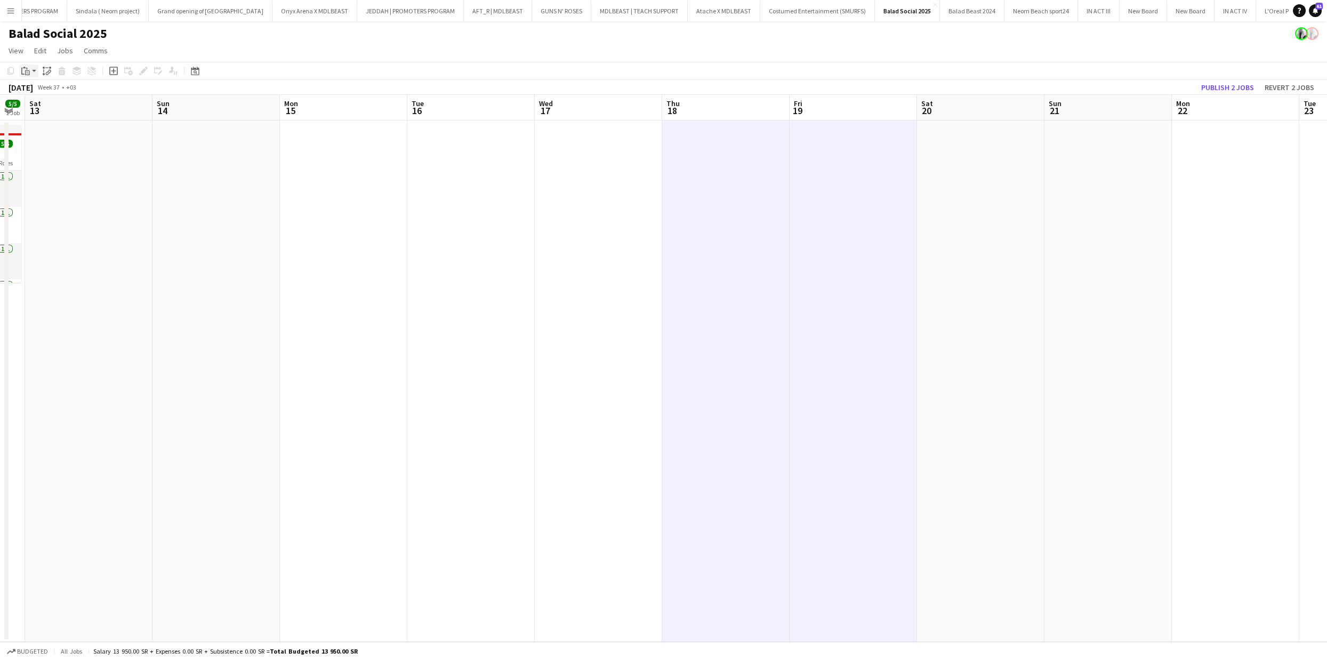
click at [22, 68] on icon "Paste" at bounding box center [25, 71] width 9 height 9
click at [61, 112] on link "Paste with crew Command Shift V" at bounding box center [70, 110] width 84 height 10
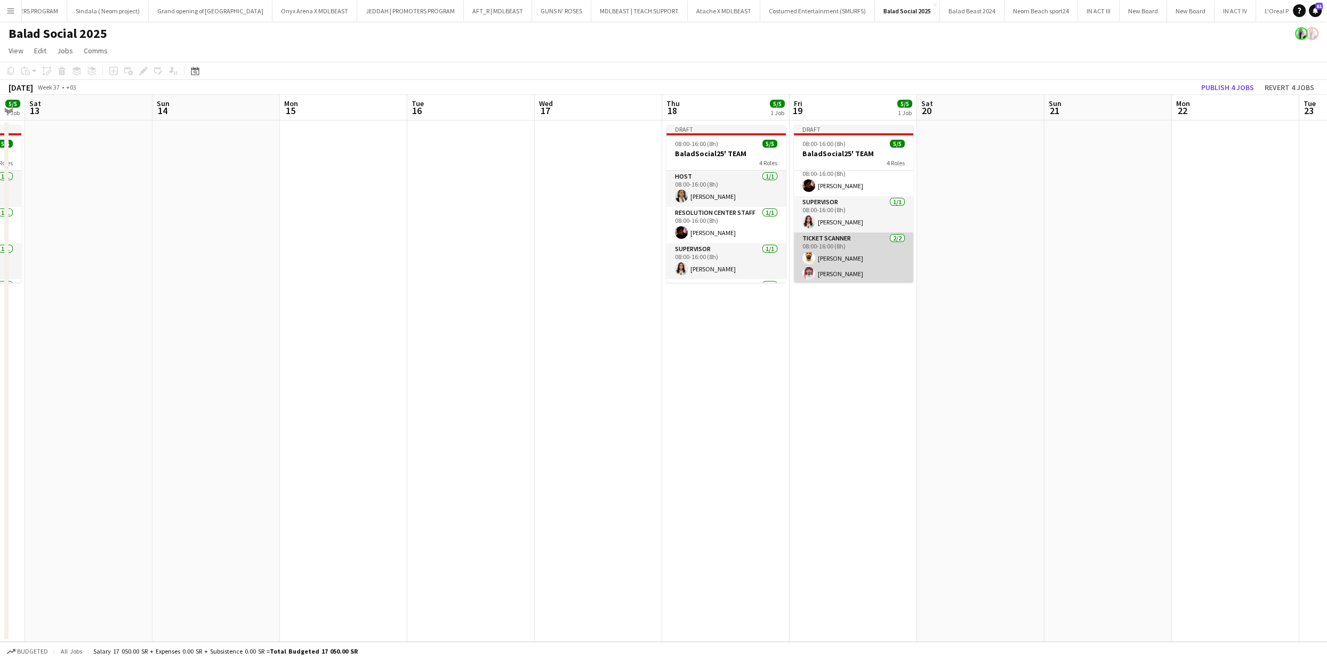
scroll to position [48, 0]
click at [840, 252] on app-card-role "Ticket Scanner 2/2 08:00-16:00 (8h) Abdulrahman Hameed Naif Ayoubi" at bounding box center [853, 257] width 119 height 52
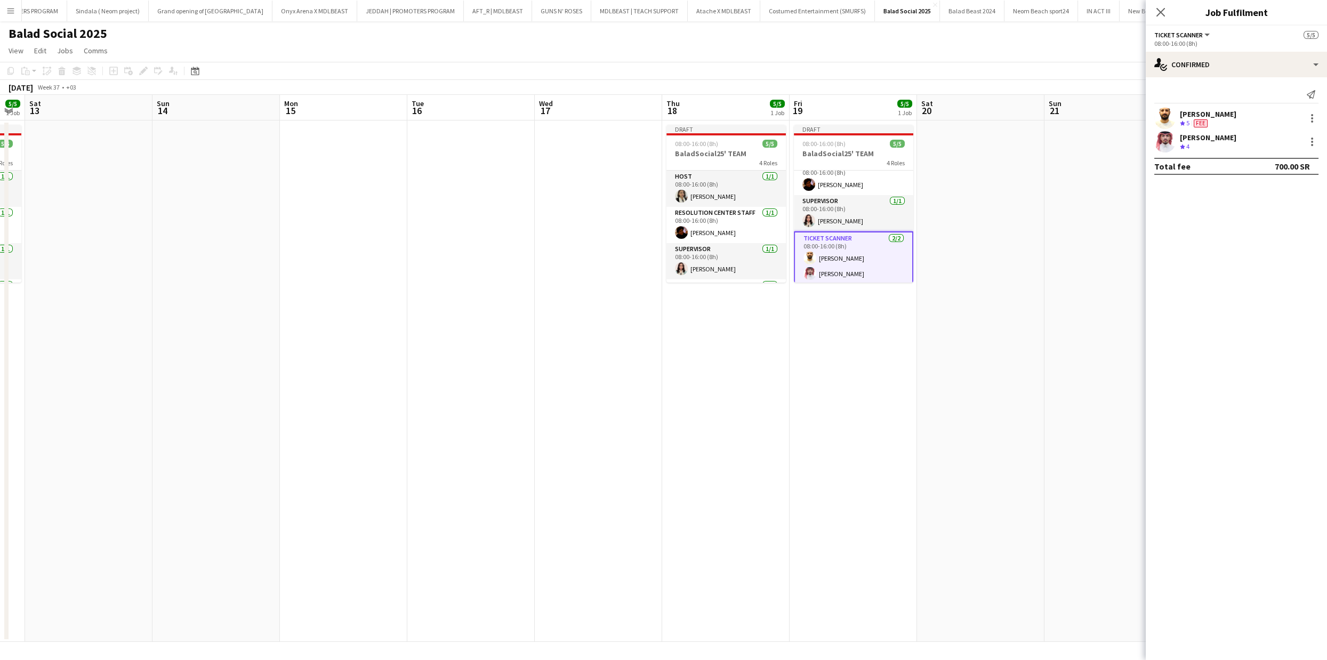
click at [825, 249] on app-card-role "Ticket Scanner 2/2 08:00-16:00 (8h) Abdulrahman Hameed Naif Ayoubi" at bounding box center [853, 258] width 119 height 54
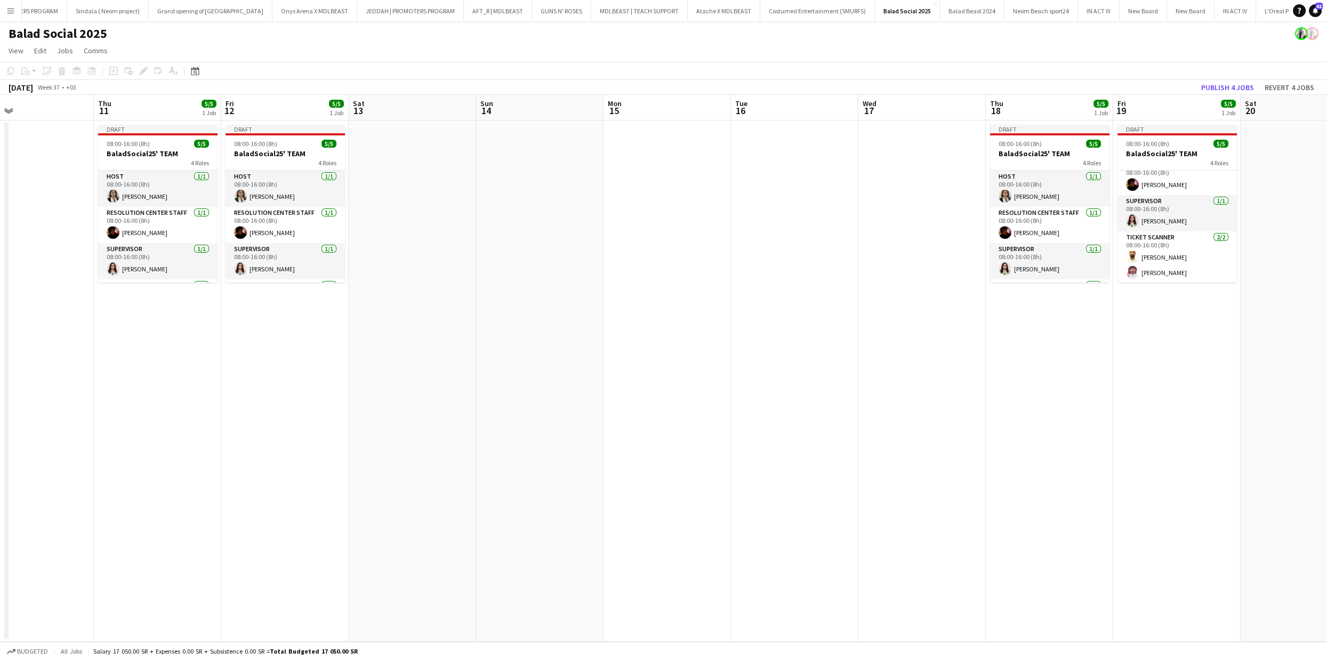
drag, startPoint x: 430, startPoint y: 316, endPoint x: 914, endPoint y: 299, distance: 484.0
click at [993, 295] on app-calendar-viewport "Mon 8 Tue 9 Wed 10 Thu 11 5/5 1 Job Fri 12 5/5 1 Job Sat 13 Sun 14 Mon 15 Tue 1…" at bounding box center [663, 368] width 1327 height 547
